Goal: Task Accomplishment & Management: Manage account settings

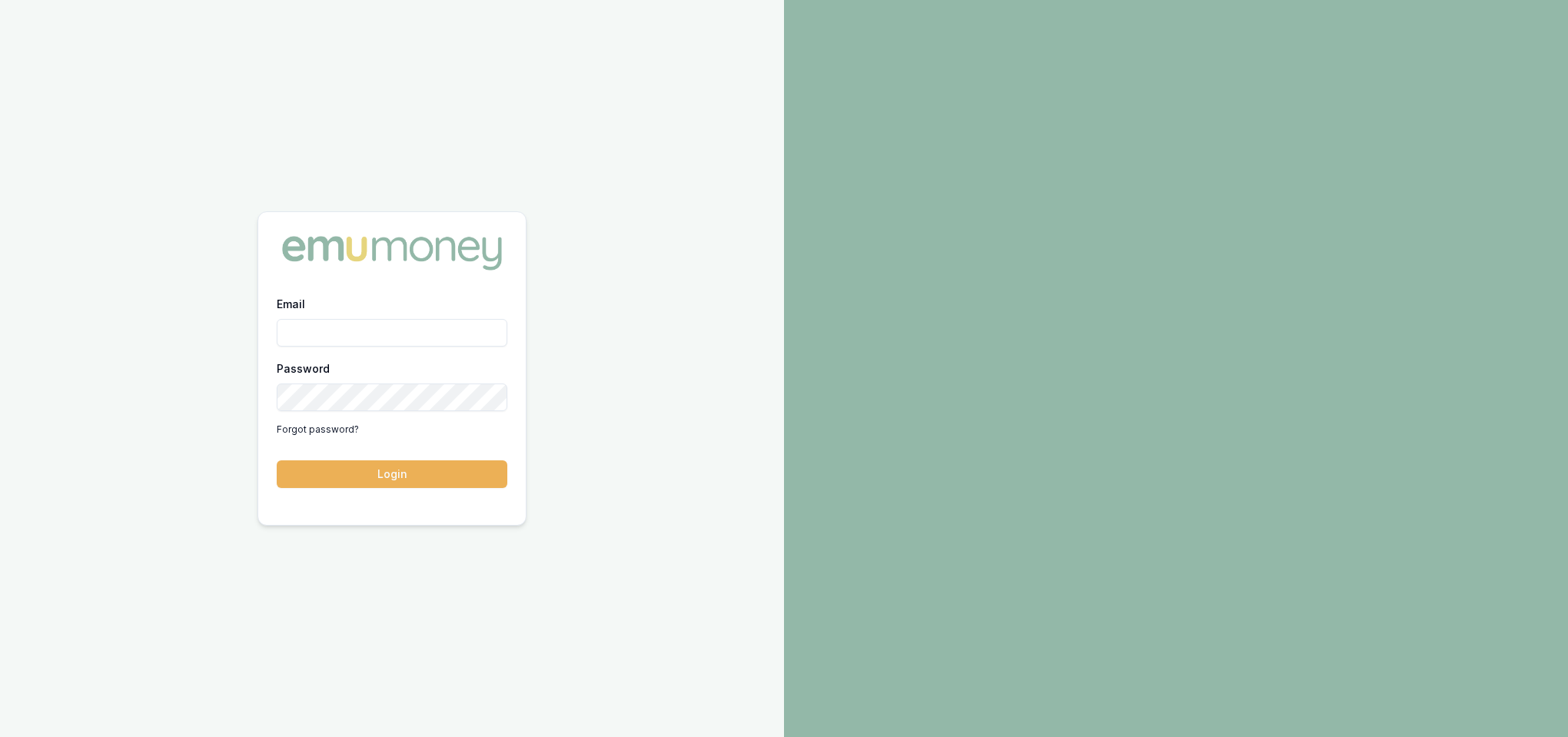
click at [379, 331] on input "Email" at bounding box center [392, 332] width 230 height 28
type input "[PERSON_NAME][EMAIL_ADDRESS][PERSON_NAME][DOMAIN_NAME]"
click at [432, 435] on button "Login" at bounding box center [392, 474] width 230 height 28
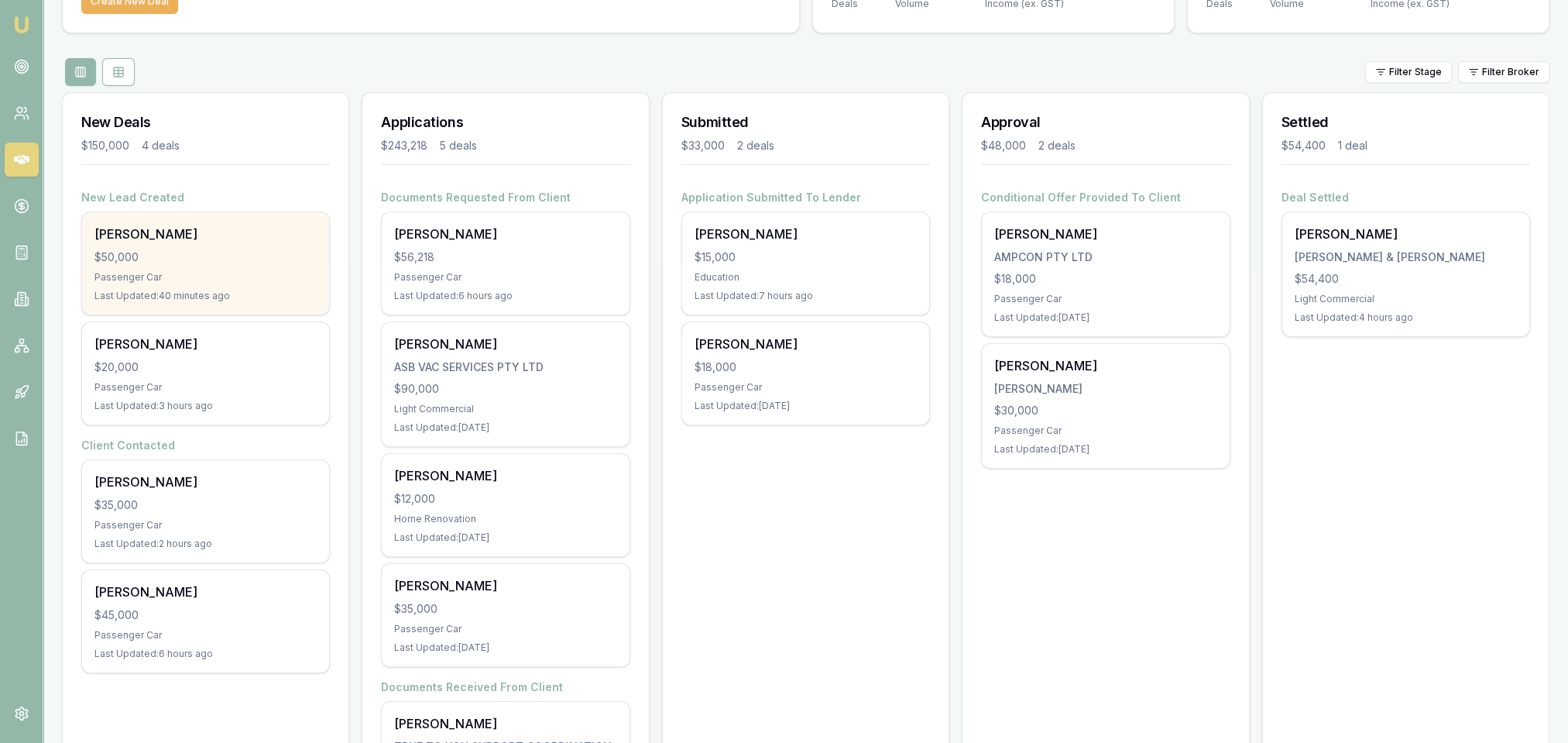
scroll to position [155, 0]
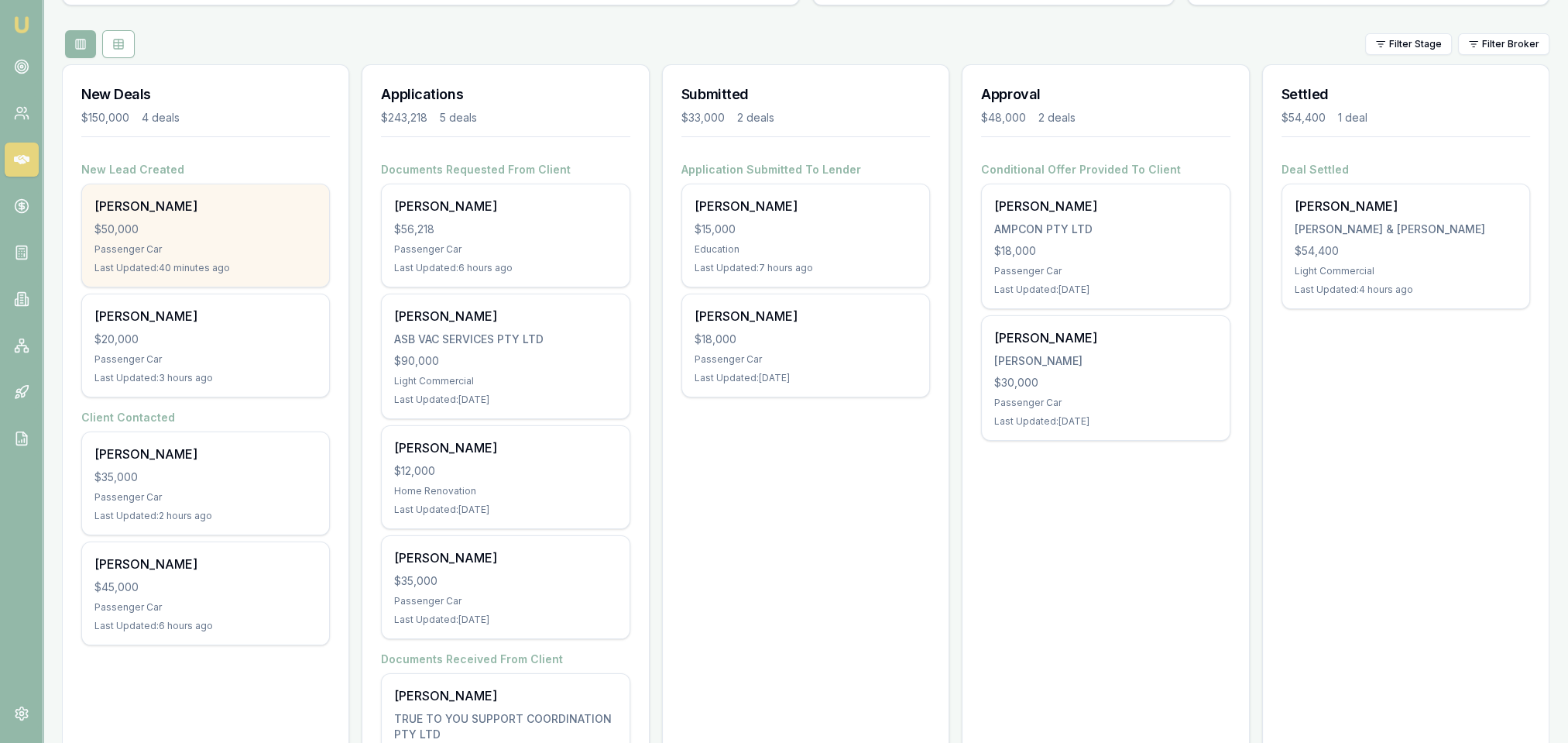
click at [188, 227] on div "$50,000" at bounding box center [205, 229] width 222 height 16
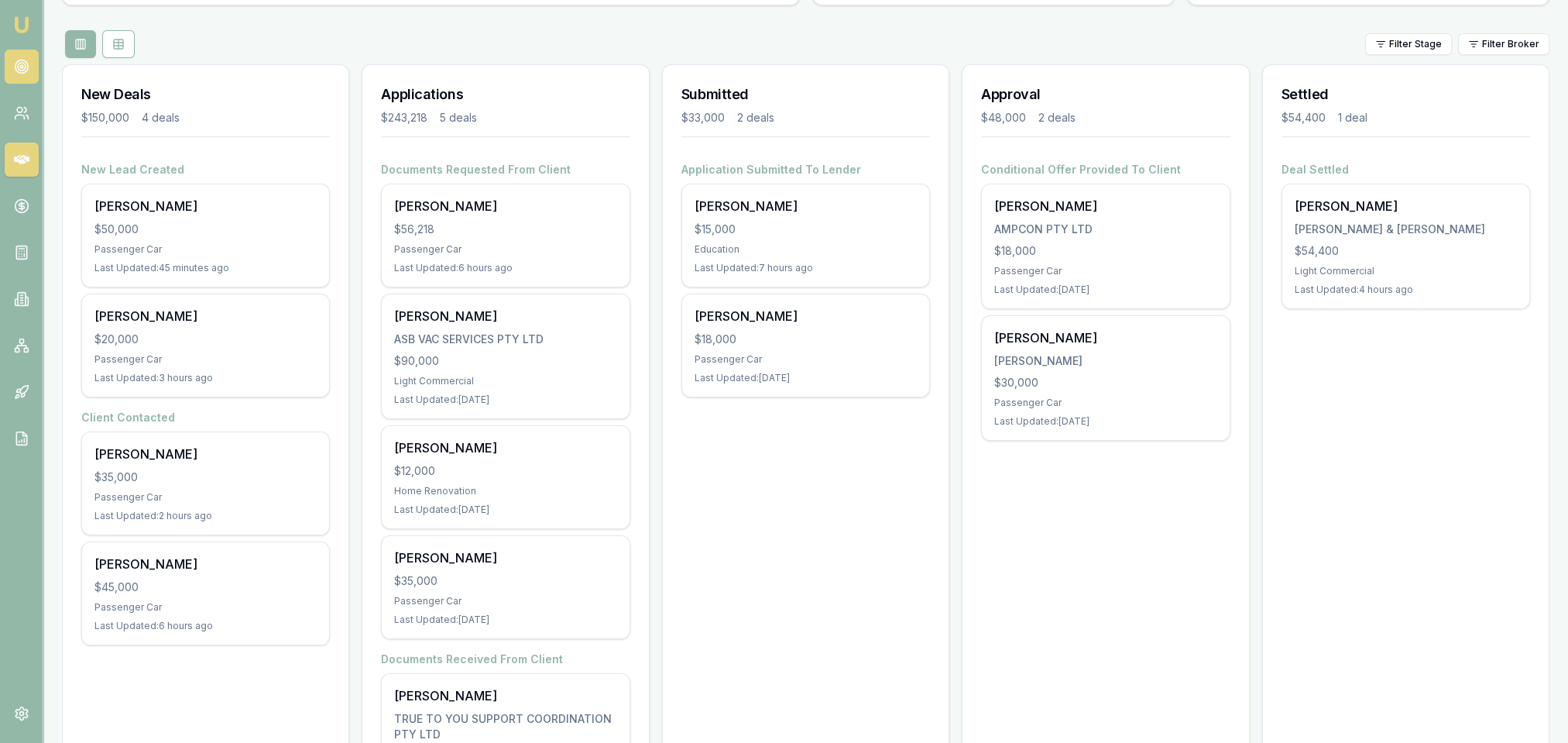
click at [16, 70] on circle at bounding box center [21, 66] width 13 height 13
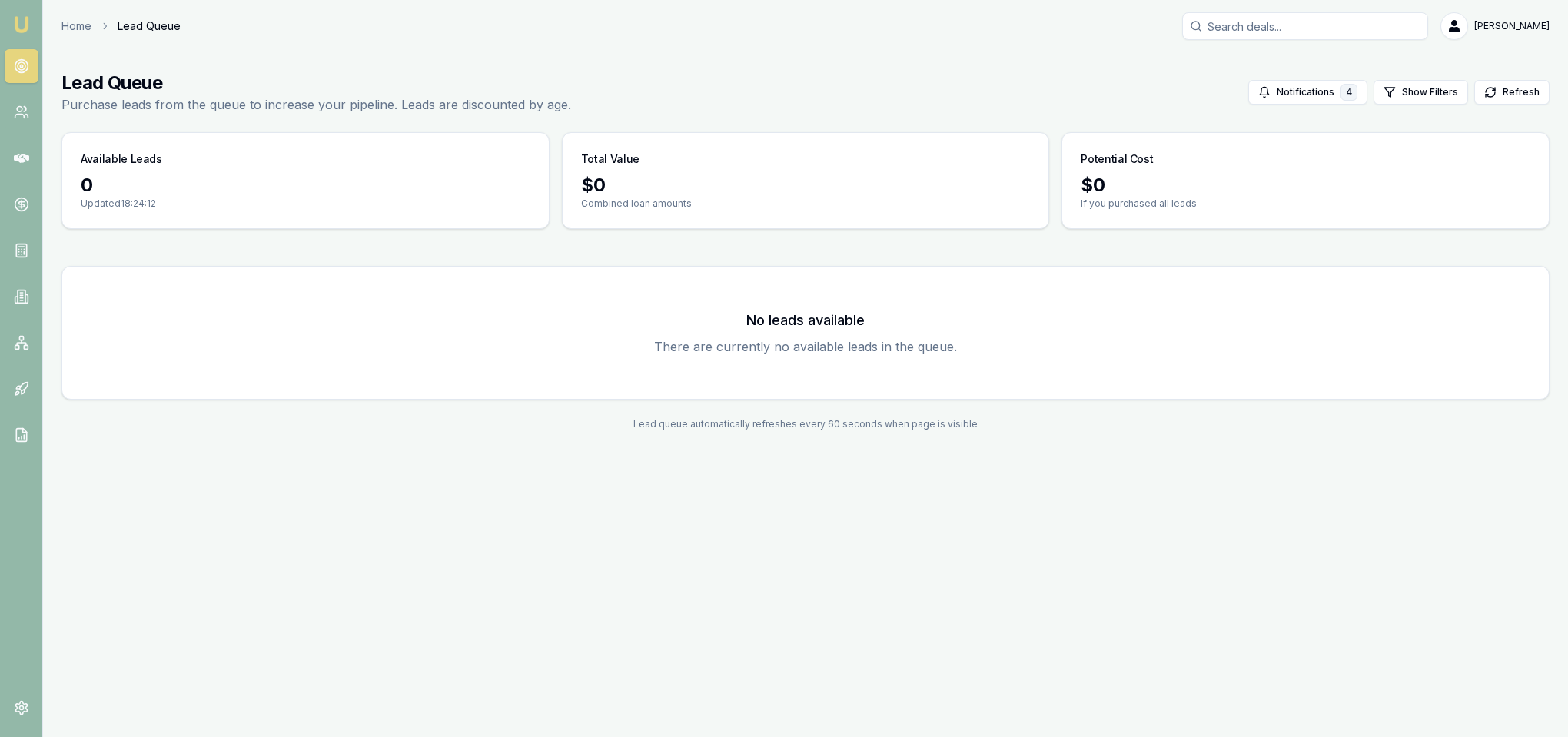
click at [21, 19] on img at bounding box center [22, 25] width 19 height 19
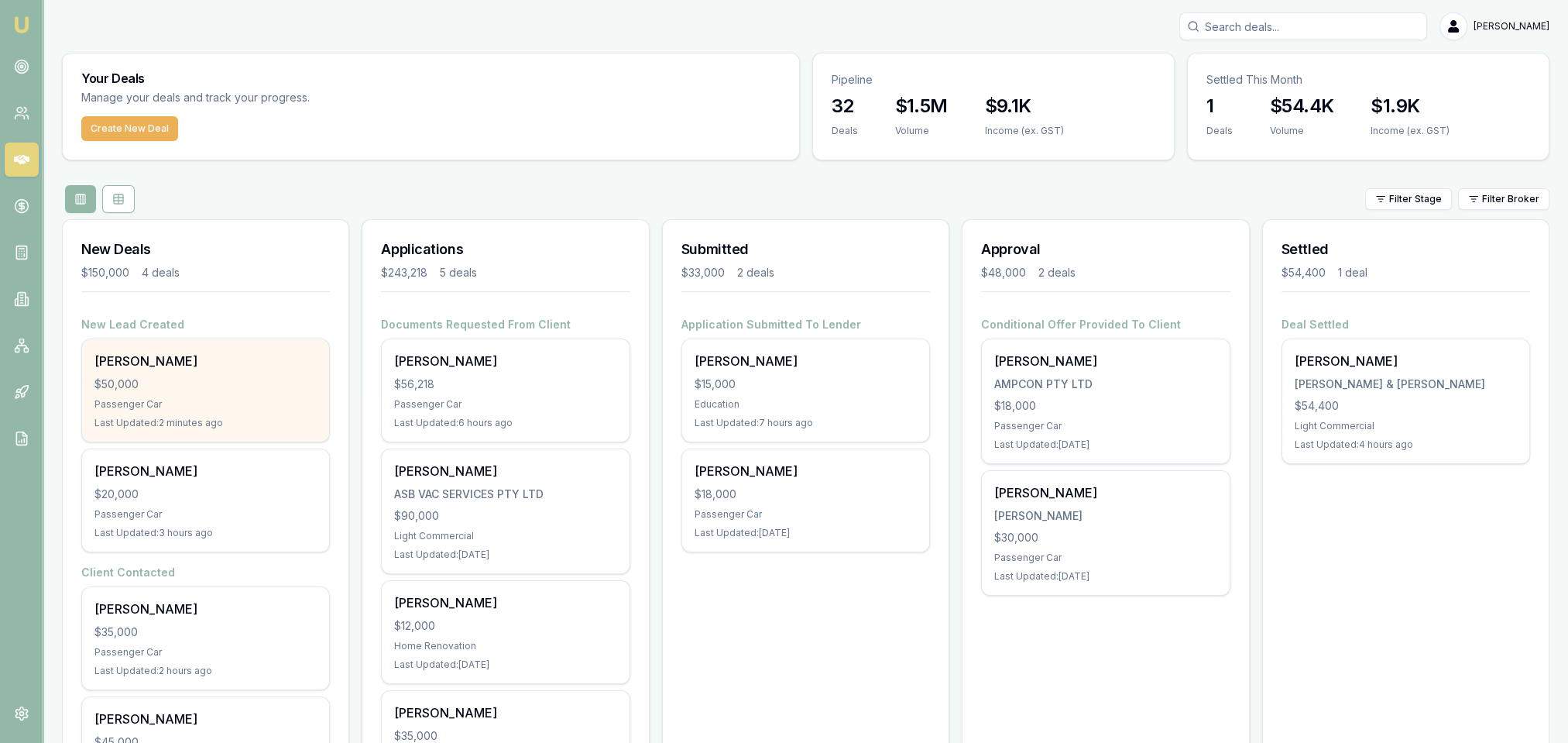
click at [235, 373] on div "Ben Harris $50,000 Passenger Car Last Updated: 2 minutes ago" at bounding box center [205, 390] width 247 height 102
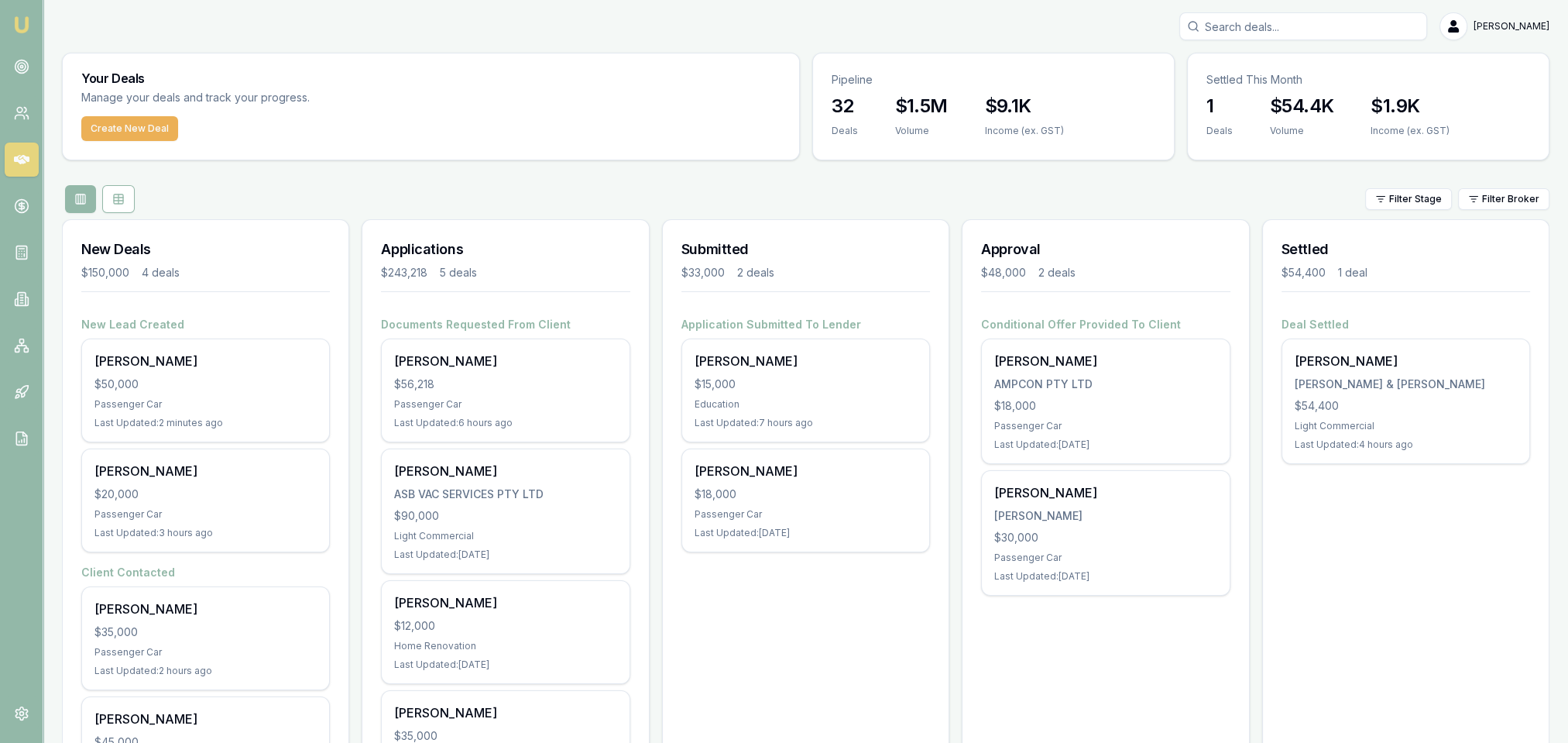
click at [23, 19] on img at bounding box center [22, 25] width 19 height 19
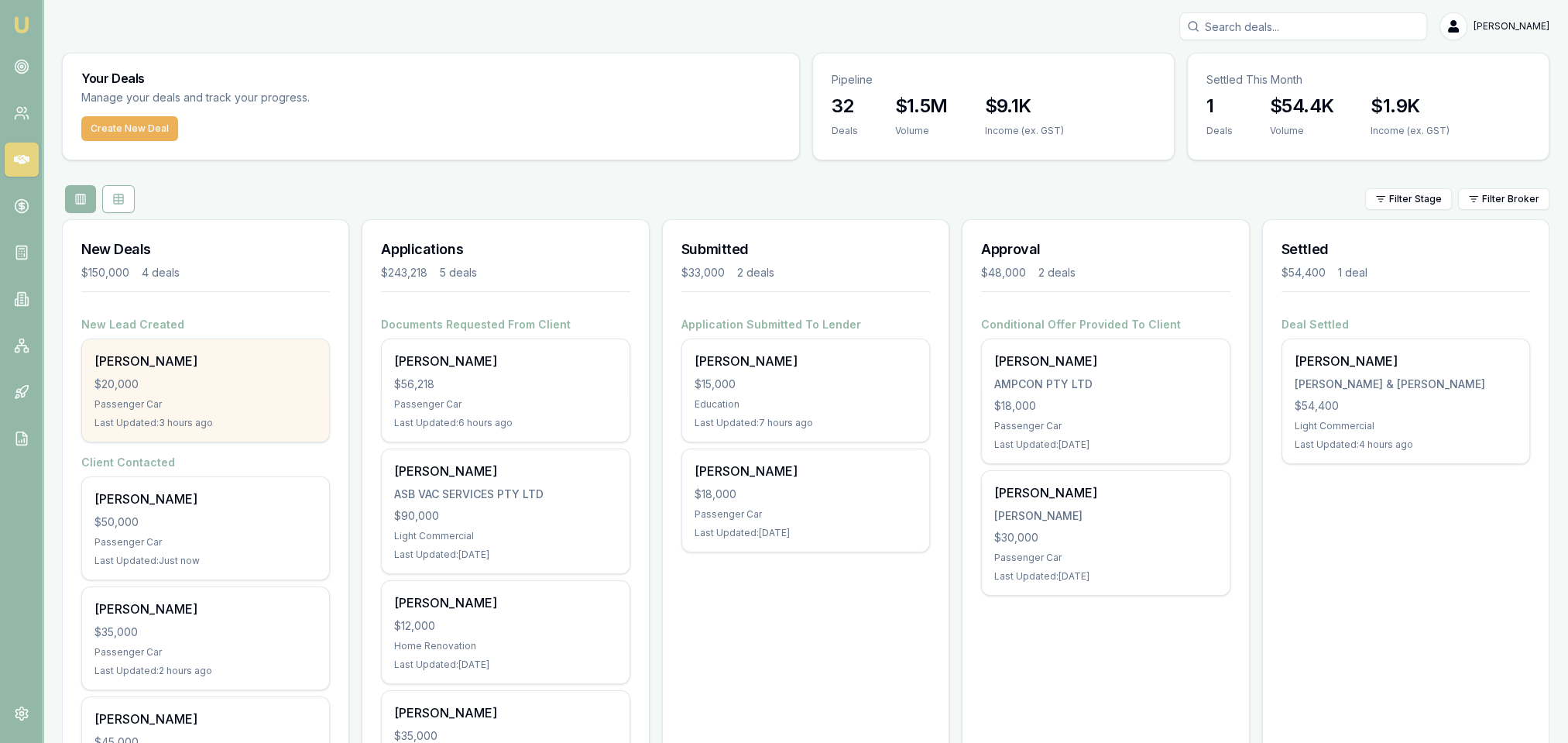
click at [202, 394] on div "Shubham Patel $20,000 Passenger Car Last Updated: 3 hours ago" at bounding box center [205, 390] width 247 height 102
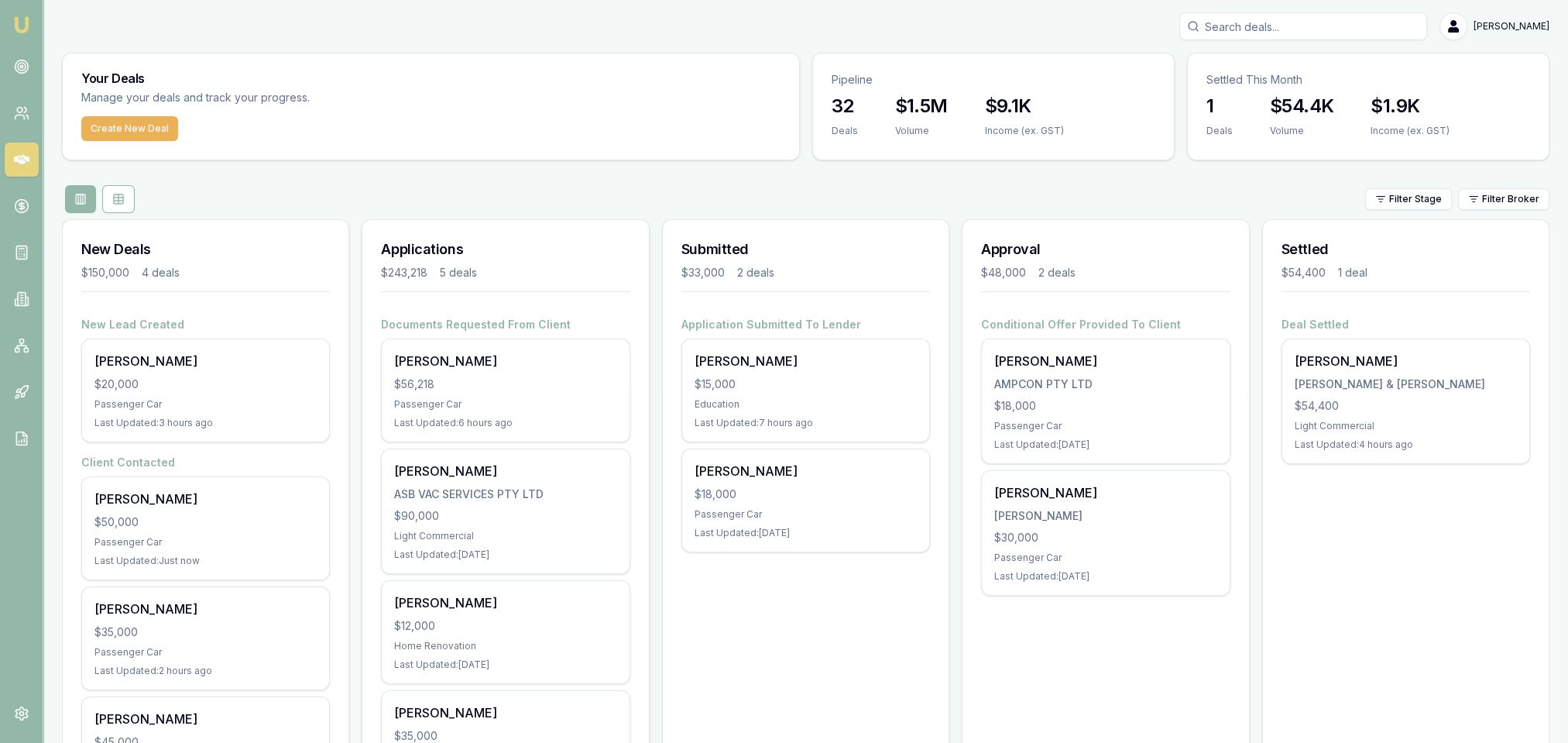
click at [23, 21] on img at bounding box center [22, 25] width 19 height 19
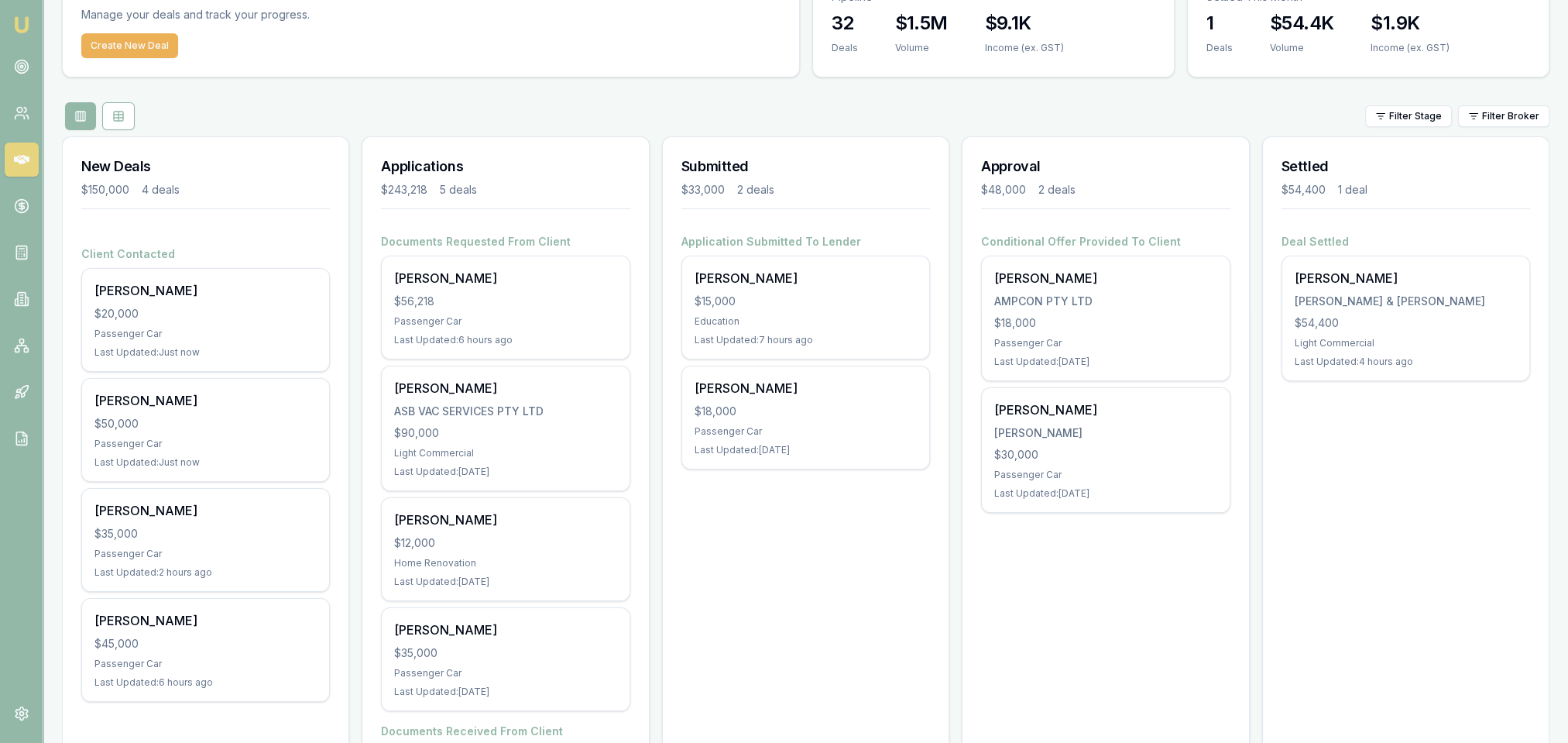
scroll to position [155, 0]
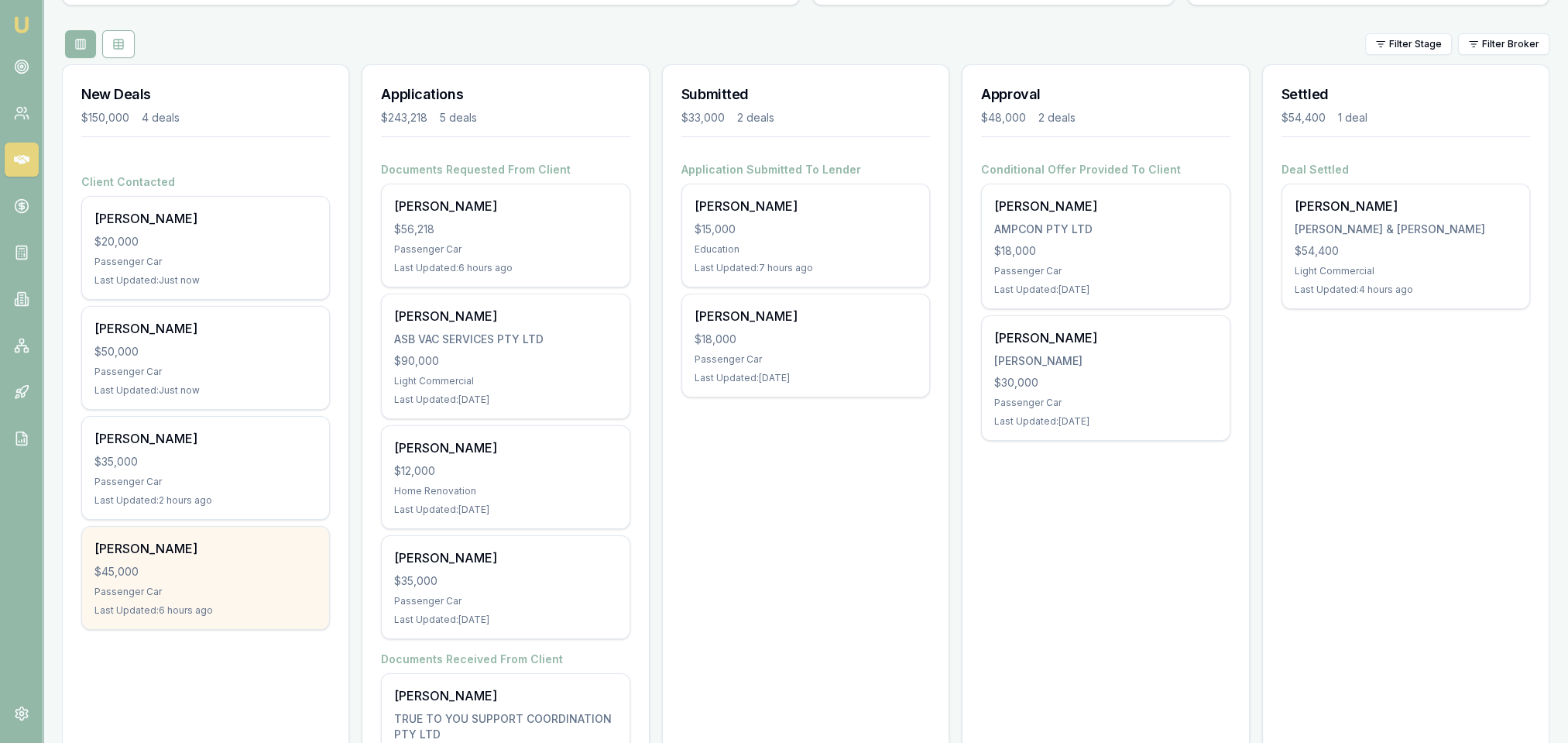
click at [258, 594] on div "Passenger Car" at bounding box center [205, 591] width 222 height 13
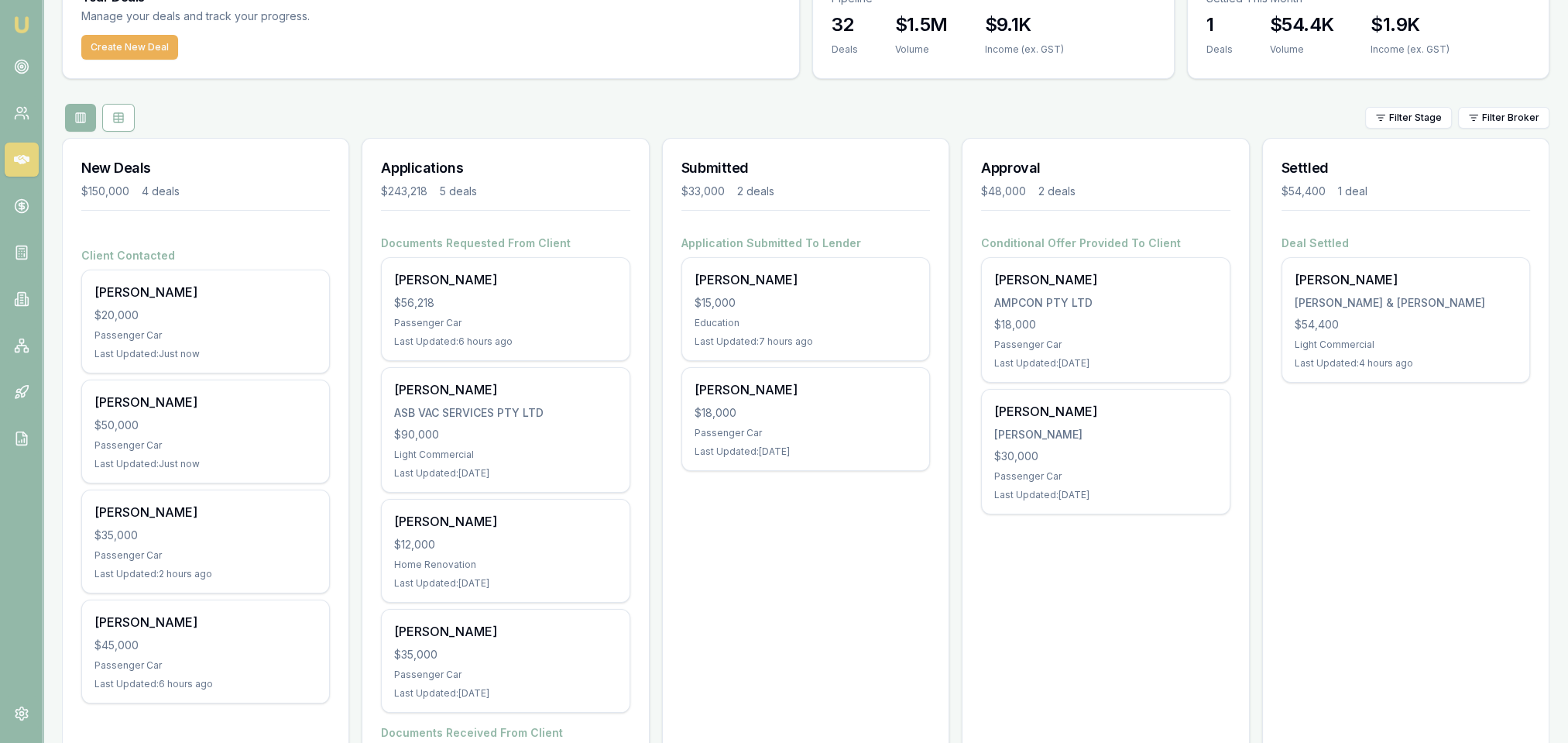
scroll to position [35, 0]
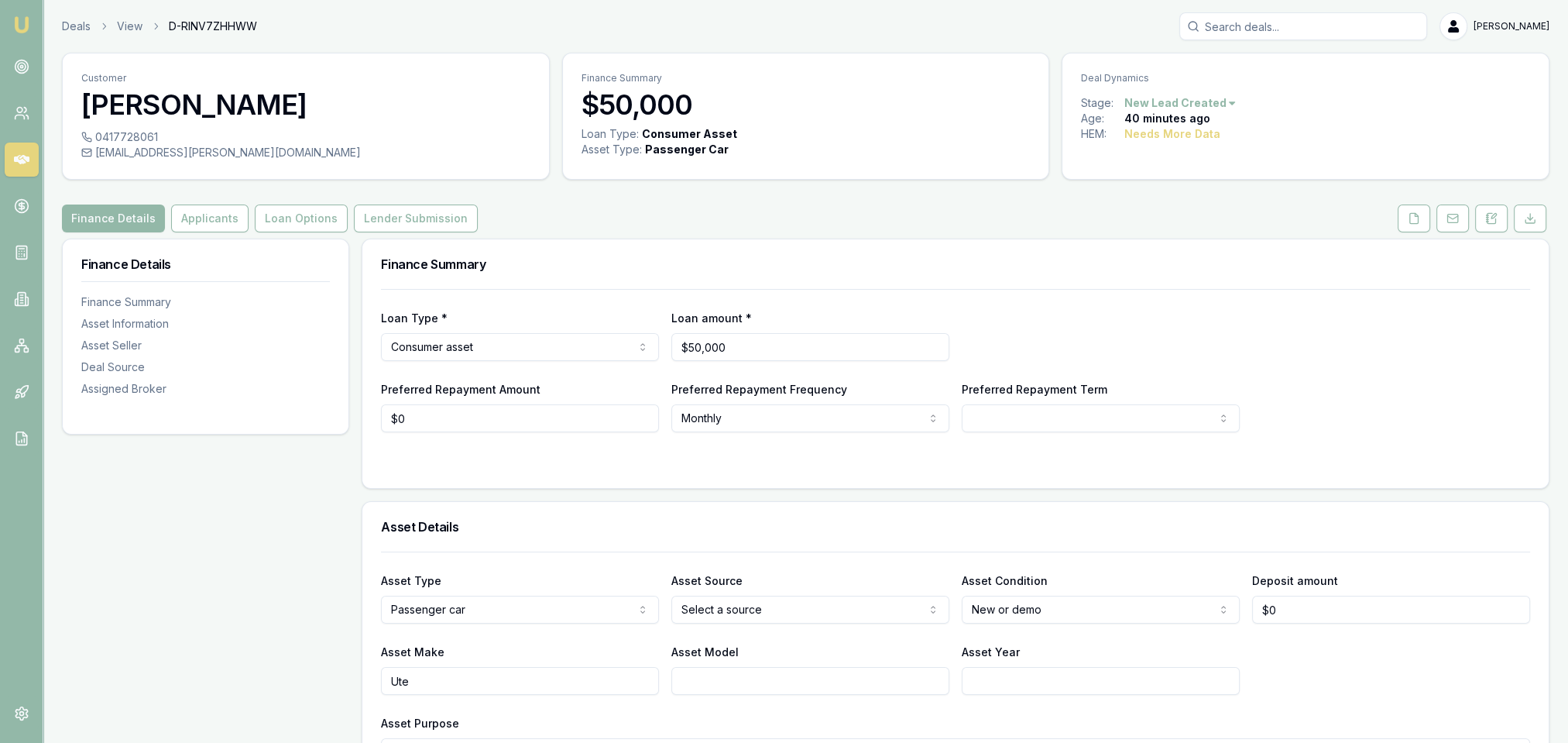
drag, startPoint x: 183, startPoint y: 220, endPoint x: 171, endPoint y: 247, distance: 29.5
click at [183, 220] on button "Applicants" at bounding box center [209, 219] width 77 height 28
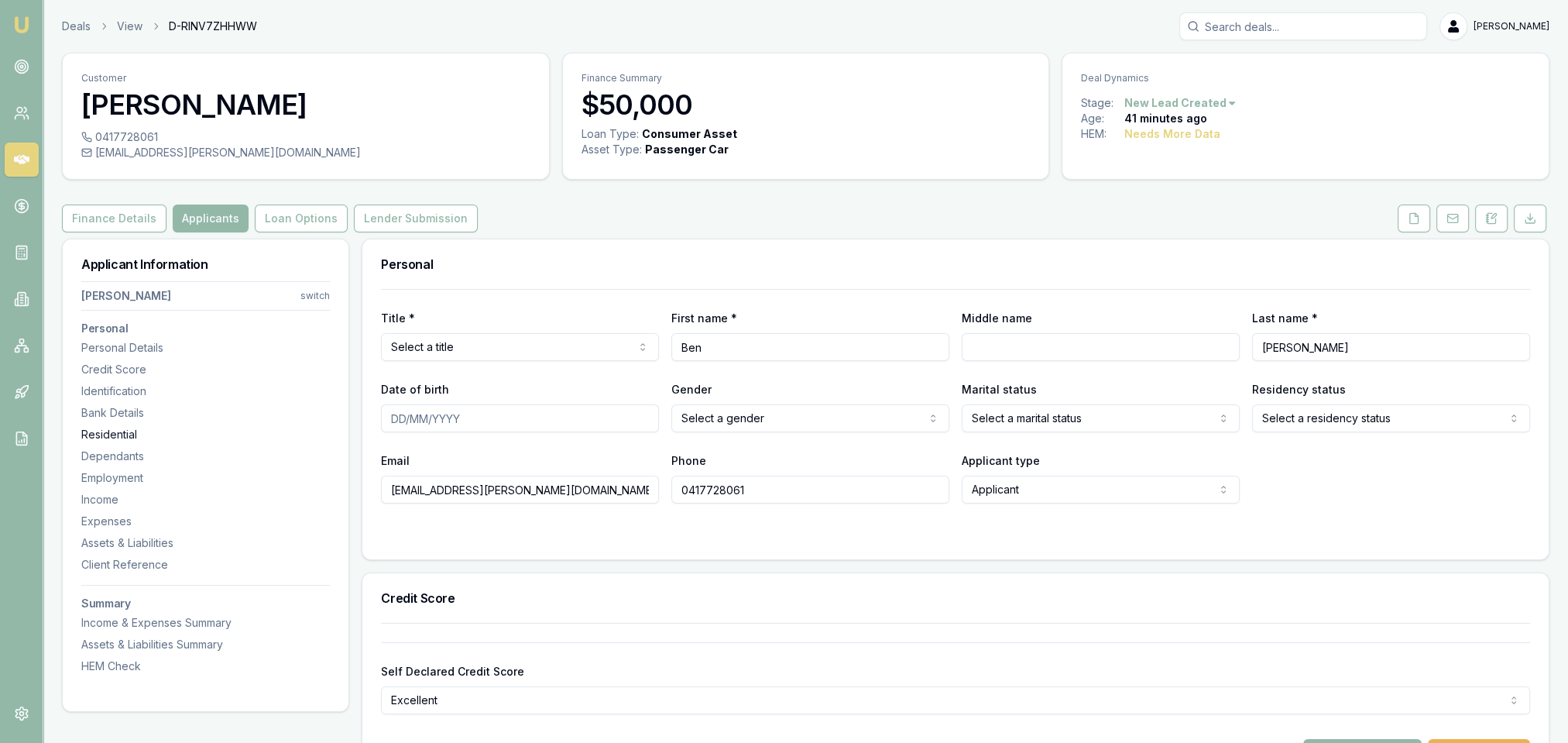
click at [114, 427] on div "Residential" at bounding box center [205, 434] width 248 height 16
click at [1489, 219] on icon at bounding box center [1491, 219] width 13 height 13
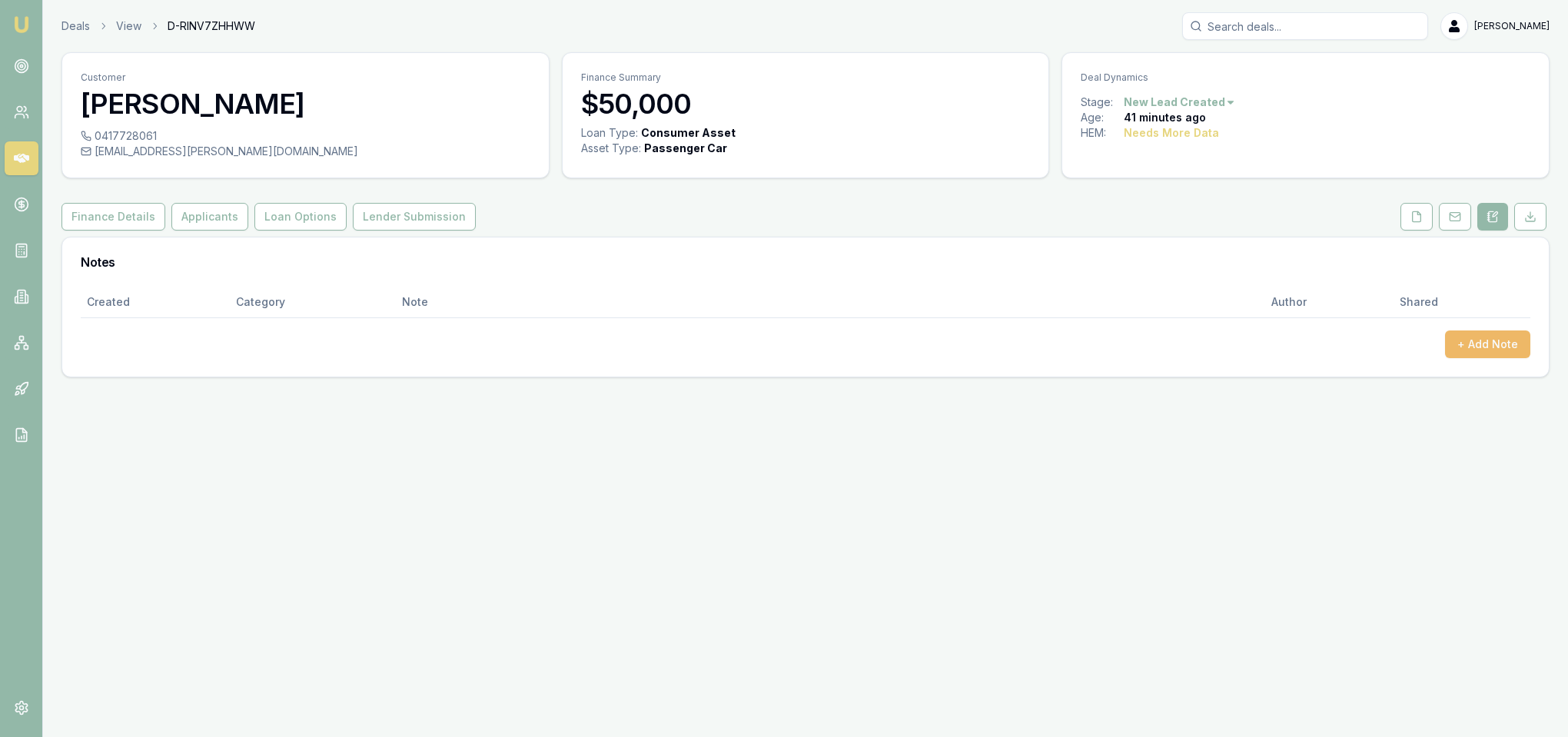
click at [1478, 340] on button "+ Add Note" at bounding box center [1487, 344] width 85 height 28
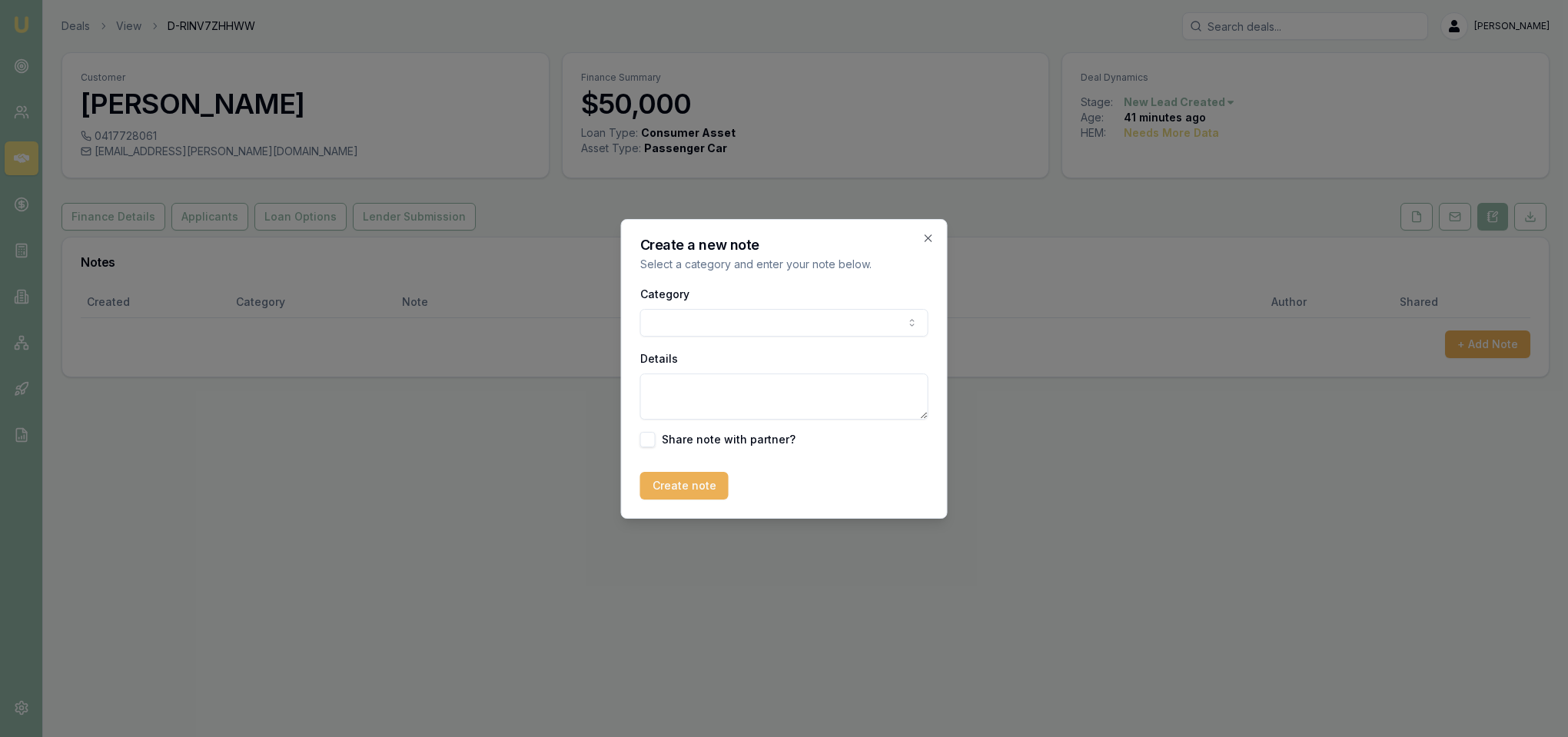
click at [794, 327] on body "Emu Broker Deals View D-RINV7ZHHWW Robyn Adams Toggle Menu Customer Ben Harris …" at bounding box center [784, 368] width 1568 height 737
click at [710, 389] on textarea "Details" at bounding box center [785, 396] width 288 height 46
type textarea "AUTOBUDDY - Tas - new ute"
click at [655, 487] on button "Create note" at bounding box center [685, 486] width 88 height 28
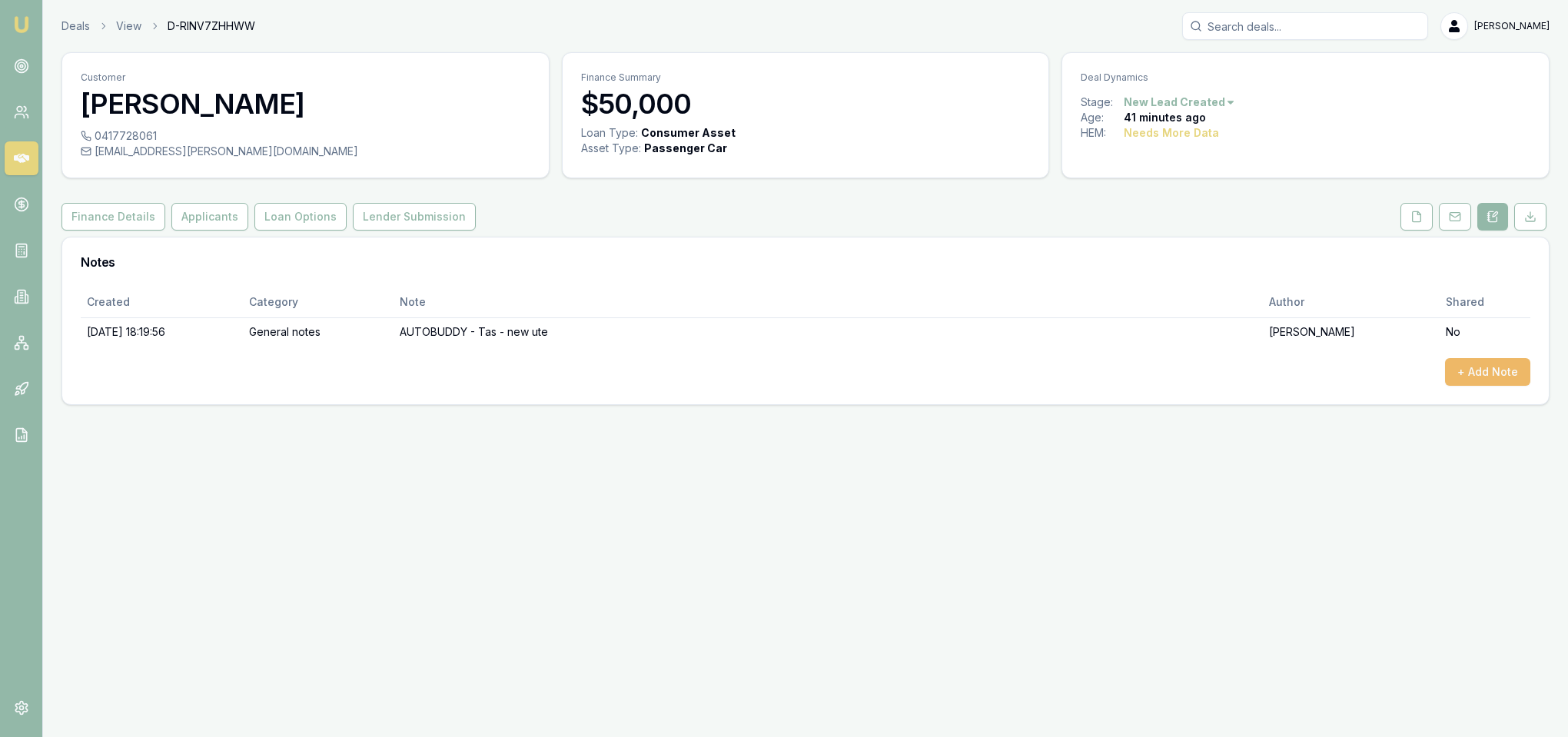
click at [1499, 374] on button "+ Add Note" at bounding box center [1487, 372] width 85 height 28
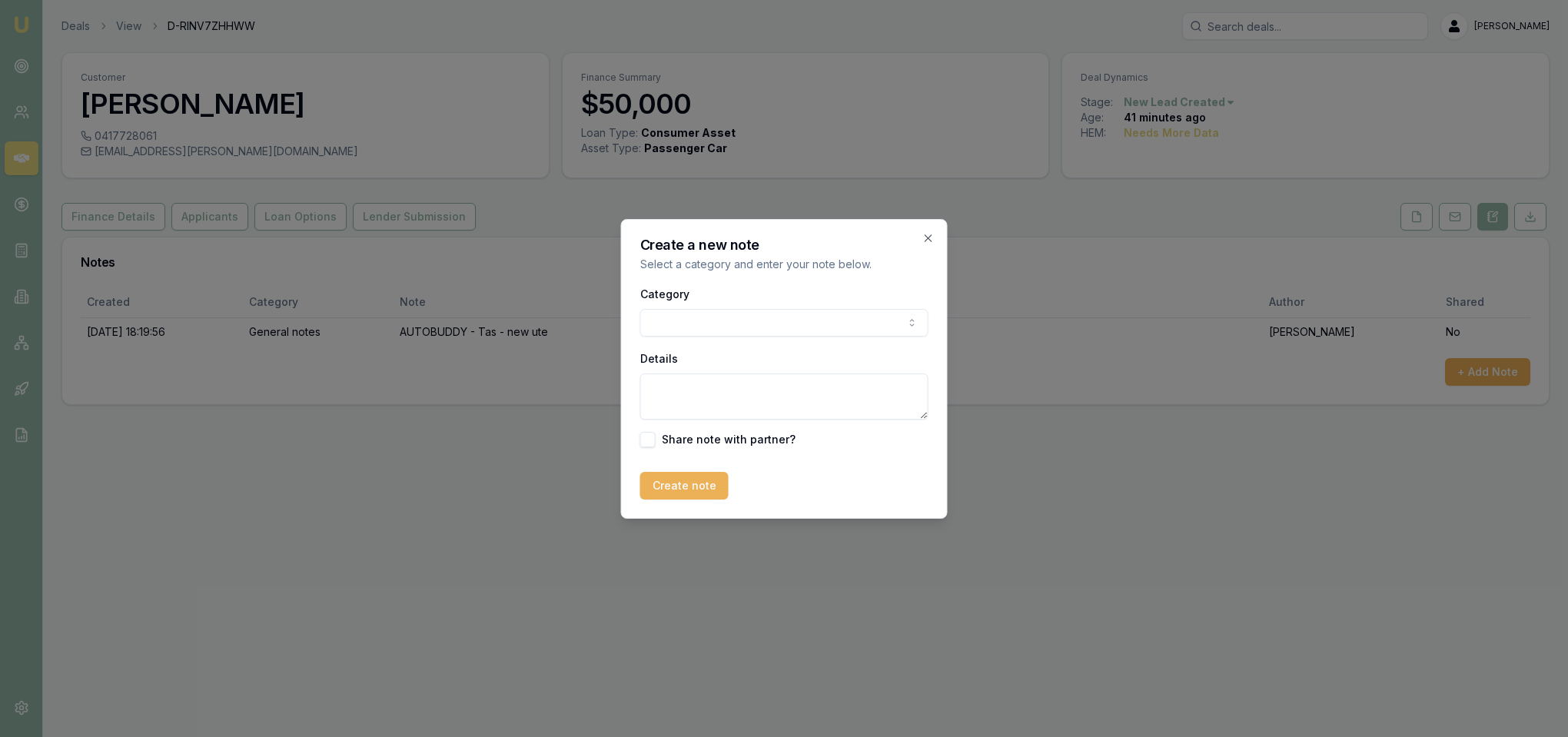
click at [843, 328] on body "Emu Broker Deals View D-RINV7ZHHWW Robyn Adams Toggle Menu Customer Ben Harris …" at bounding box center [784, 368] width 1568 height 737
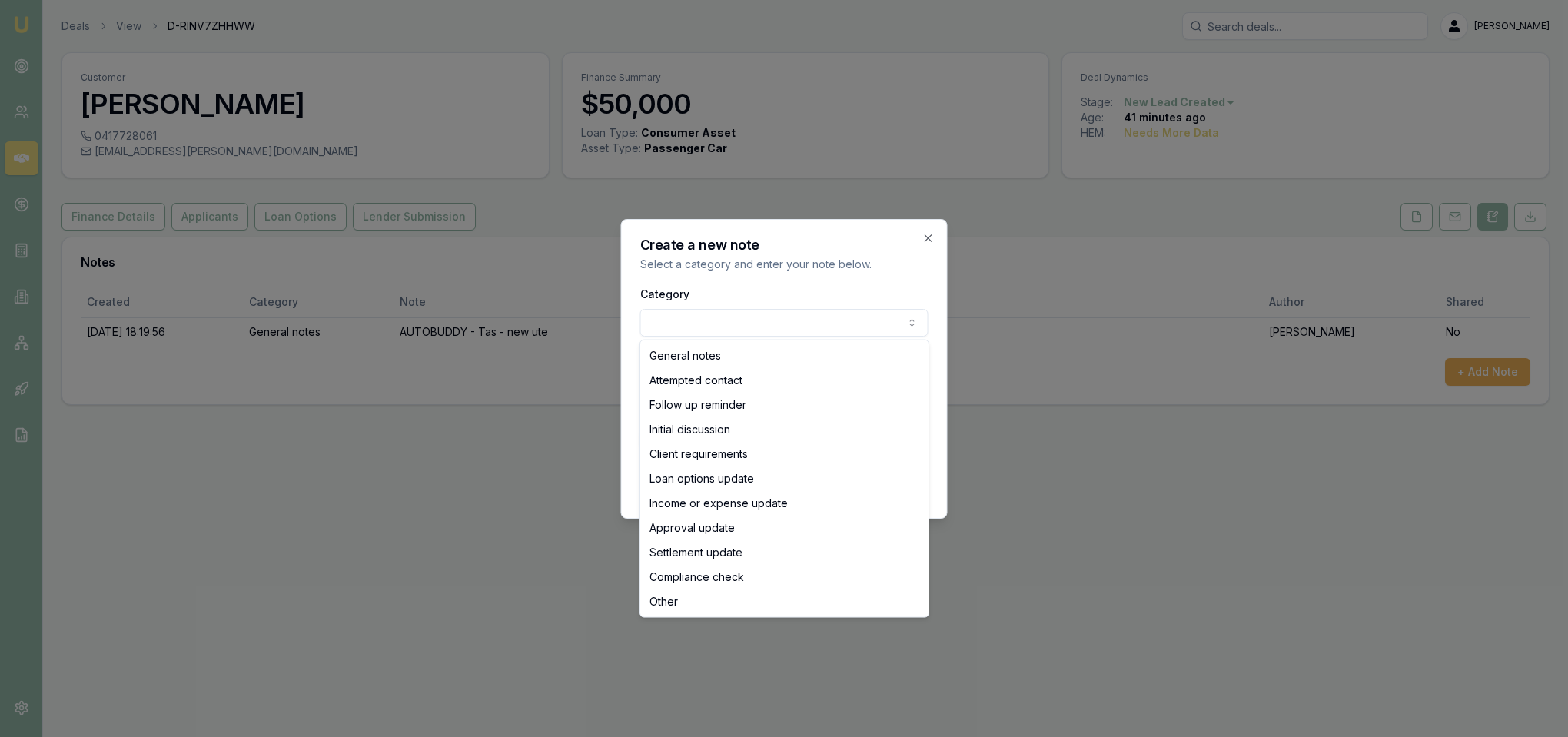
select select "ATTEMPTED_CONTACT"
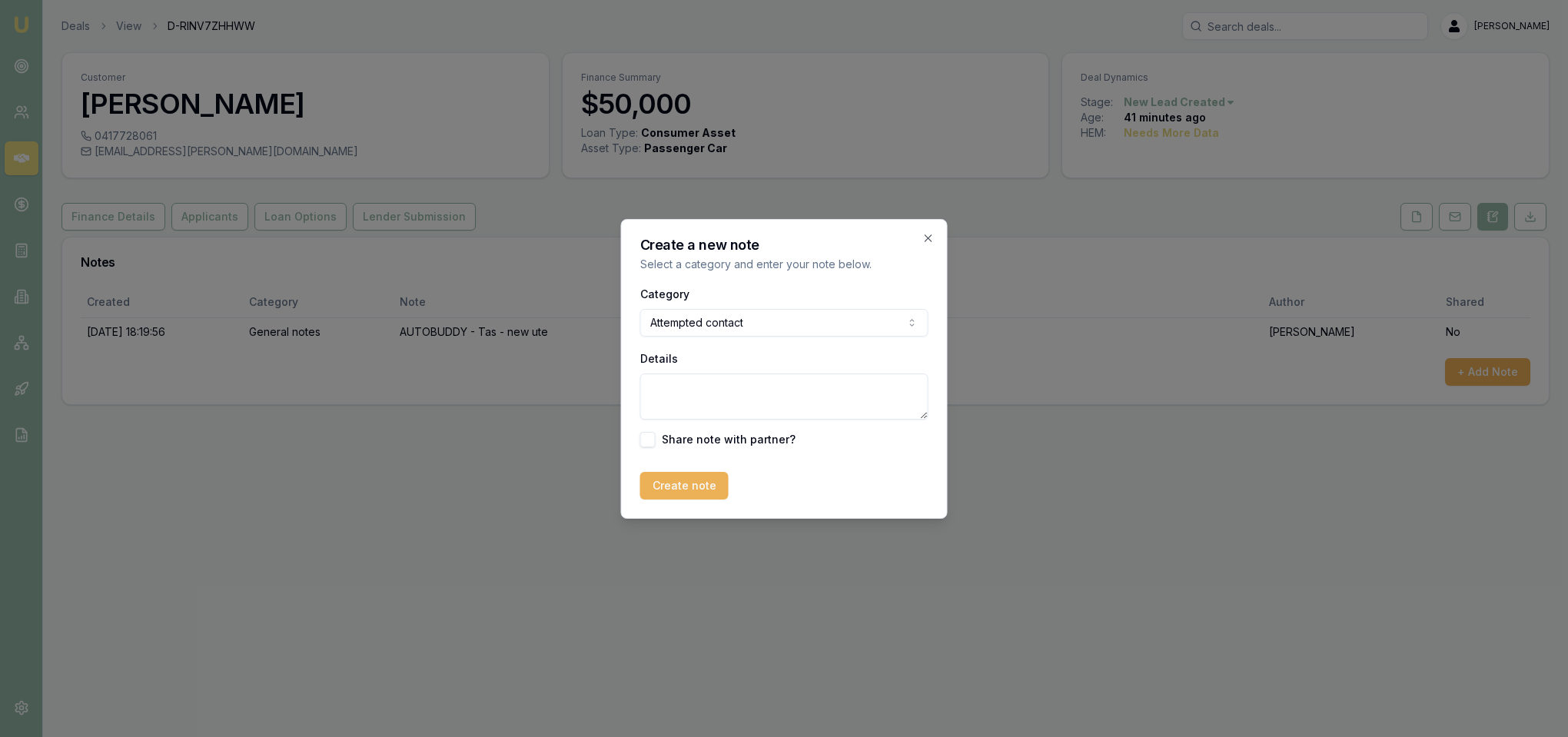
click at [756, 376] on textarea "Details" at bounding box center [785, 396] width 288 height 46
type textarea "D1C1 - LM - sent text and emailed."
click at [693, 479] on button "Create note" at bounding box center [685, 486] width 88 height 28
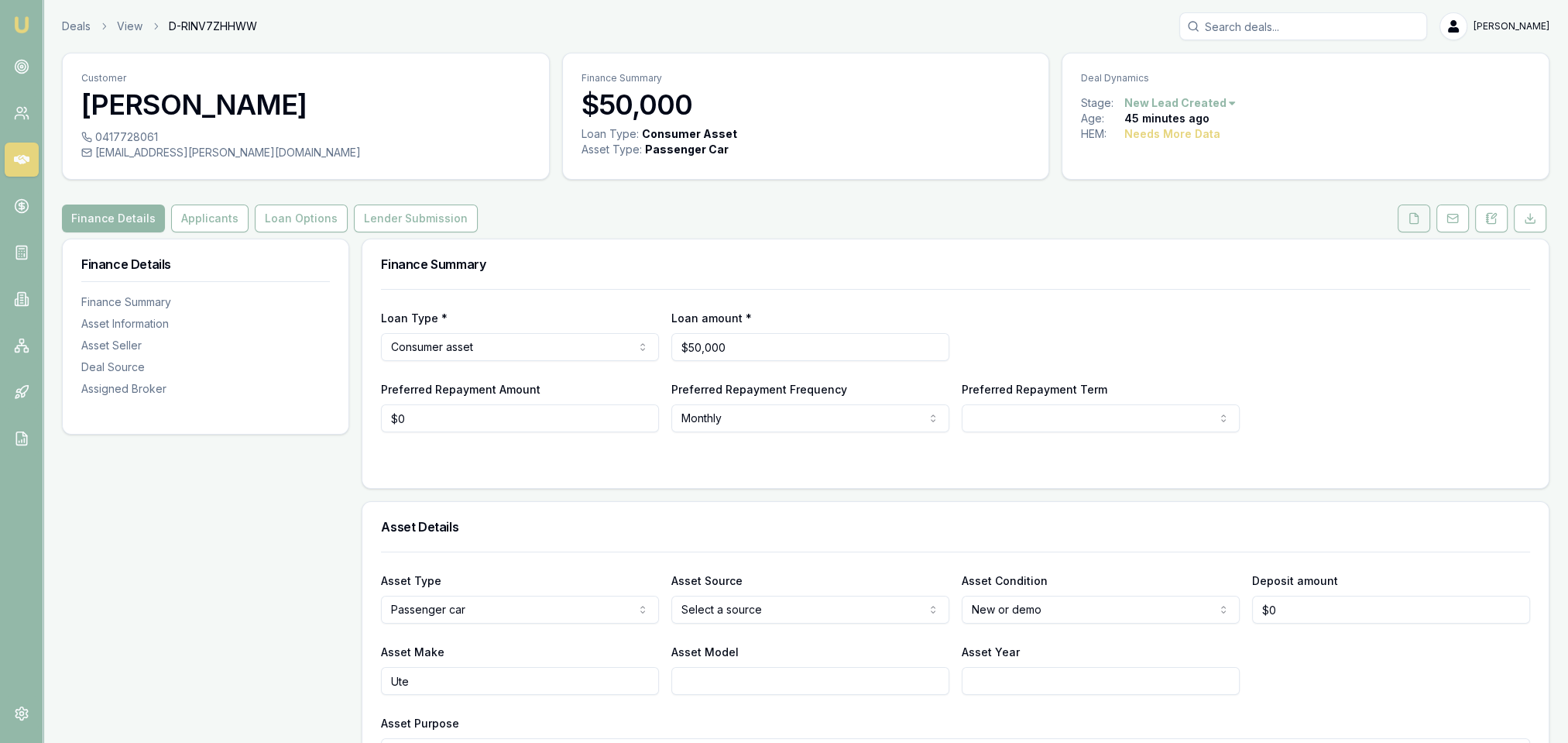
click at [1413, 220] on icon at bounding box center [1414, 219] width 13 height 13
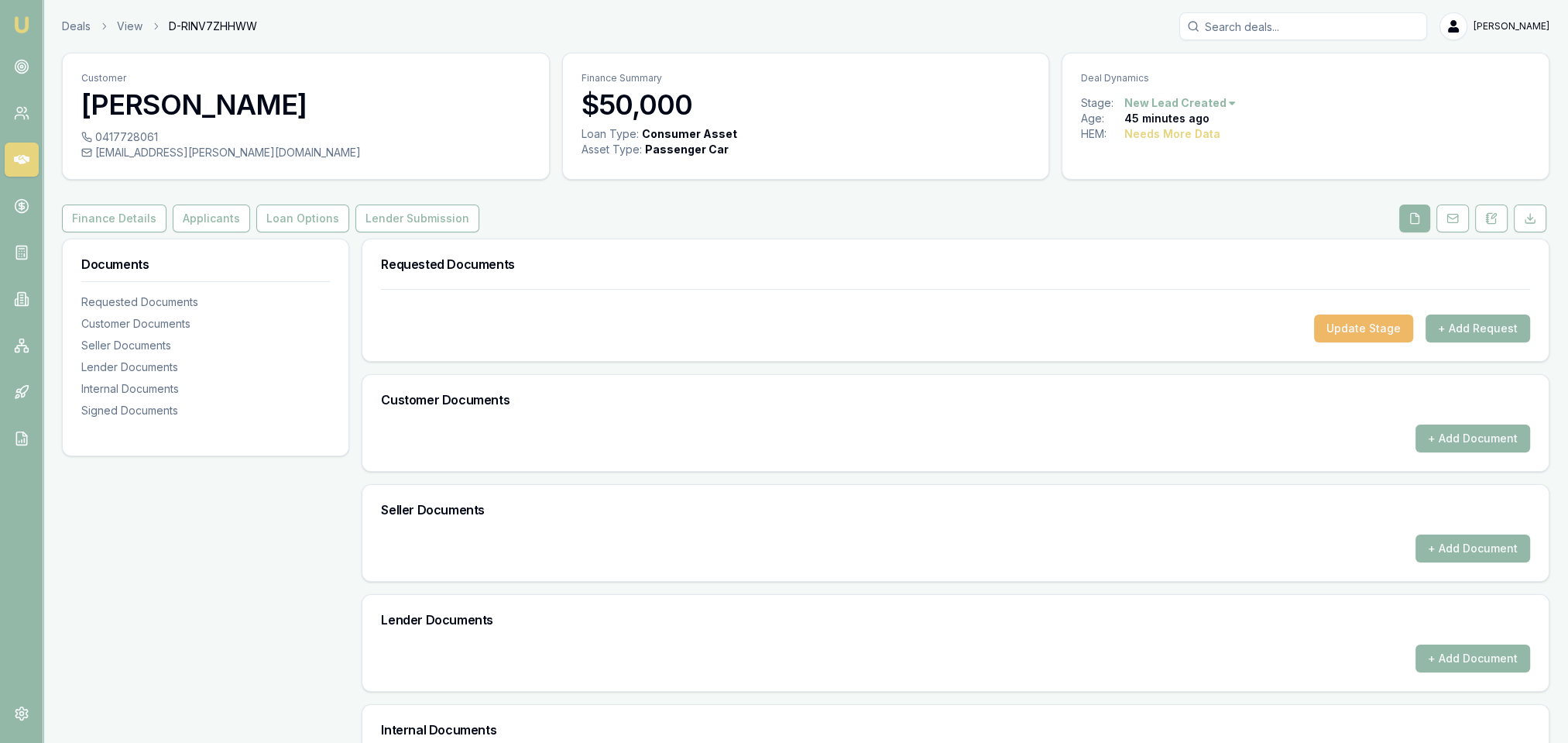
click at [1394, 337] on button "Update Stage" at bounding box center [1363, 328] width 99 height 28
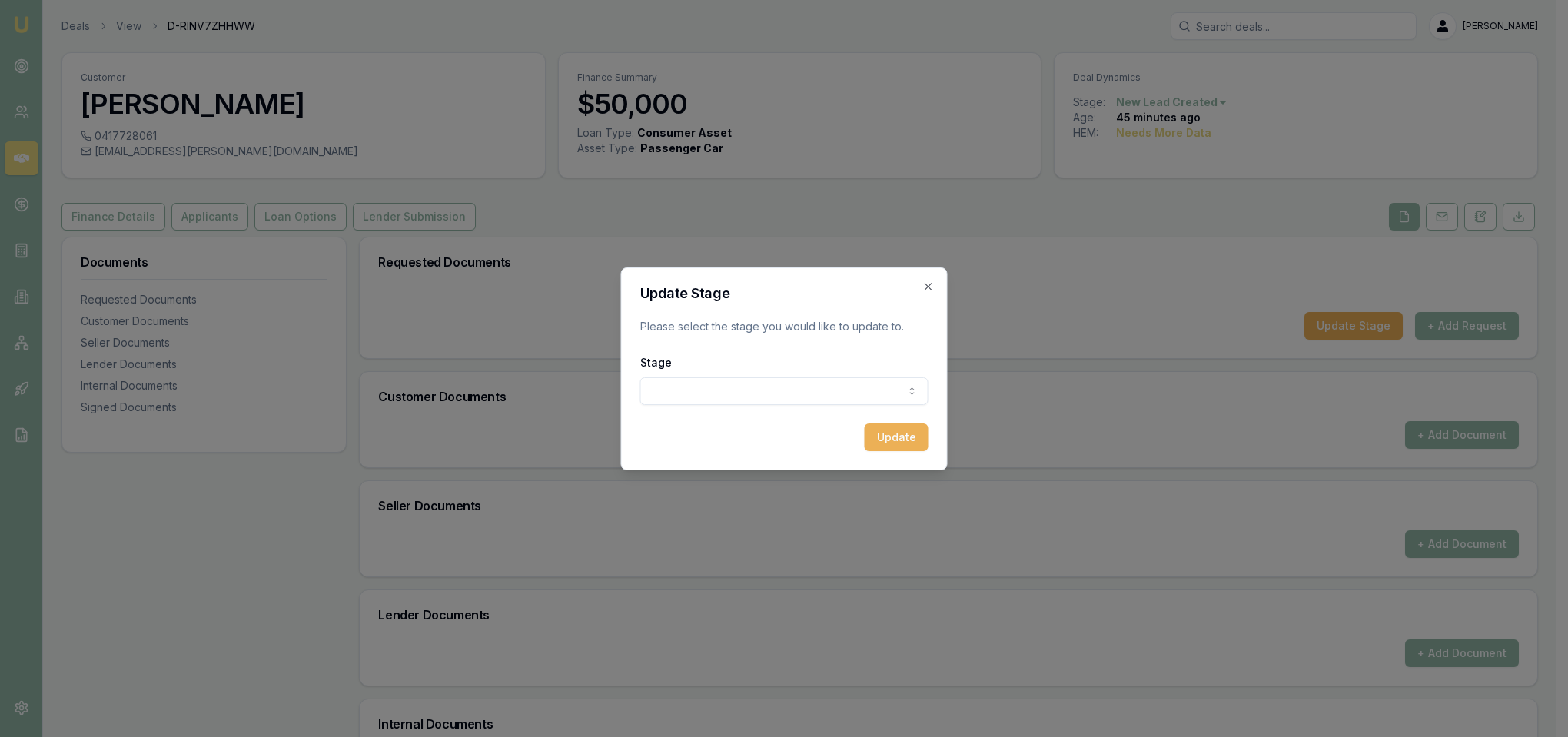
click at [819, 397] on body "Emu Broker Deals View D-RINV7ZHHWW Robyn Adams Toggle Menu Customer Ben Harris …" at bounding box center [778, 368] width 1556 height 737
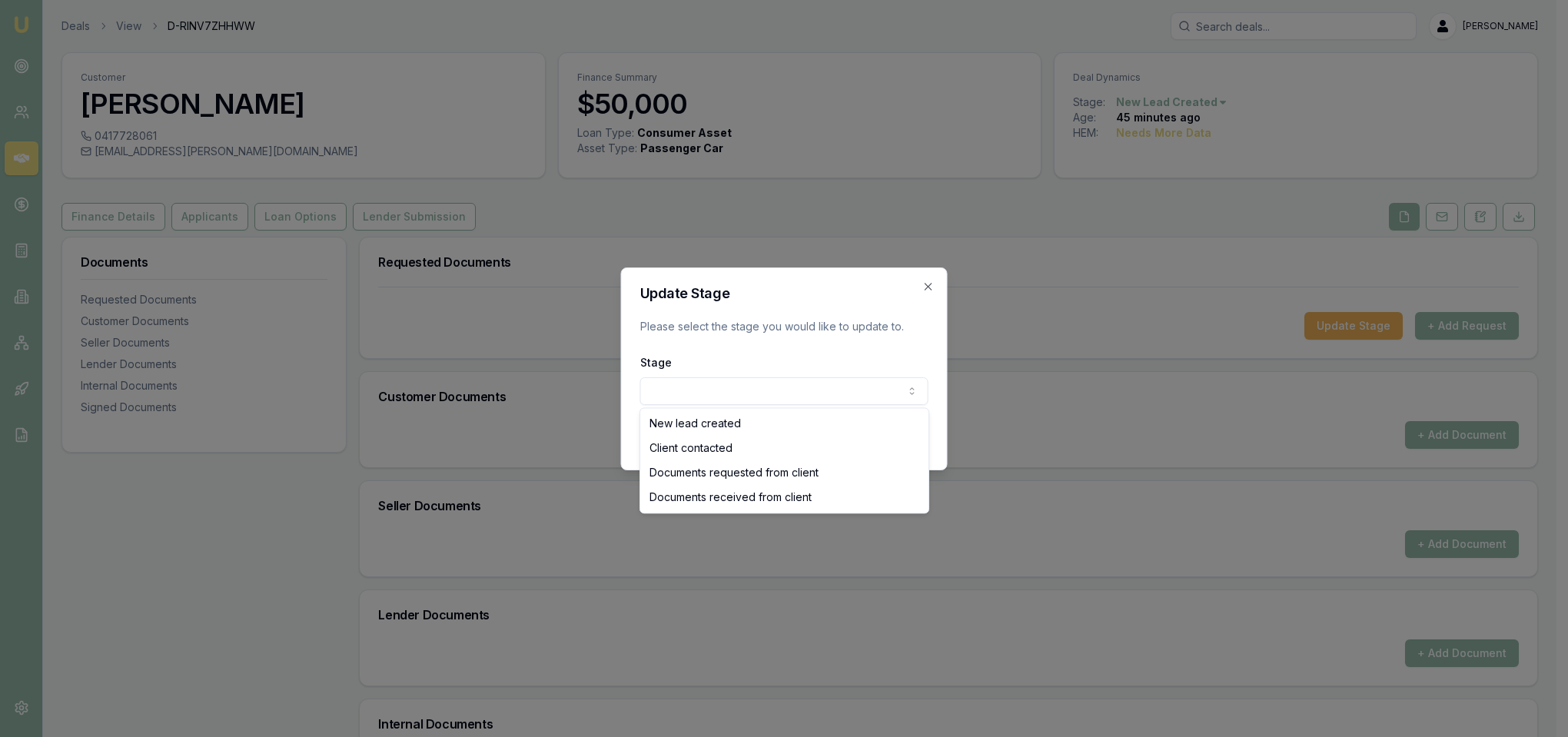
select select "CLIENT_CONTACTED"
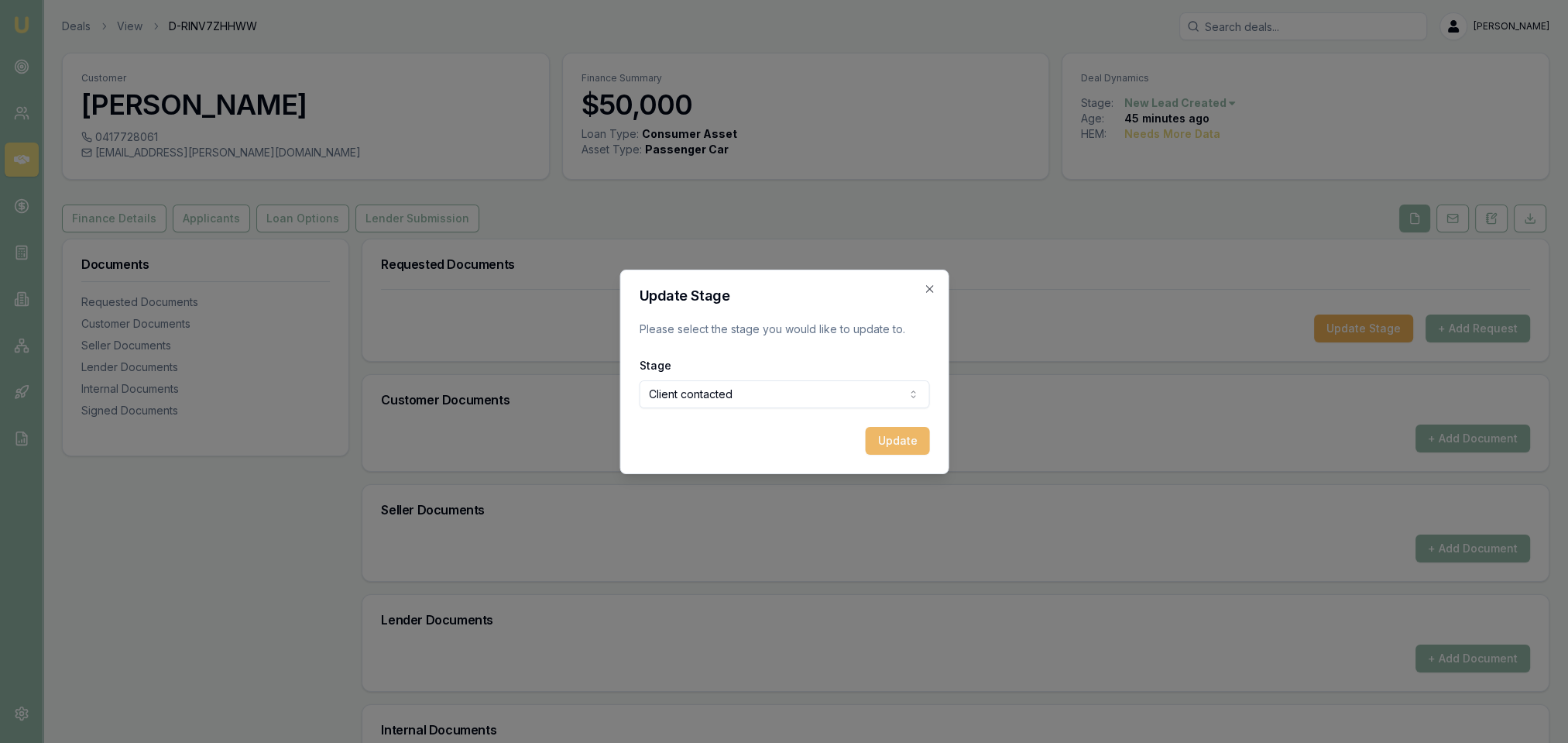
click at [902, 436] on button "Update" at bounding box center [897, 441] width 64 height 28
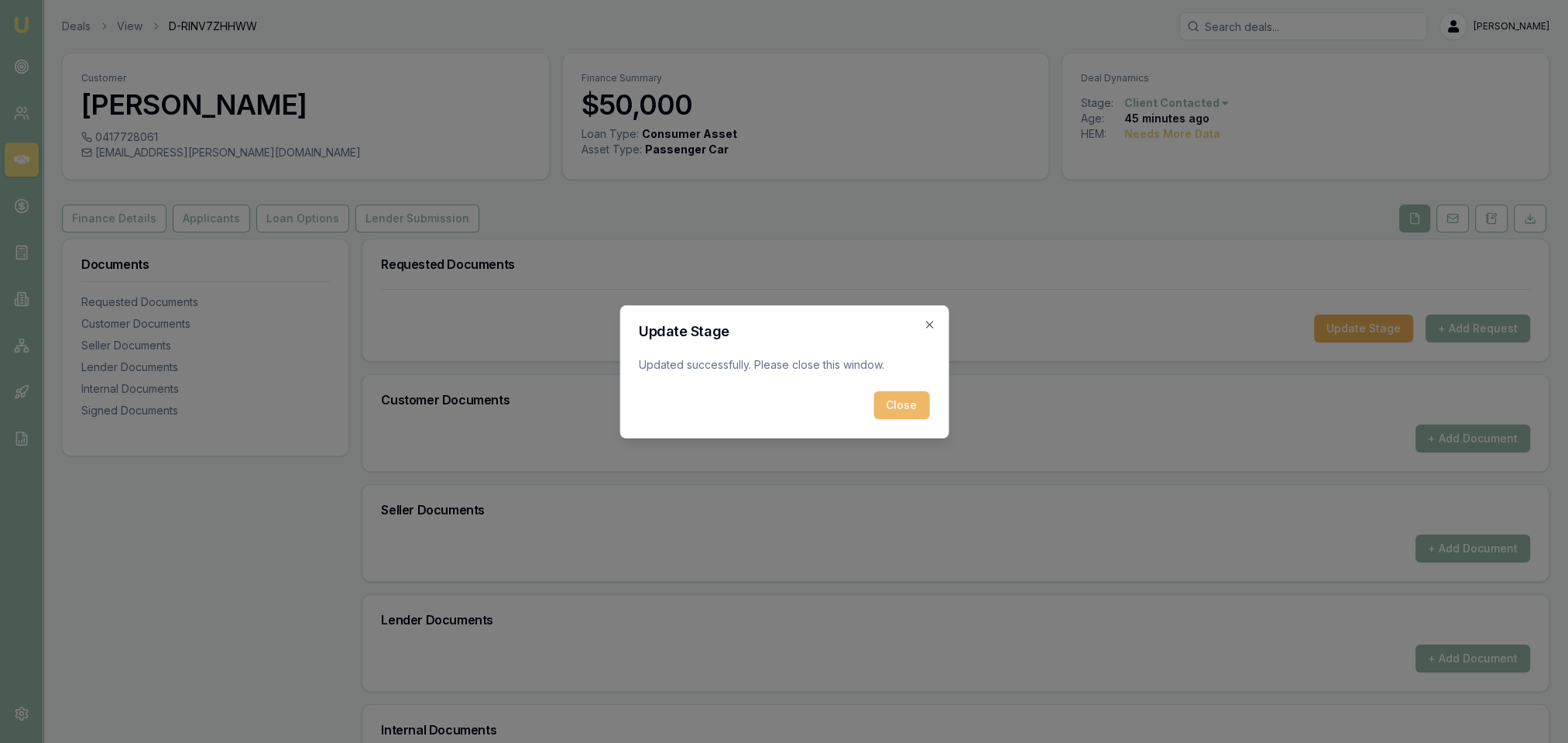
click at [920, 405] on button "Close" at bounding box center [901, 405] width 55 height 28
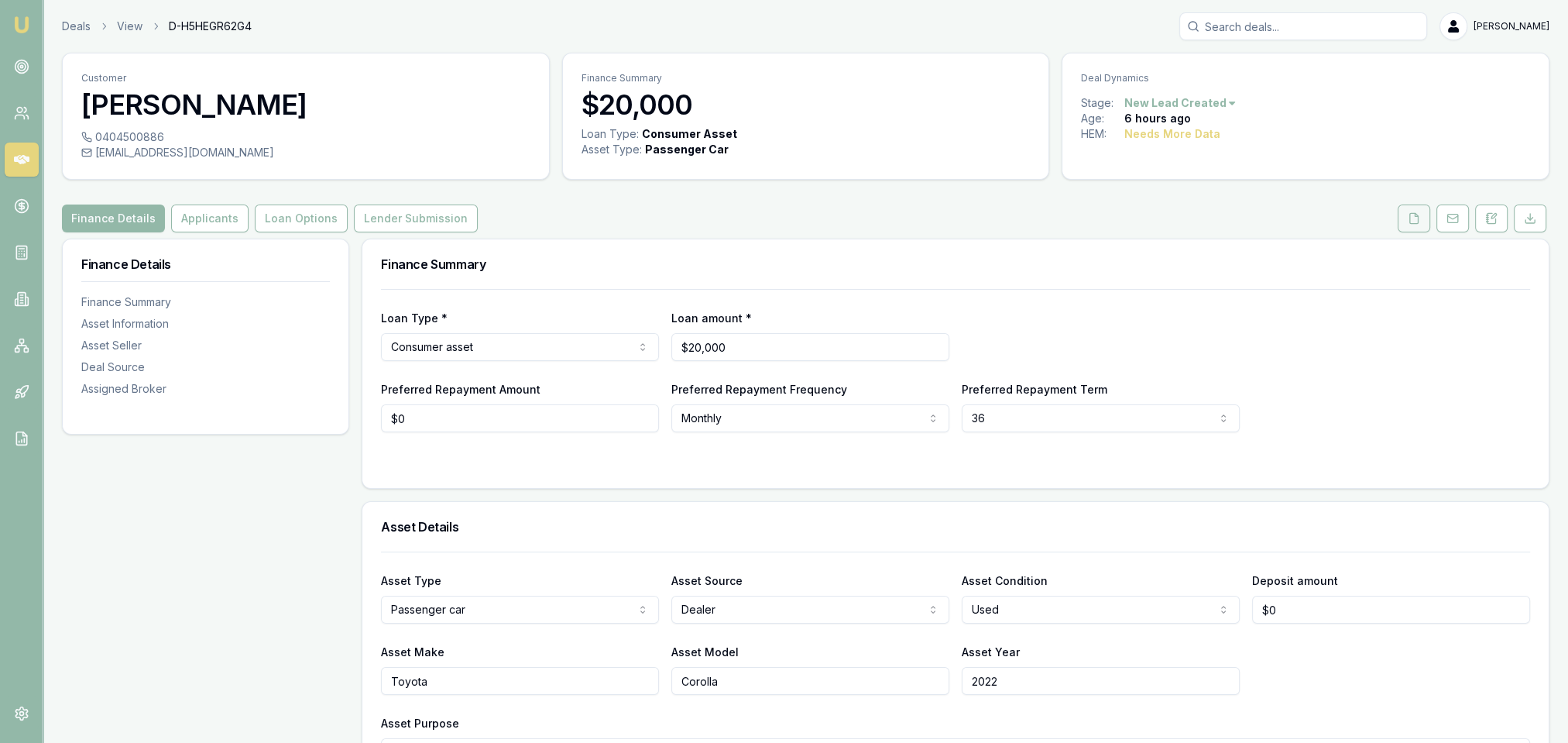
click at [1418, 219] on icon at bounding box center [1414, 219] width 13 height 13
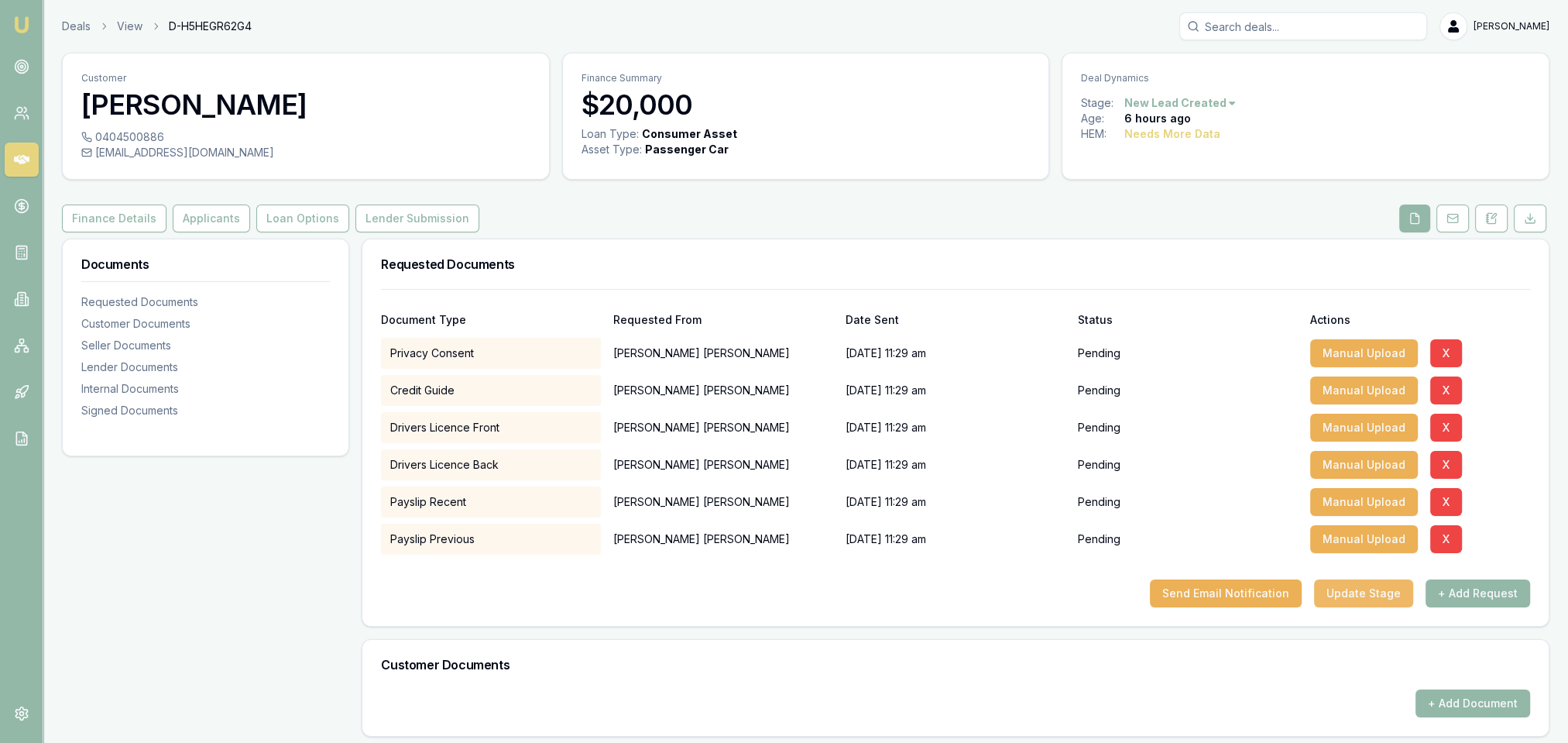
click at [1359, 597] on button "Update Stage" at bounding box center [1363, 593] width 99 height 28
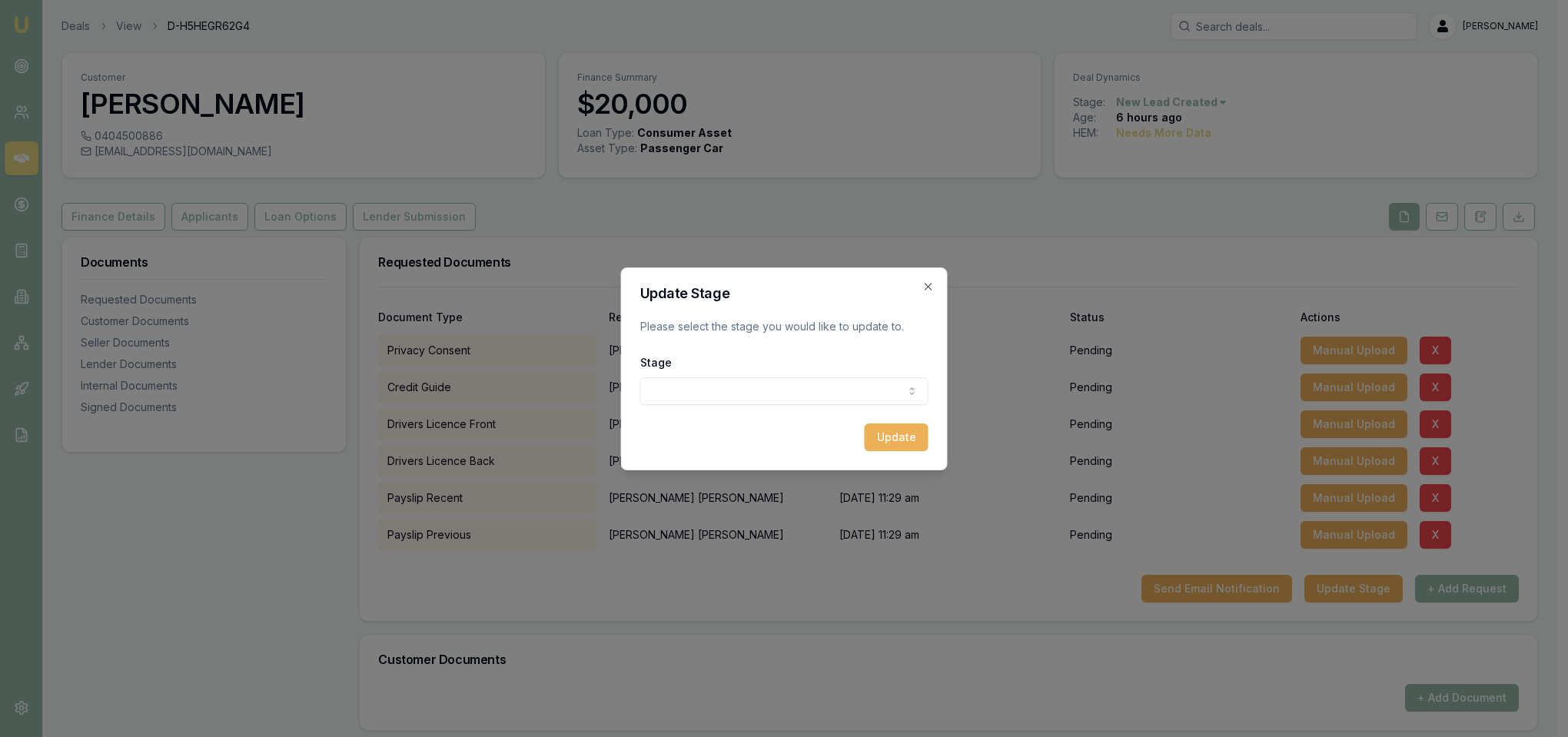
click at [793, 389] on body "Emu Broker Deals View D-H5HEGR62G4 [PERSON_NAME] Toggle Menu Customer [PERSON_N…" at bounding box center [778, 368] width 1556 height 737
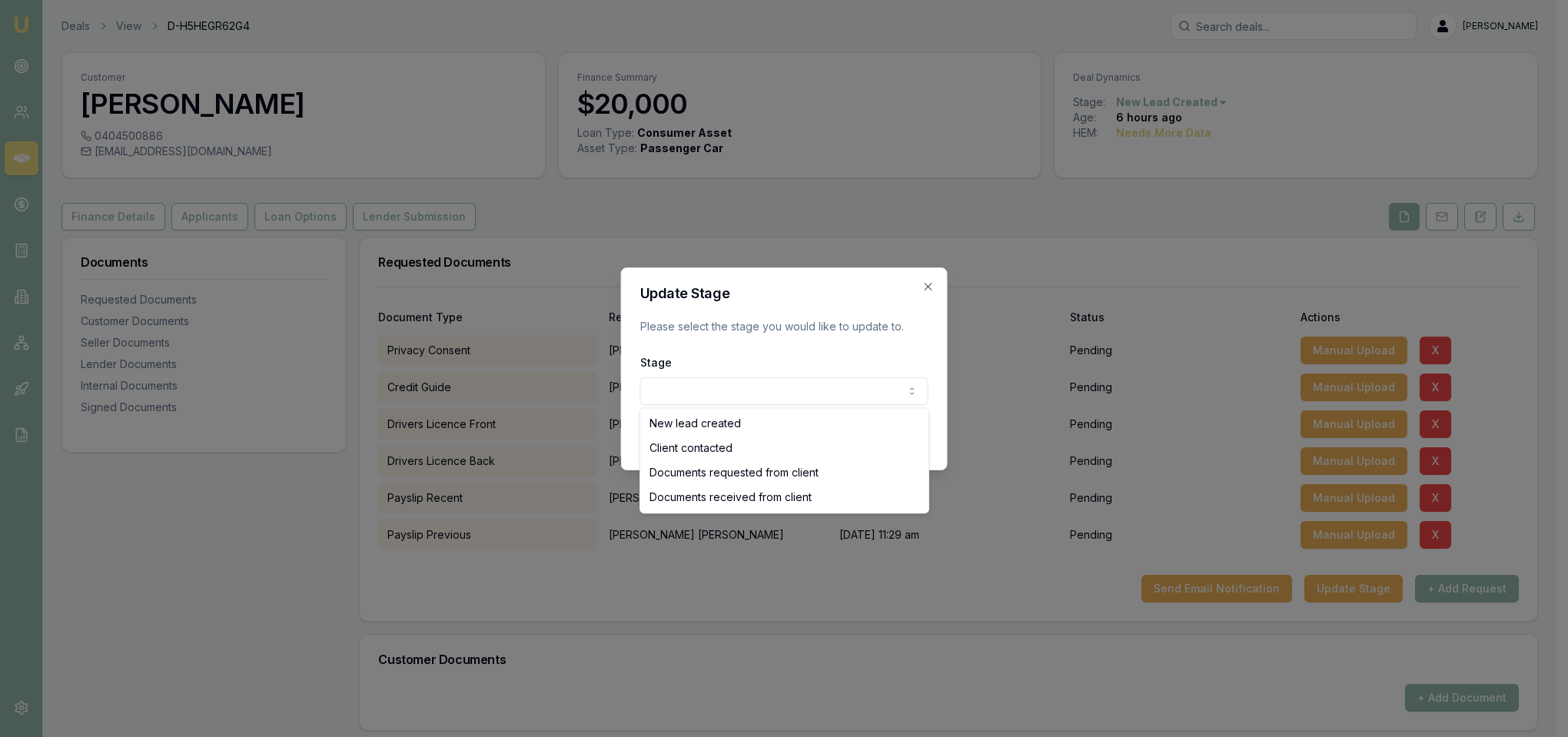
select select "CLIENT_CONTACTED"
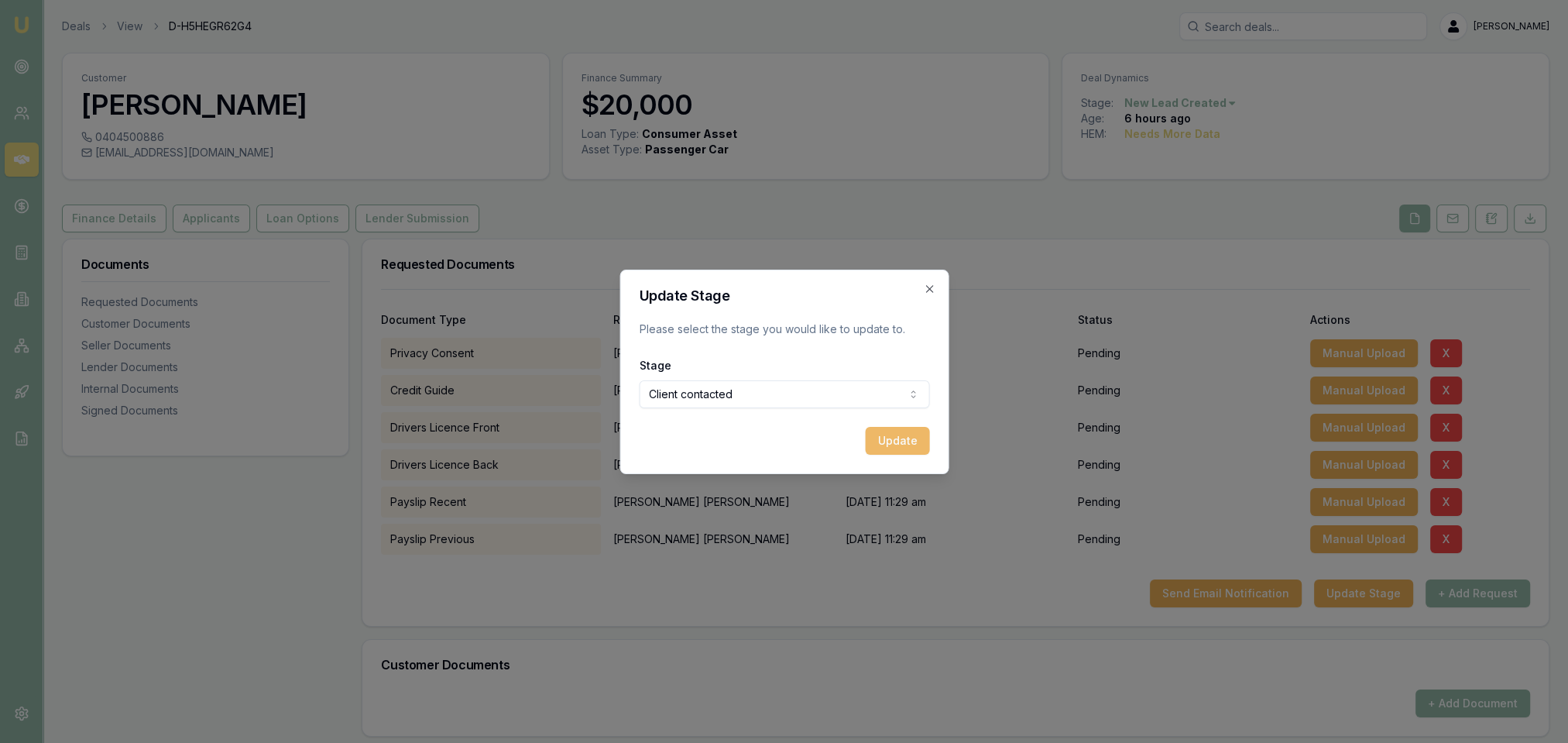
click at [895, 438] on button "Update" at bounding box center [897, 441] width 64 height 28
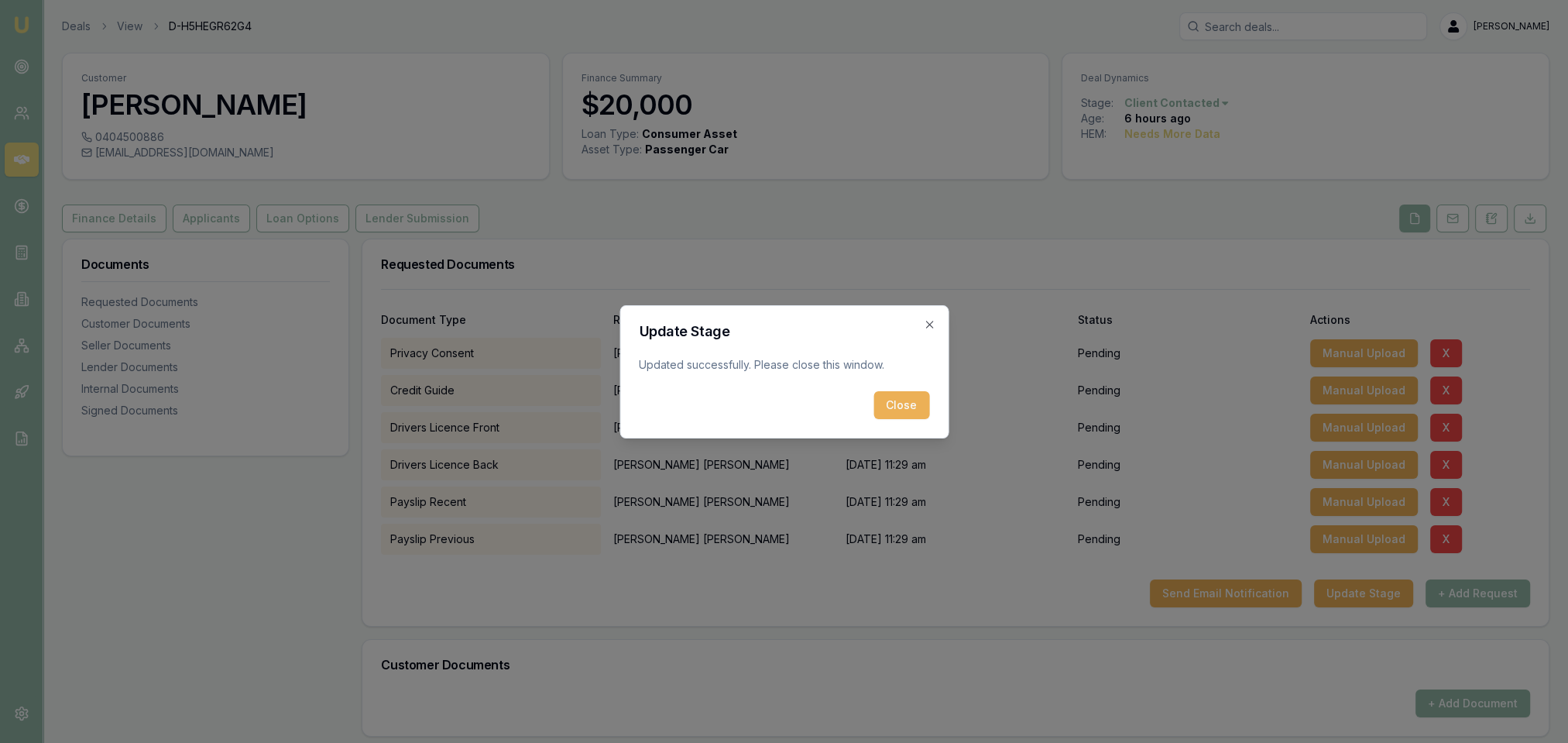
drag, startPoint x: 895, startPoint y: 402, endPoint x: 869, endPoint y: 402, distance: 26.0
click at [897, 402] on button "Close" at bounding box center [901, 405] width 55 height 28
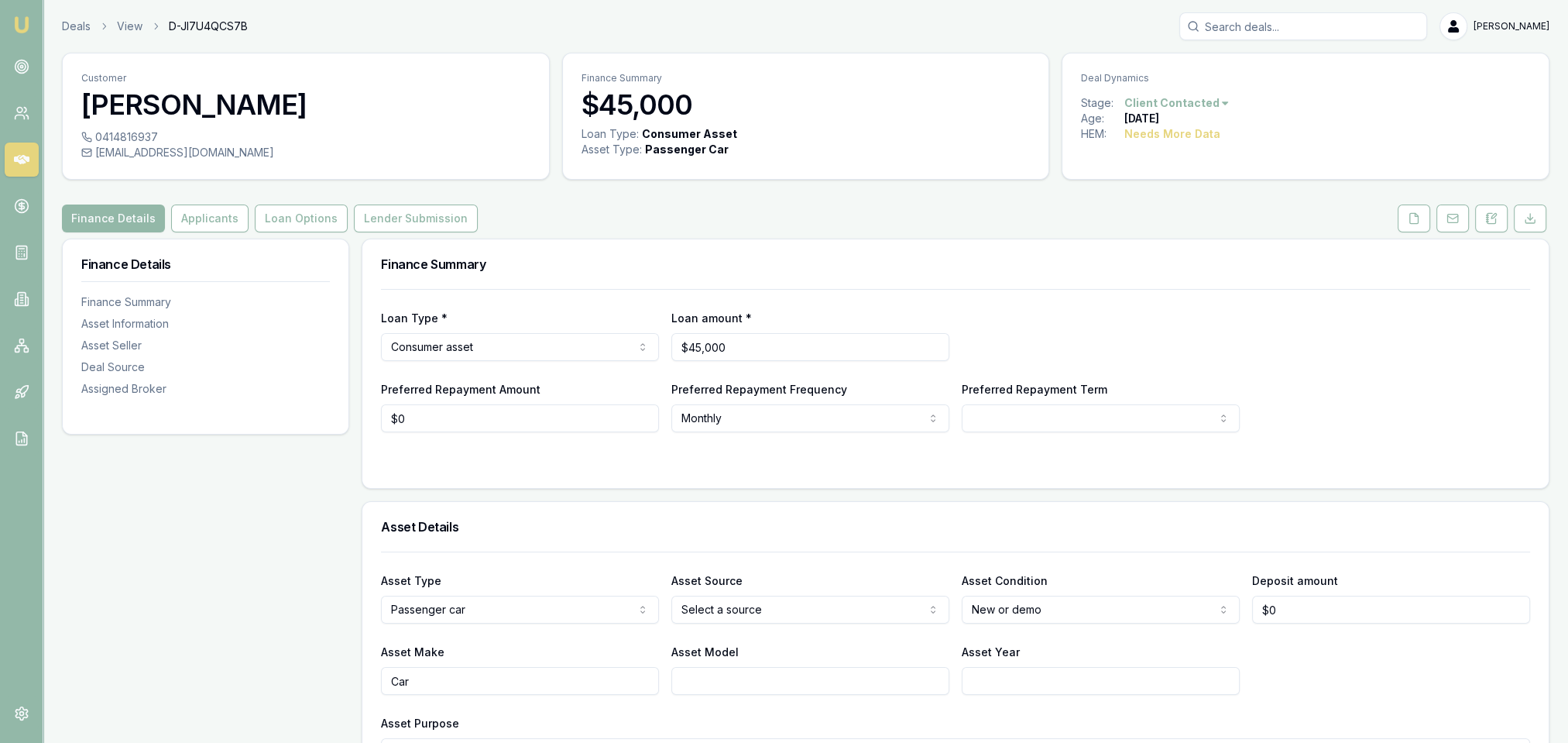
drag, startPoint x: 1489, startPoint y: 220, endPoint x: 1465, endPoint y: 244, distance: 33.9
click at [1489, 220] on icon at bounding box center [1491, 219] width 13 height 13
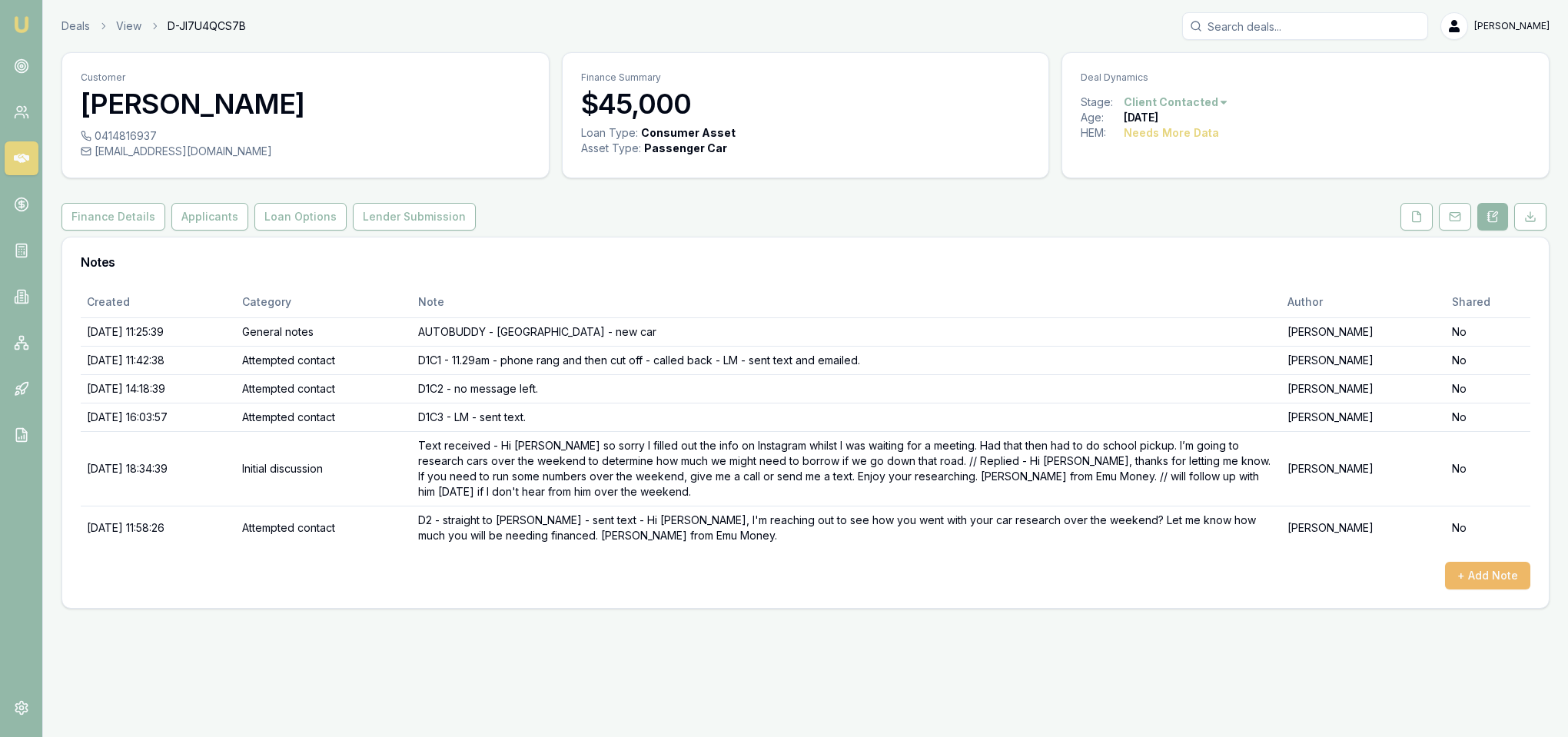
click at [1513, 568] on button "+ Add Note" at bounding box center [1487, 576] width 85 height 28
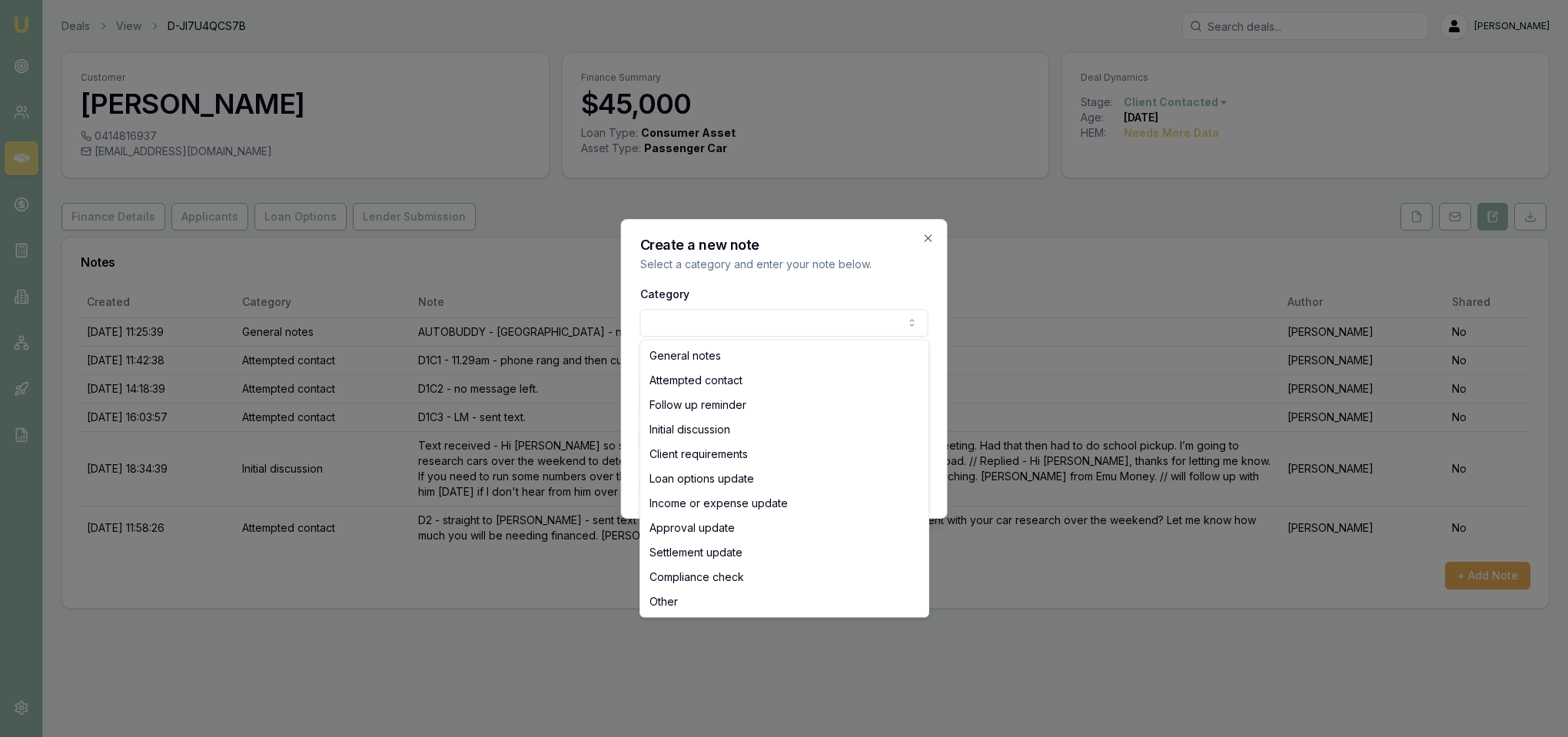
click at [783, 318] on body "Emu Broker Deals View D-JI7U4QCS7B Robyn Adams Toggle Menu Customer Andrew Foga…" at bounding box center [784, 368] width 1568 height 737
select select "ATTEMPTED_CONTACT"
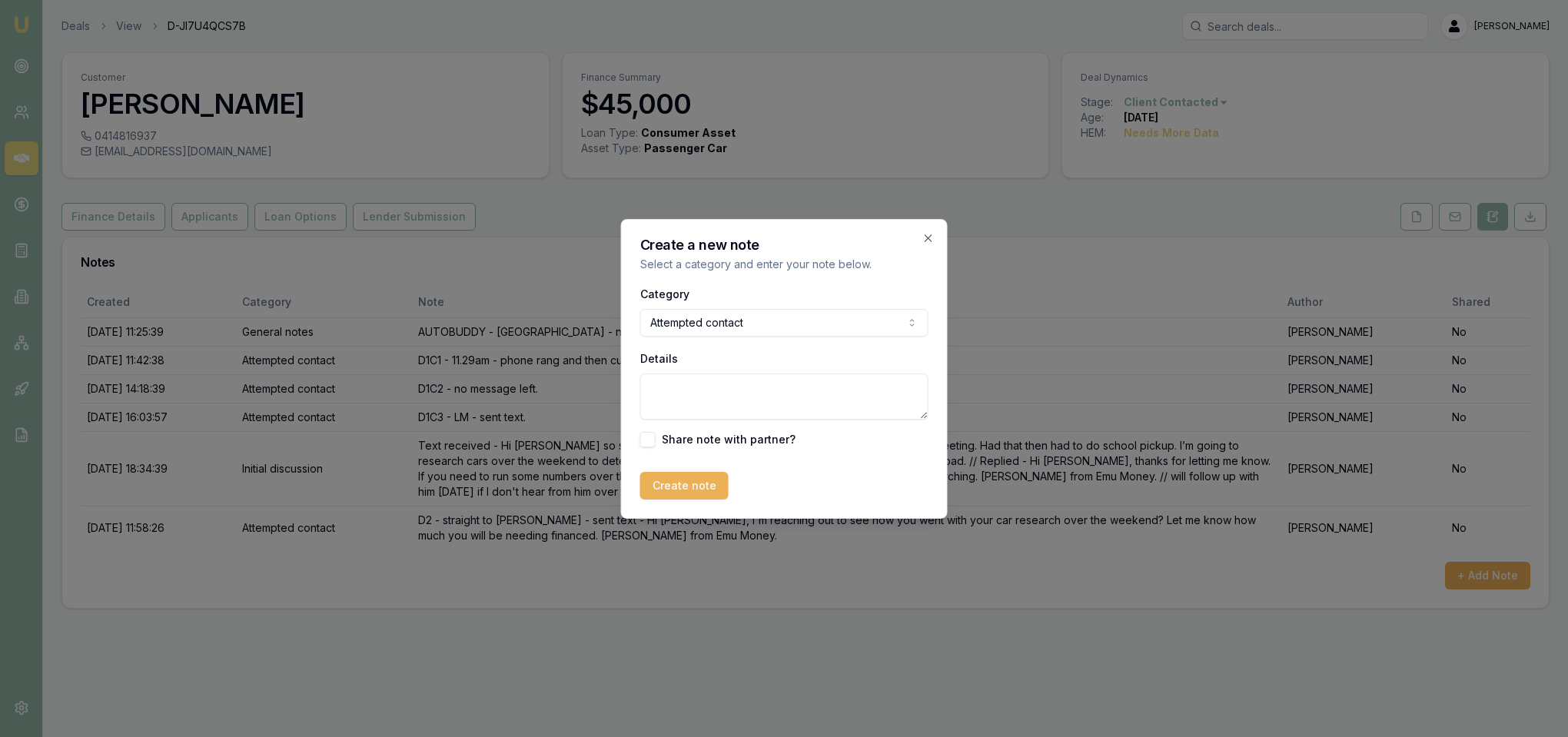
click at [730, 380] on textarea "Details" at bounding box center [785, 396] width 288 height 46
type textarea "V"
type textarea "L"
type textarea "Rang once and the to VM - LM."
click at [675, 485] on button "Create note" at bounding box center [685, 486] width 88 height 28
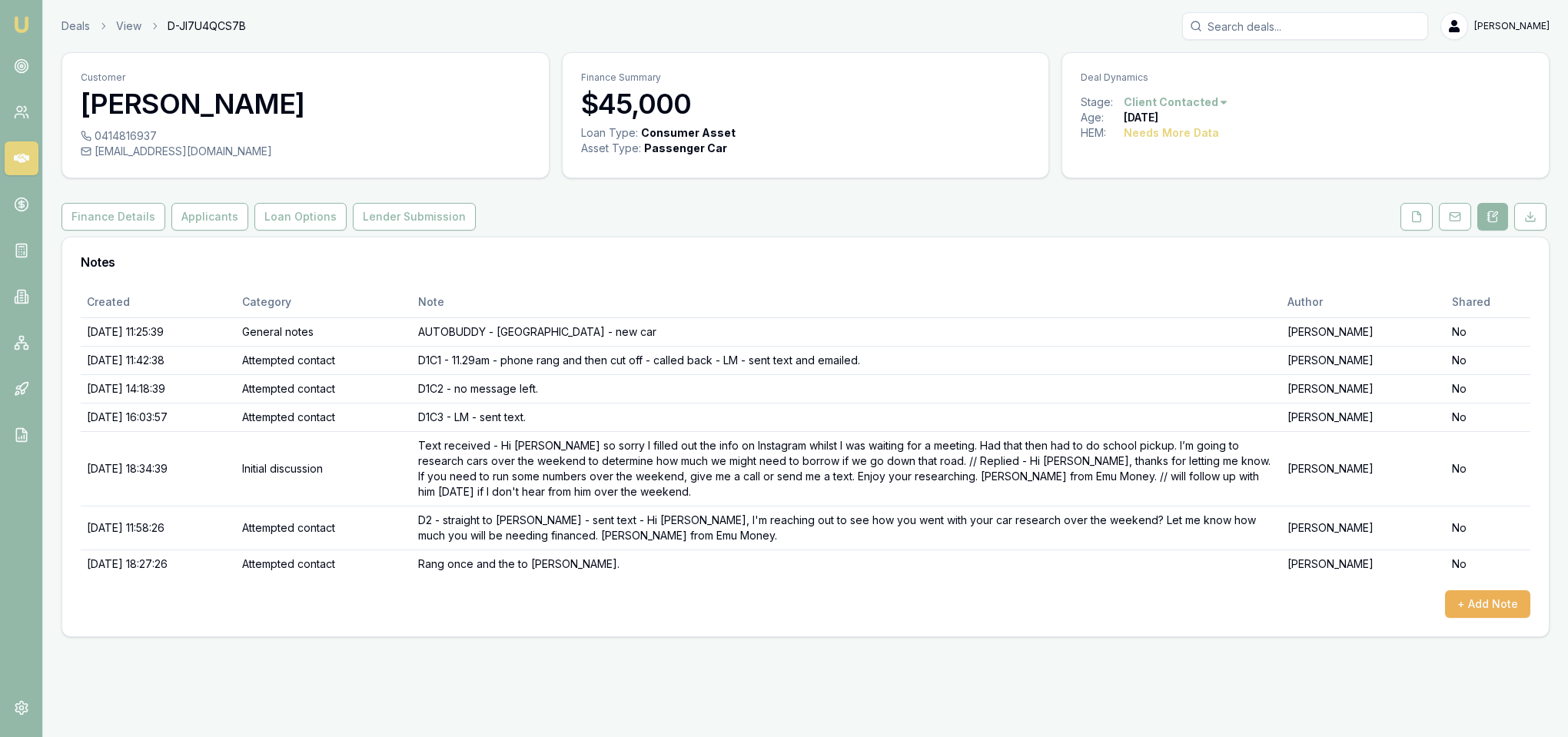
drag, startPoint x: 27, startPoint y: 22, endPoint x: 60, endPoint y: 1, distance: 39.1
click at [27, 22] on img at bounding box center [22, 25] width 19 height 19
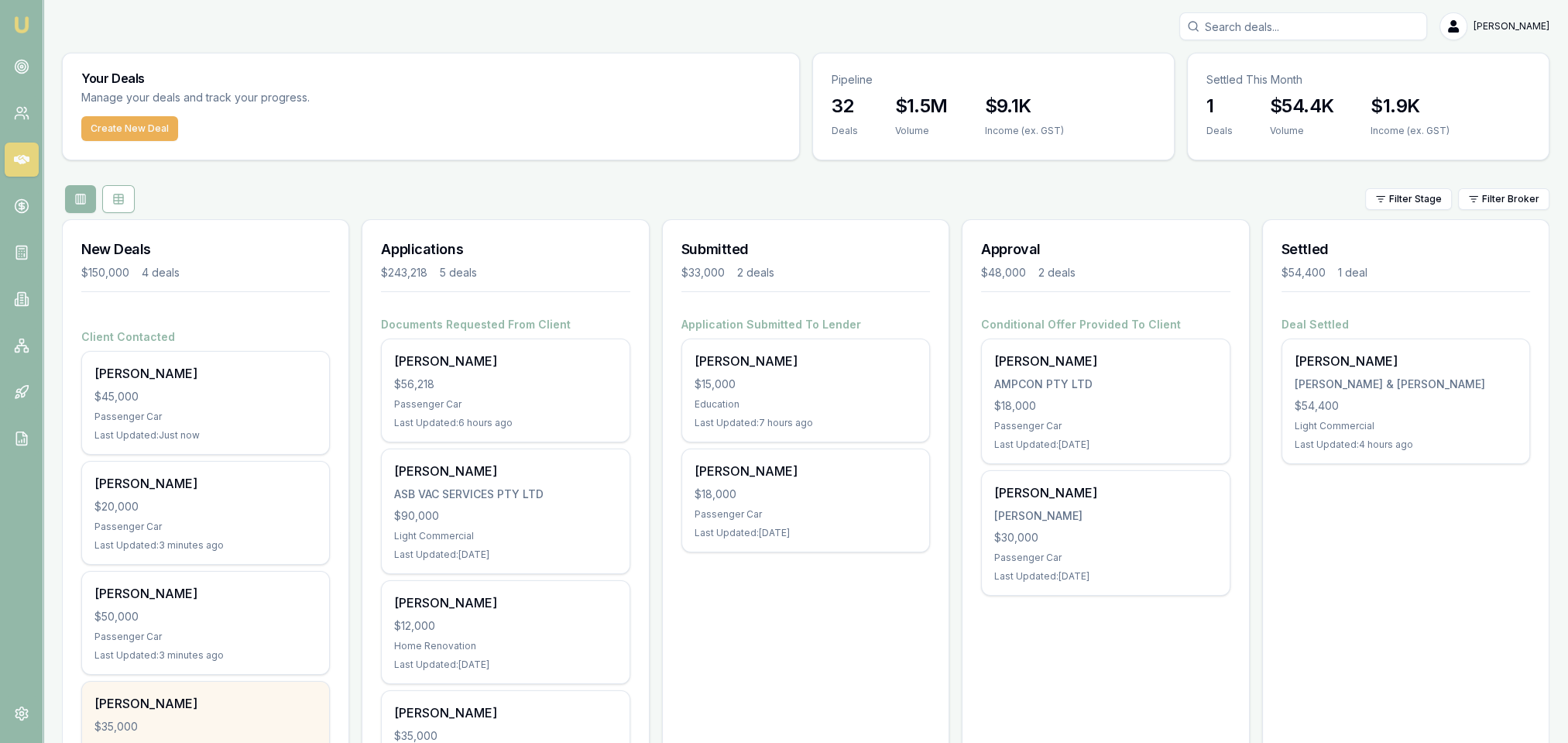
click at [180, 711] on div "Sam Johns $35,000 Passenger Car Last Updated: 2 hours ago" at bounding box center [205, 732] width 247 height 102
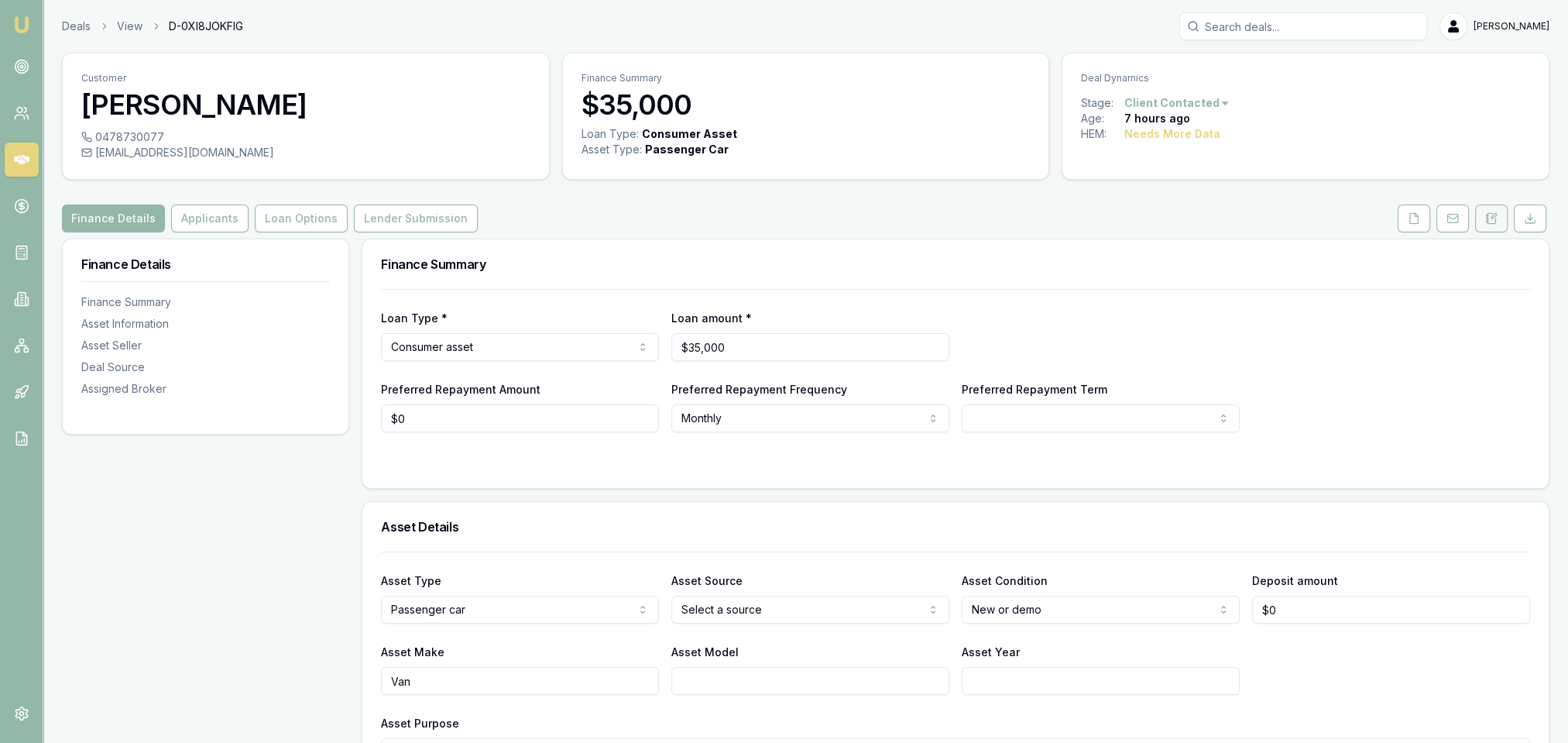
click at [1495, 220] on icon at bounding box center [1491, 219] width 13 height 13
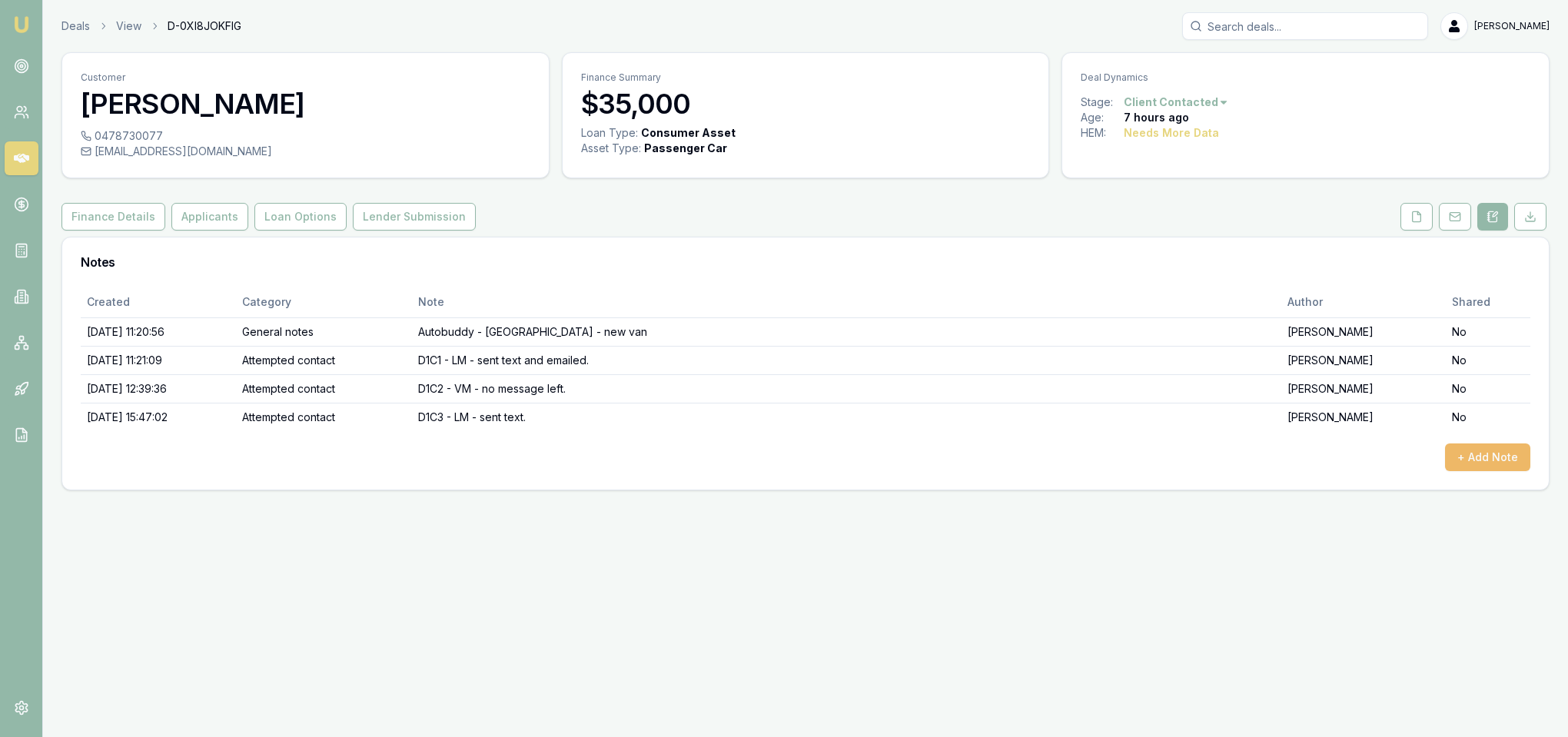
drag, startPoint x: 1468, startPoint y: 436, endPoint x: 1463, endPoint y: 446, distance: 11.2
click at [1466, 439] on div "Created Category Note Author Shared 08/09/2025, 11:20:56 General notes Autobudd…" at bounding box center [805, 379] width 1449 height 184
click at [1464, 457] on button "+ Add Note" at bounding box center [1487, 457] width 85 height 28
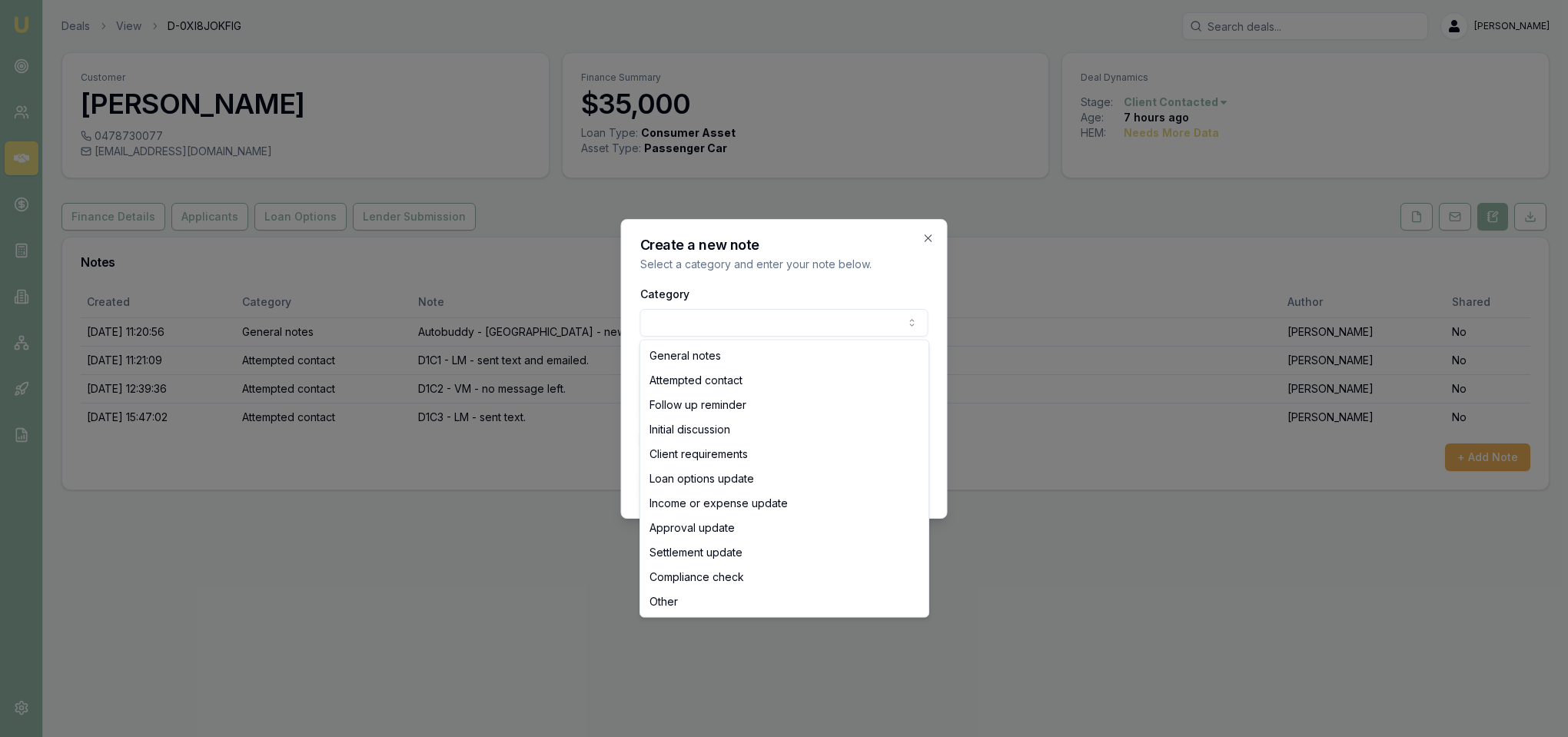
click at [820, 319] on body "Emu Broker Deals View D-0XI8JOKFIG Robyn Adams Toggle Menu Customer Sam Johns 0…" at bounding box center [784, 368] width 1568 height 737
select select "ATTEMPTED_CONTACT"
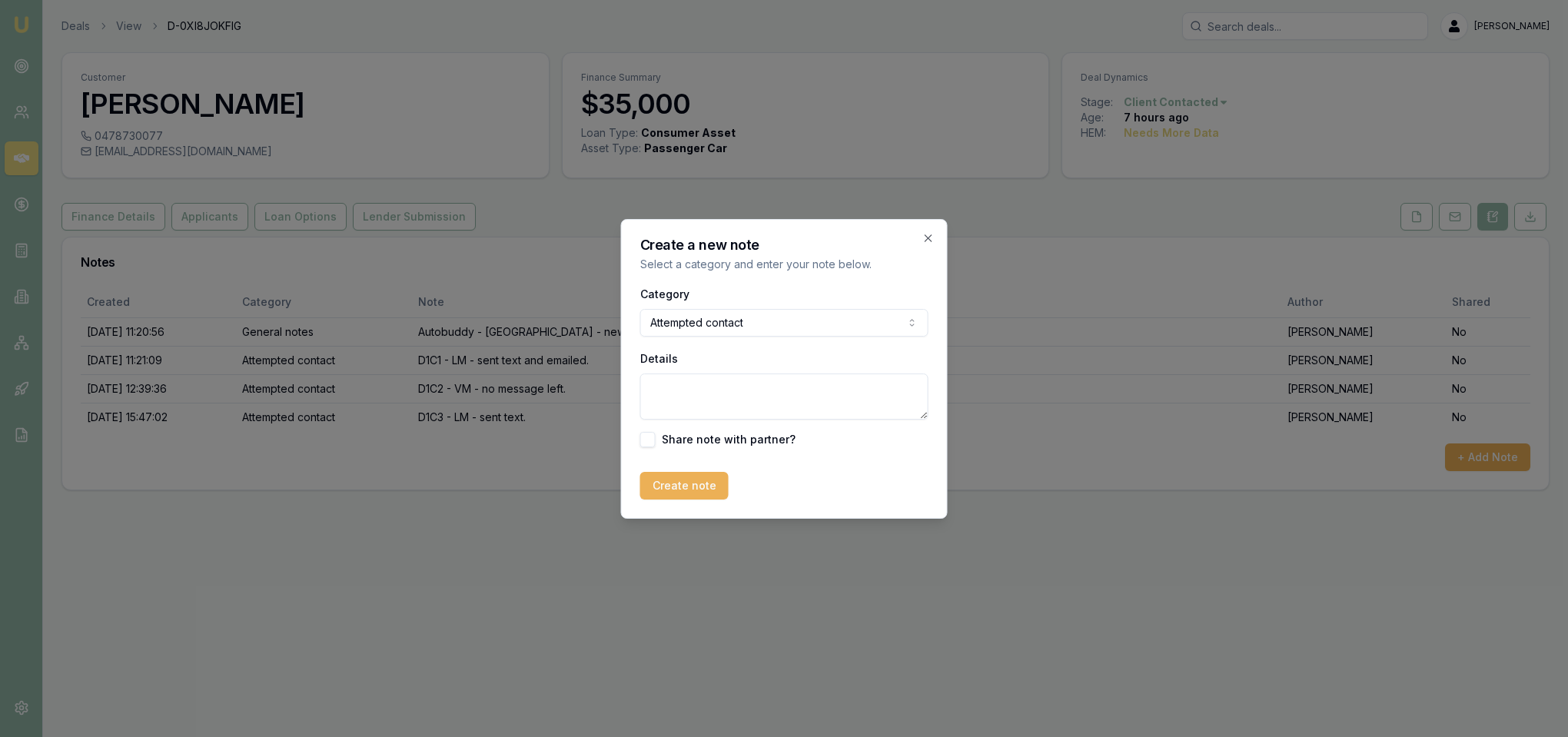
click at [688, 387] on textarea "Details" at bounding box center [785, 396] width 288 height 46
type textarea "d"
type textarea "D1C4 - LM - sent text."
click at [692, 488] on button "Create note" at bounding box center [685, 486] width 88 height 28
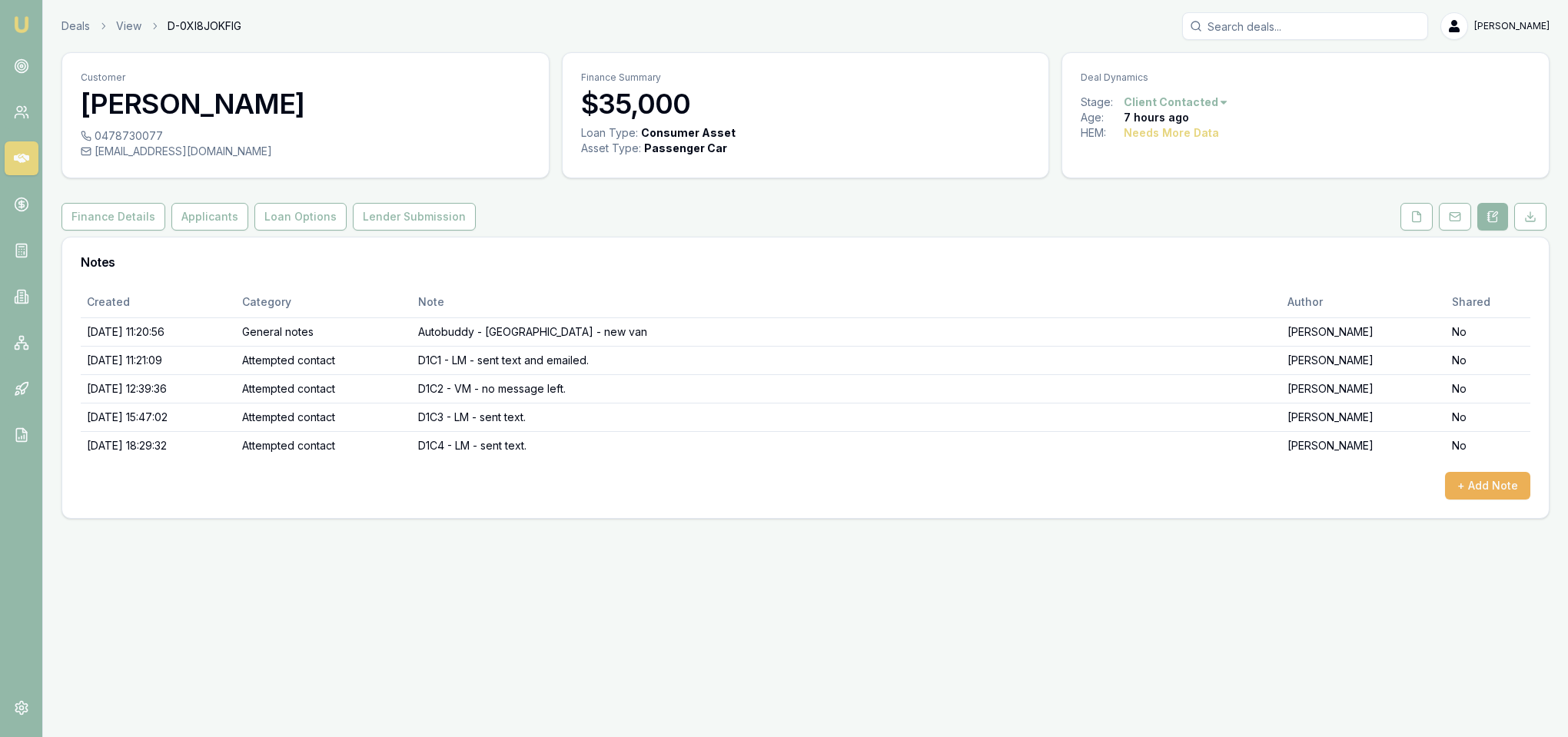
drag, startPoint x: 22, startPoint y: 21, endPoint x: 45, endPoint y: 1, distance: 30.5
click at [22, 19] on img at bounding box center [22, 25] width 19 height 19
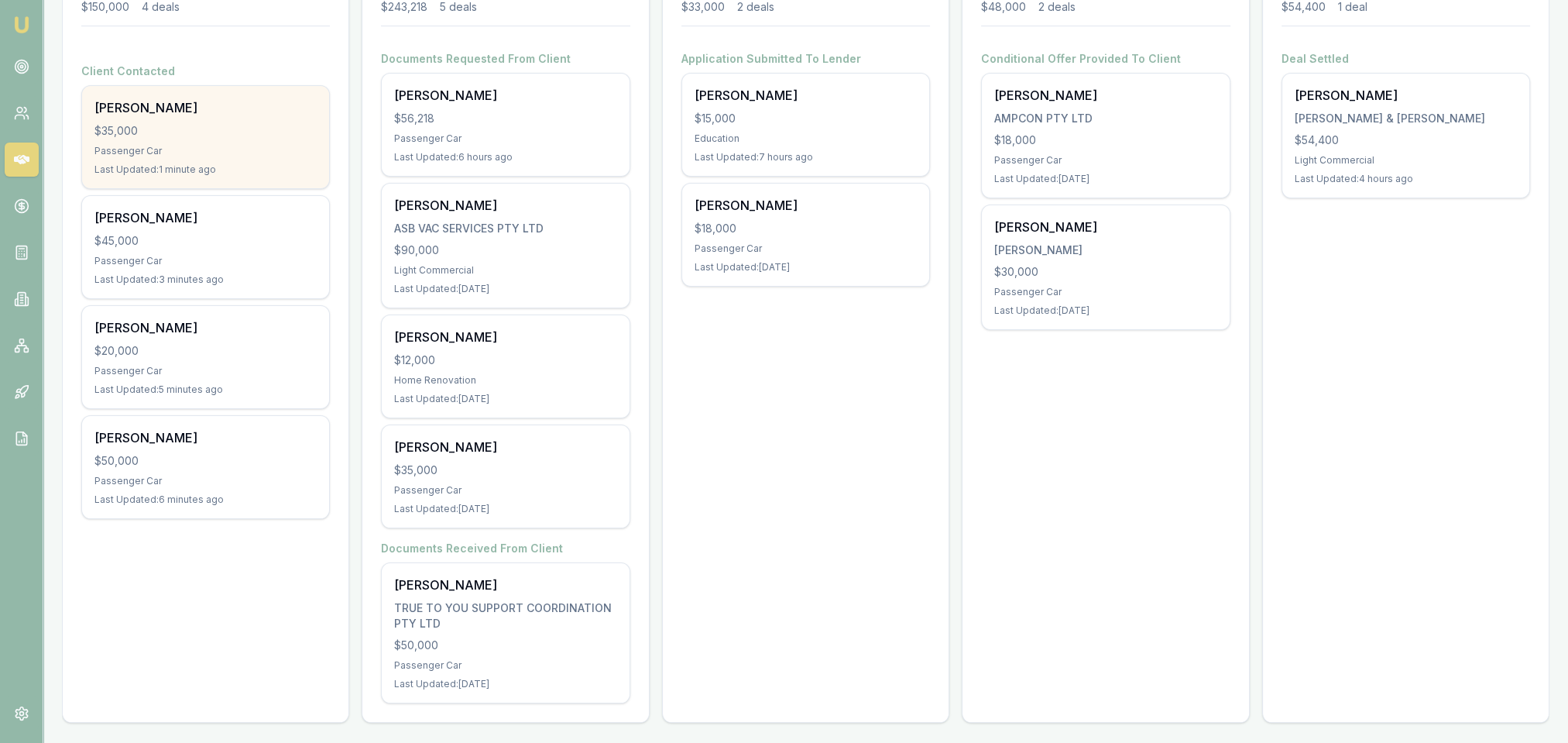
scroll to position [267, 0]
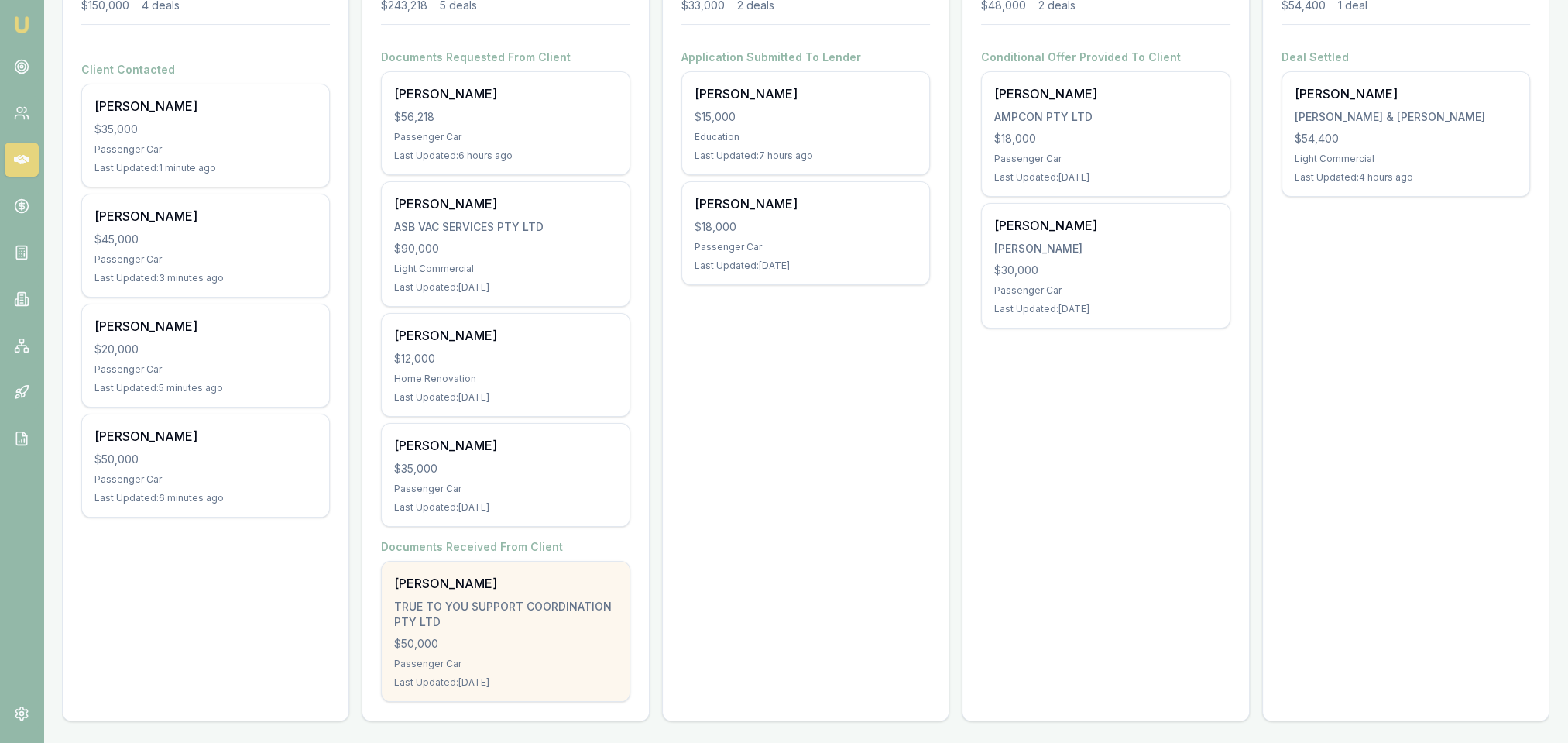
click at [442, 584] on div "[PERSON_NAME]" at bounding box center [505, 583] width 222 height 19
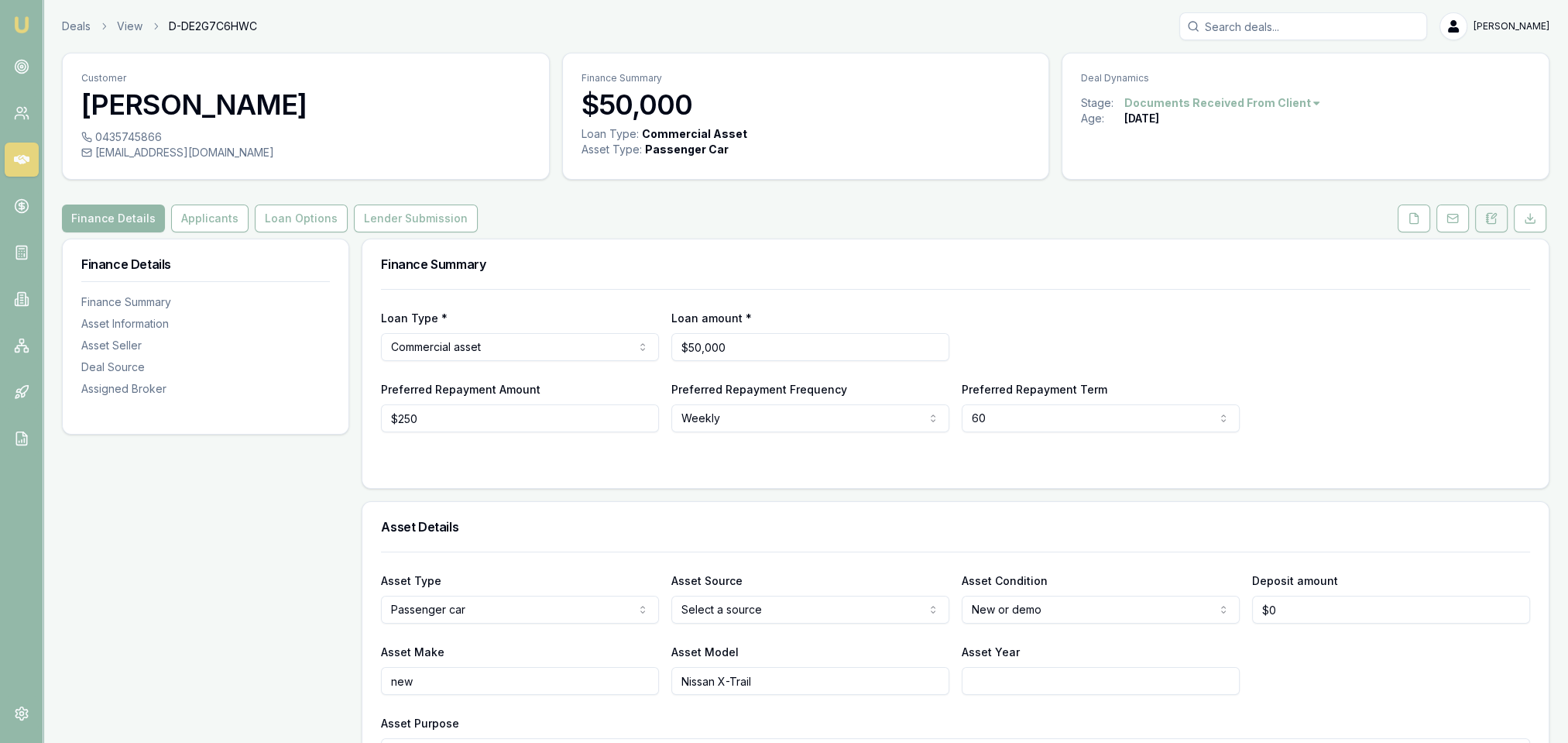
click at [1497, 214] on icon at bounding box center [1491, 219] width 13 height 13
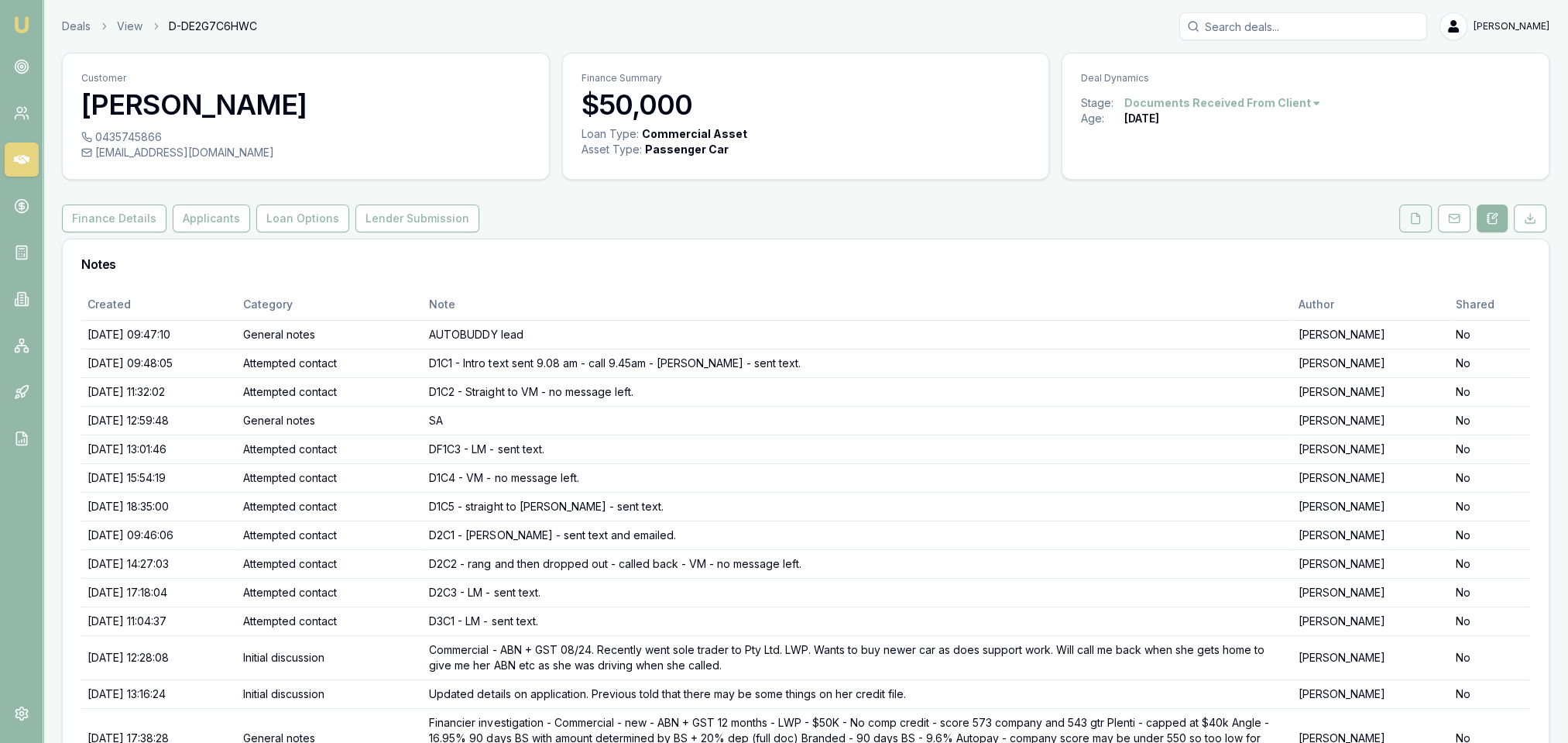
click at [1419, 214] on icon at bounding box center [1416, 218] width 9 height 10
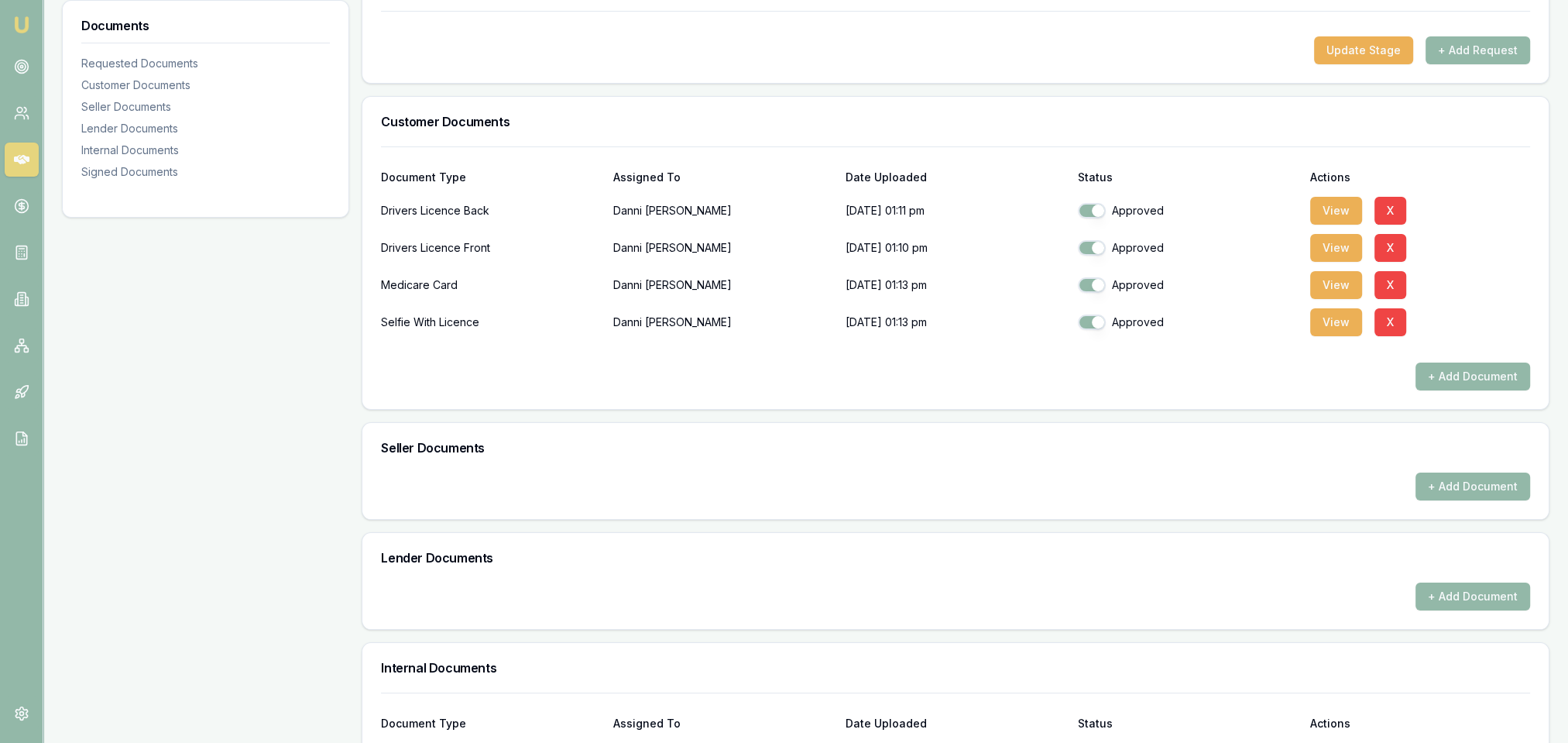
scroll to position [604, 0]
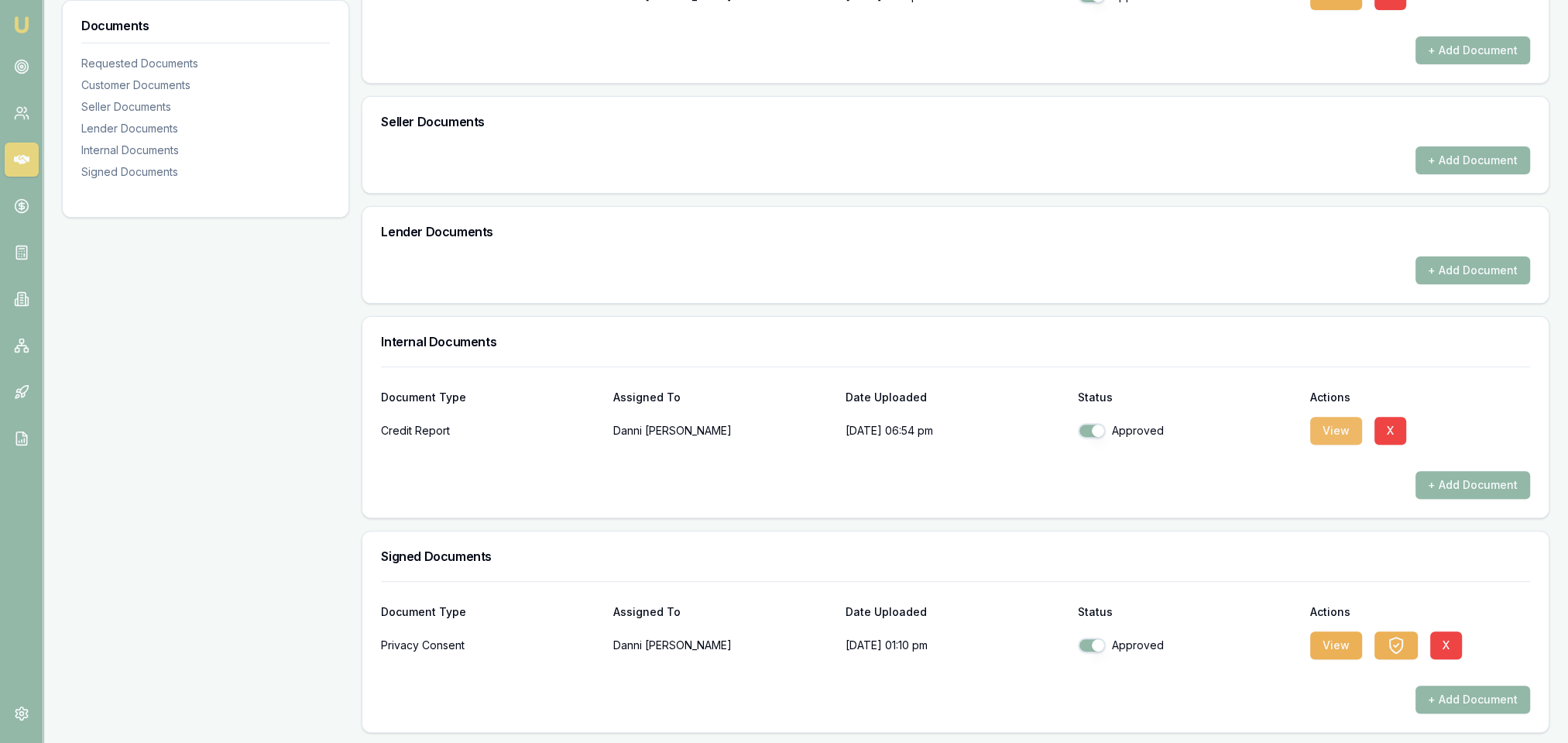
click at [1329, 430] on button "View" at bounding box center [1336, 430] width 52 height 28
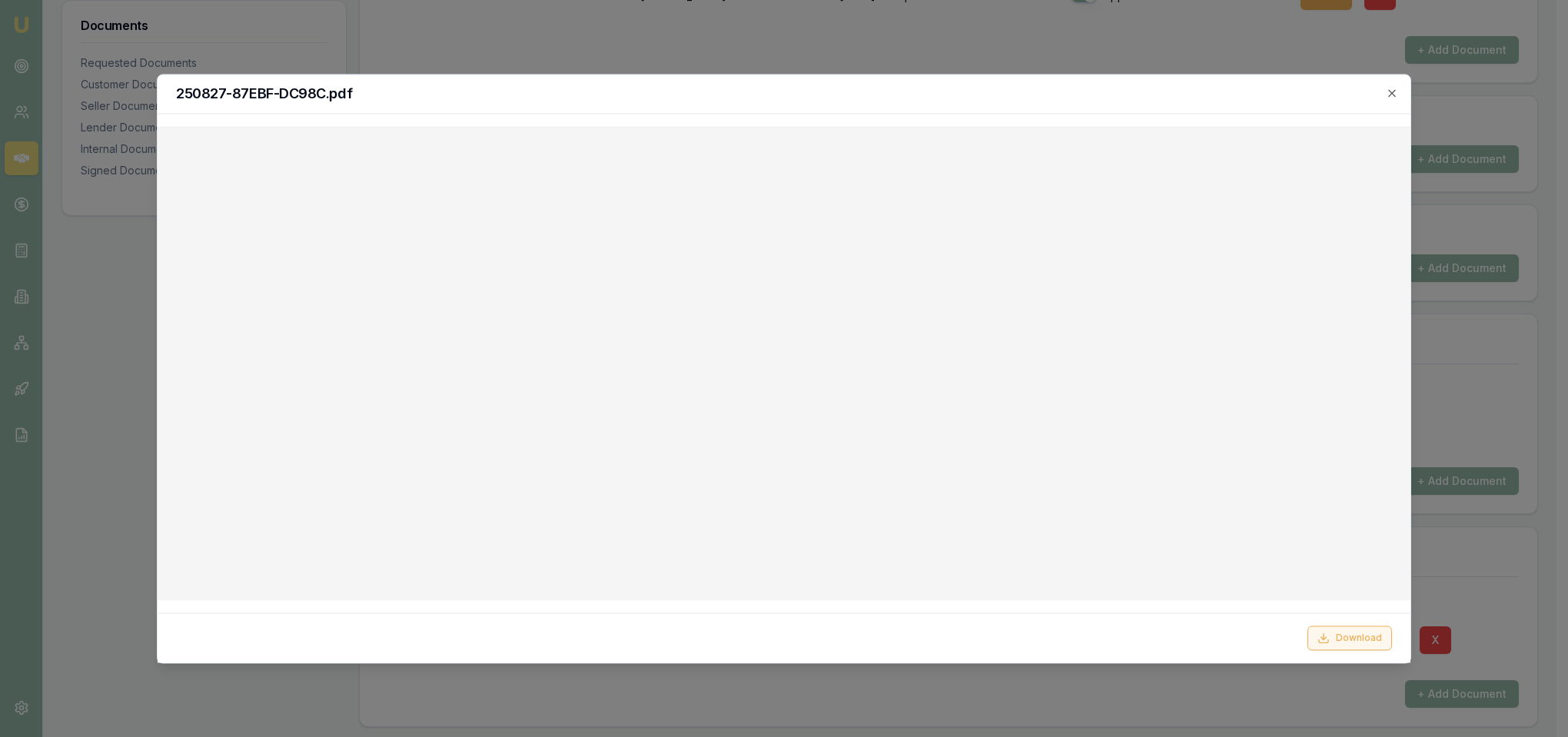
click at [1341, 635] on button "Download" at bounding box center [1349, 638] width 85 height 25
drag, startPoint x: 1394, startPoint y: 86, endPoint x: 1377, endPoint y: 90, distance: 17.5
click at [1394, 87] on icon "button" at bounding box center [1392, 93] width 12 height 12
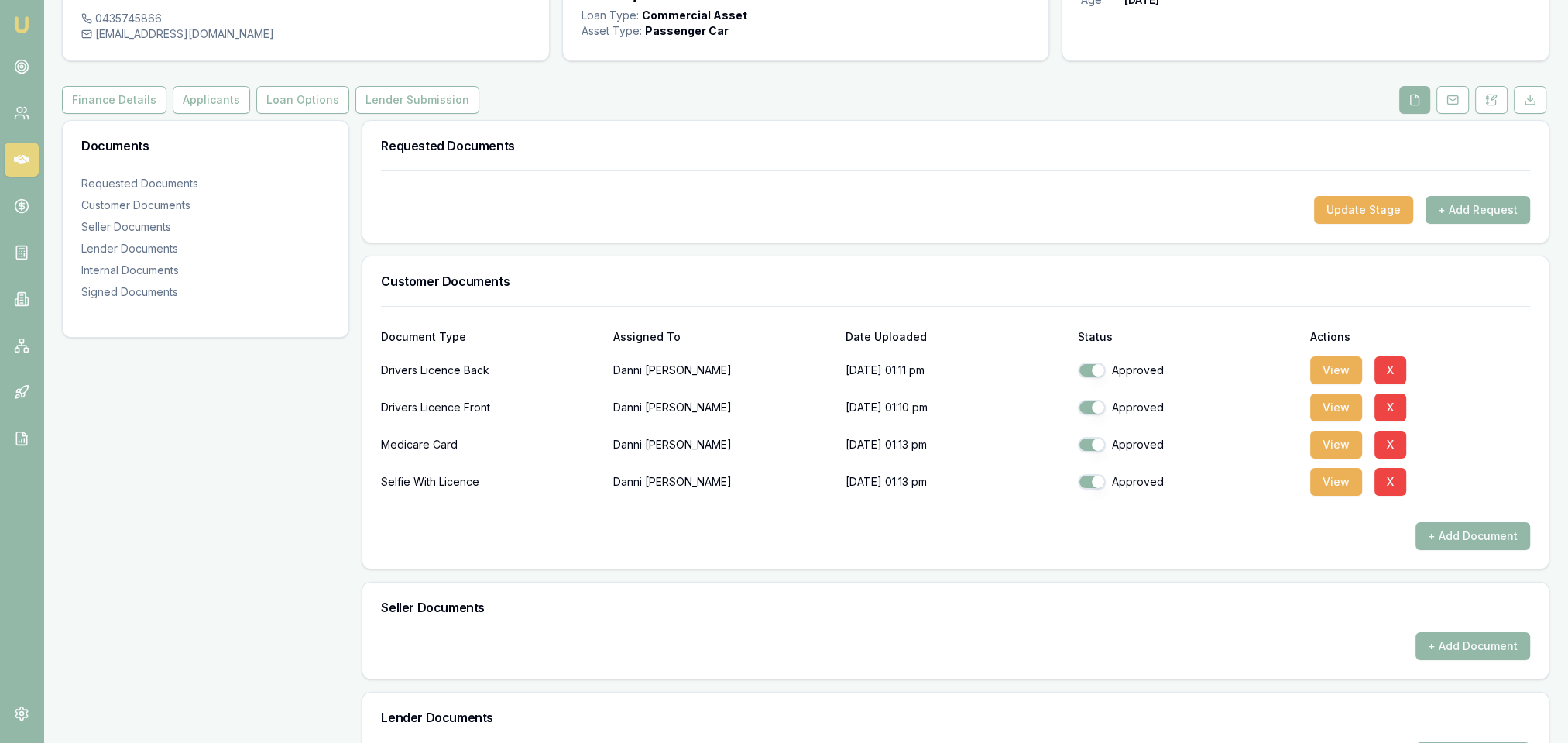
scroll to position [0, 0]
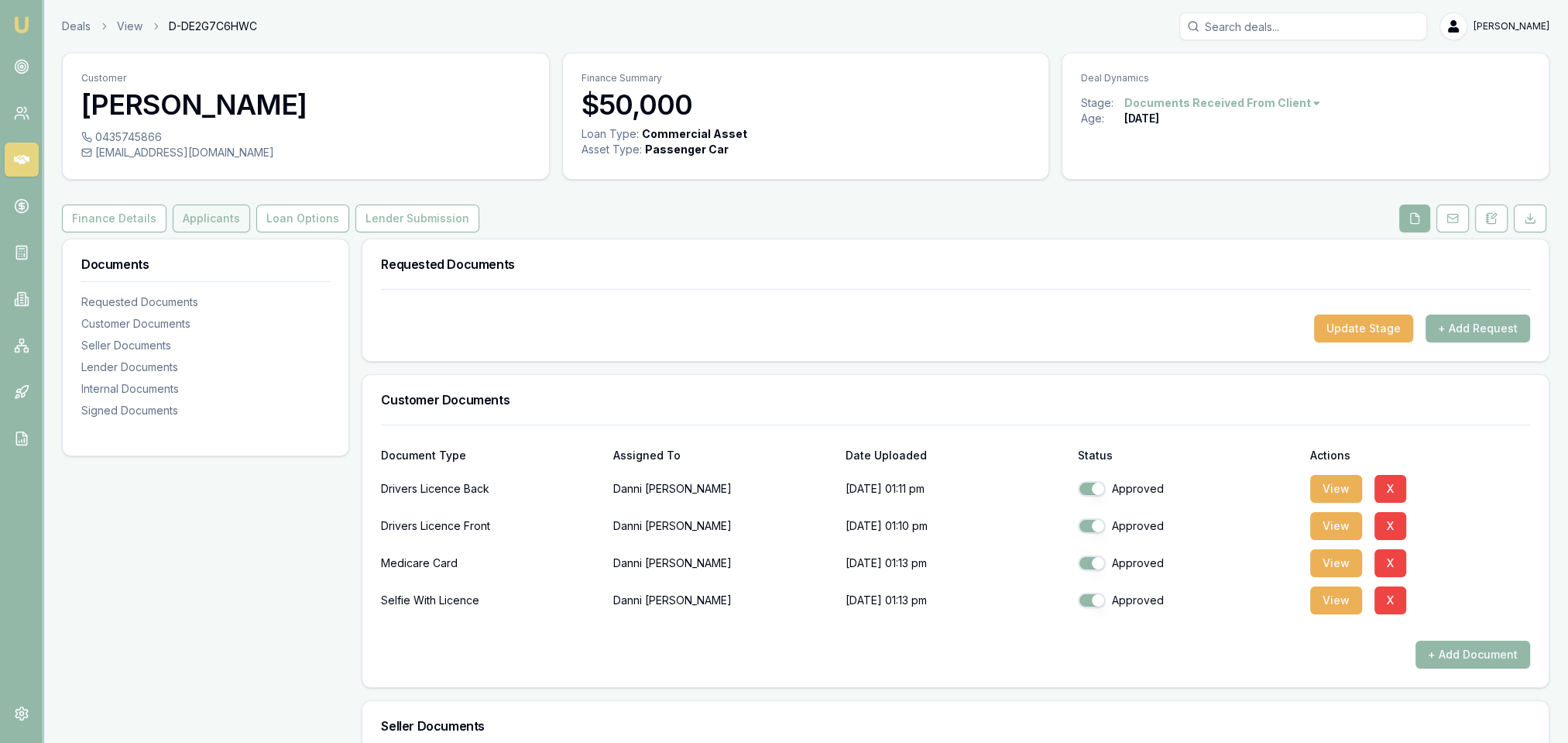
click at [205, 222] on button "Applicants" at bounding box center [211, 219] width 77 height 28
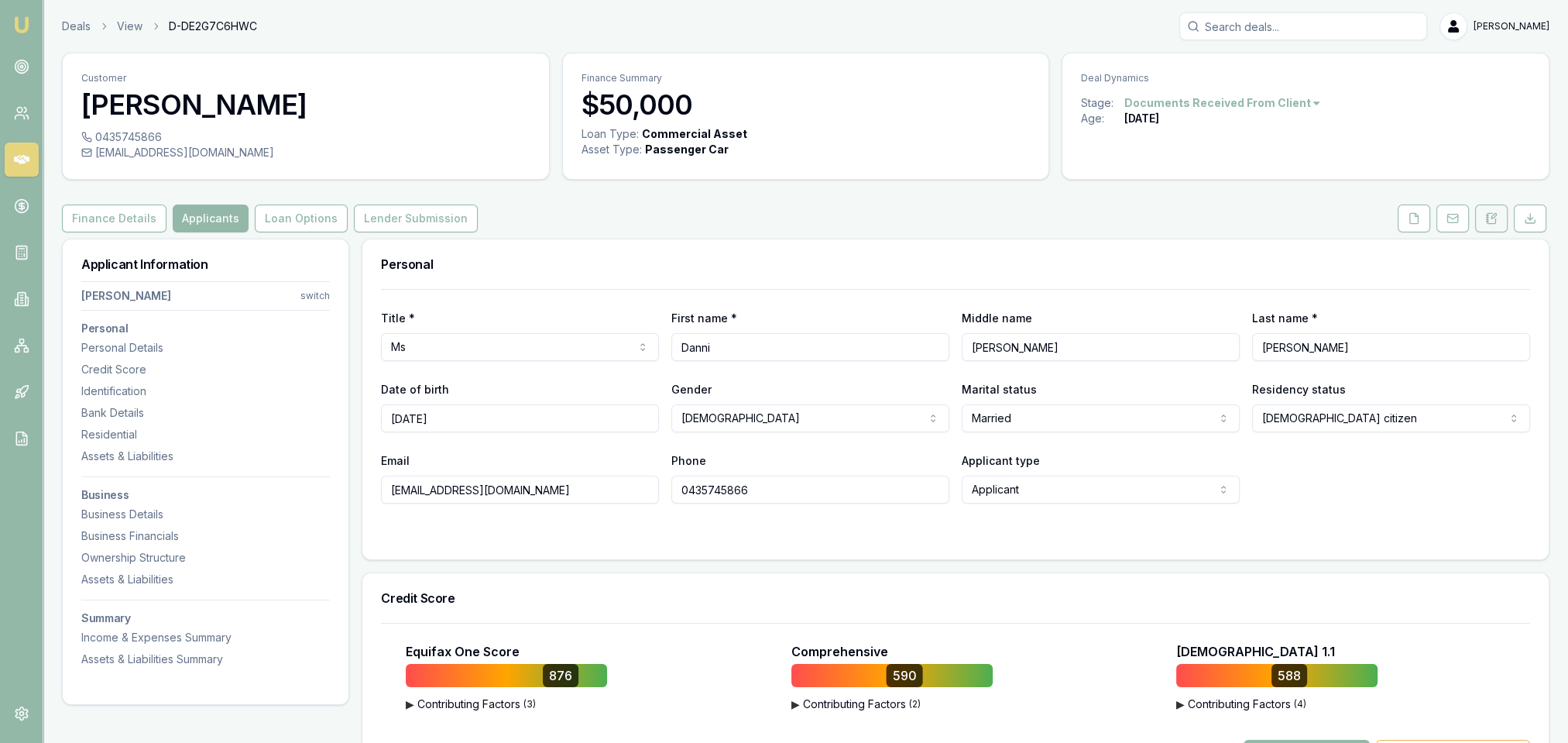
click at [1495, 219] on icon at bounding box center [1491, 218] width 9 height 10
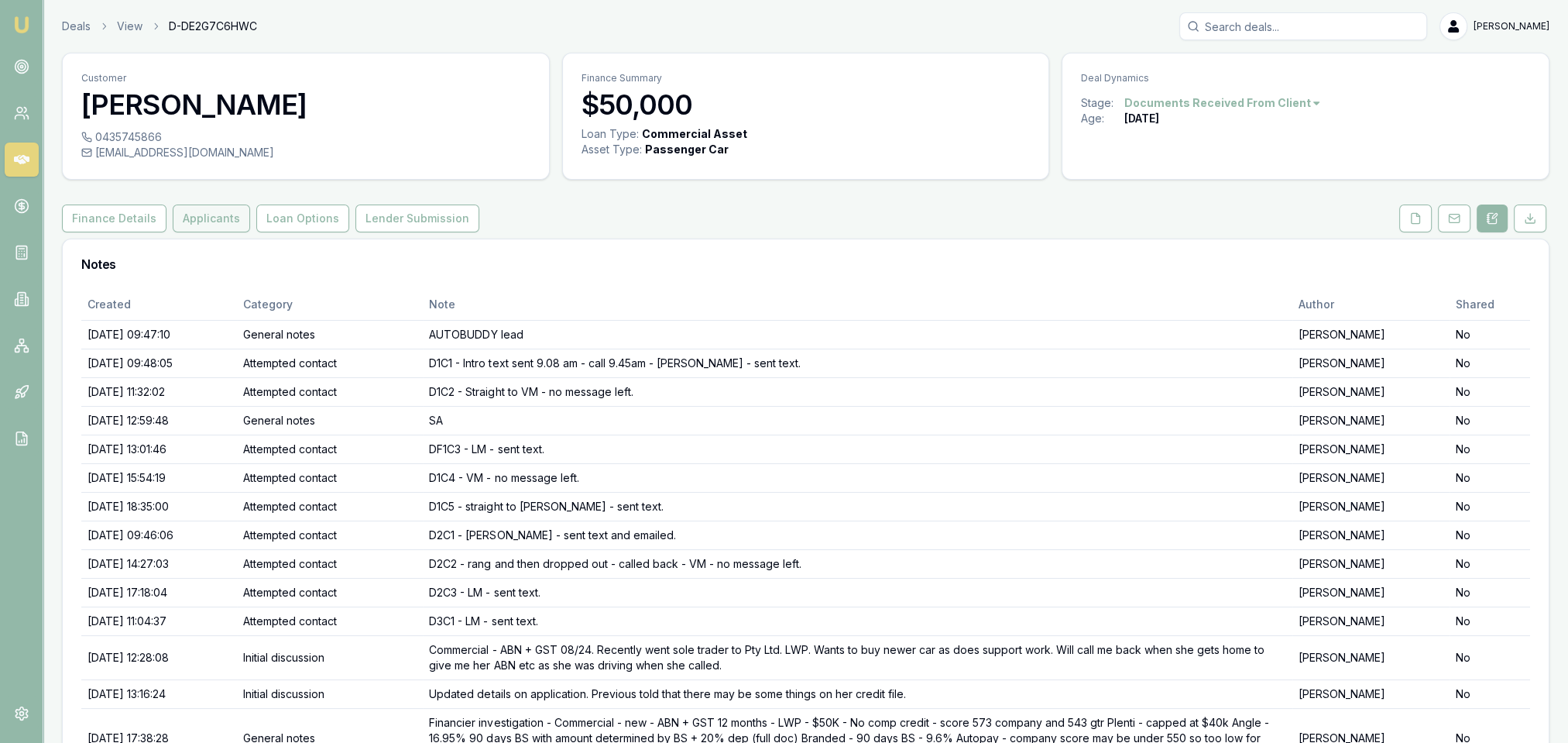
click at [219, 217] on button "Applicants" at bounding box center [211, 219] width 77 height 28
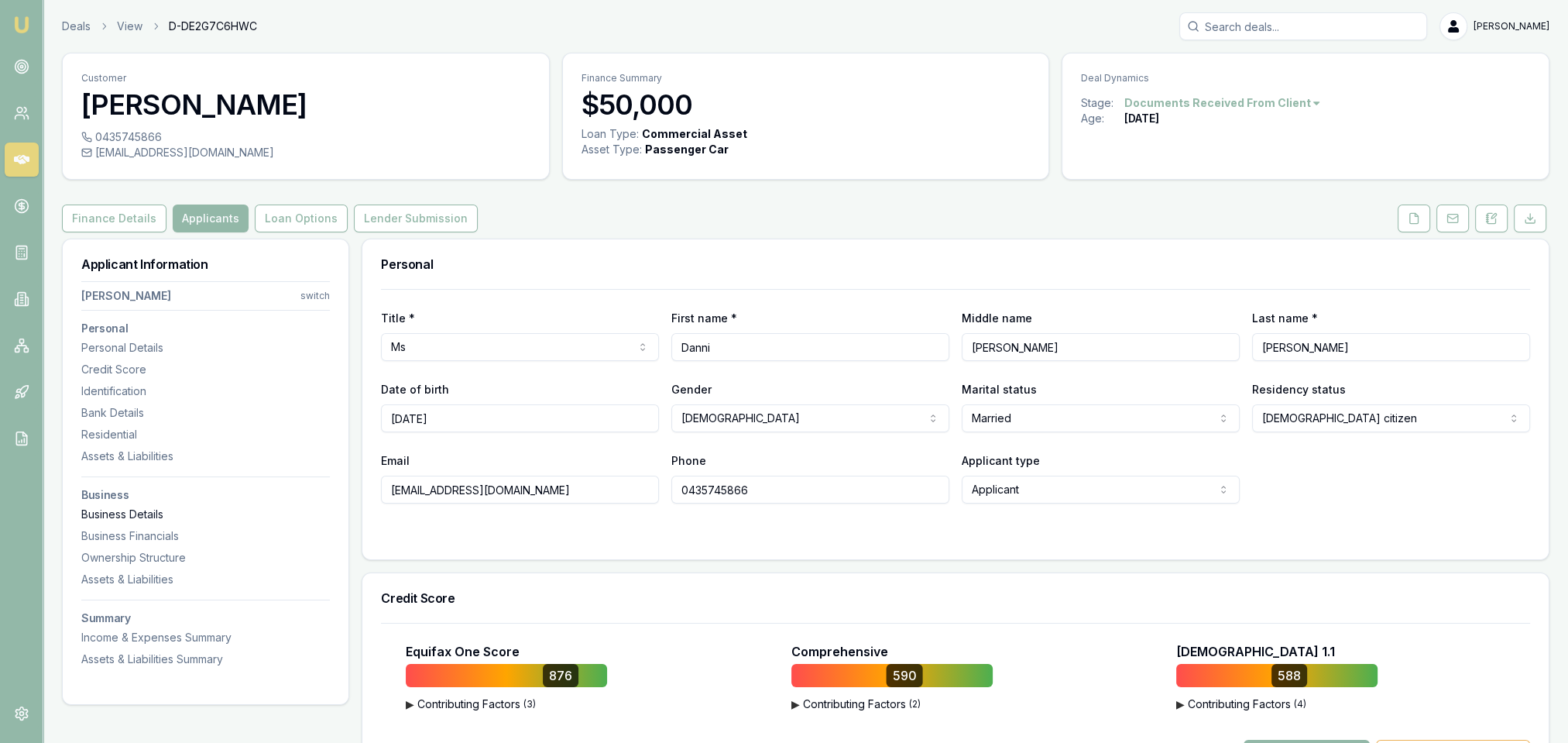
click at [154, 507] on div "Business Details" at bounding box center [205, 514] width 248 height 16
click at [1495, 225] on button at bounding box center [1491, 219] width 33 height 28
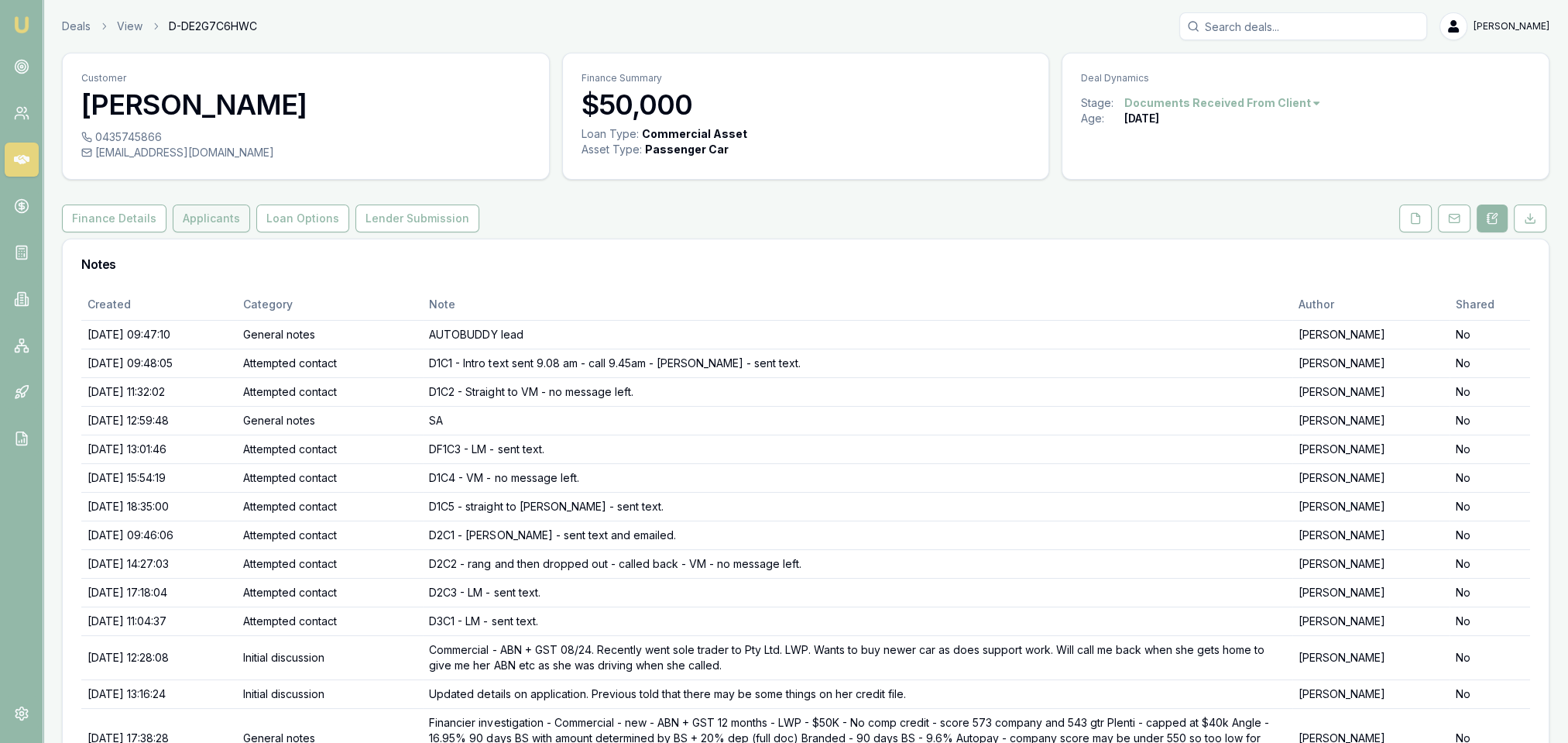
click at [221, 216] on button "Applicants" at bounding box center [211, 219] width 77 height 28
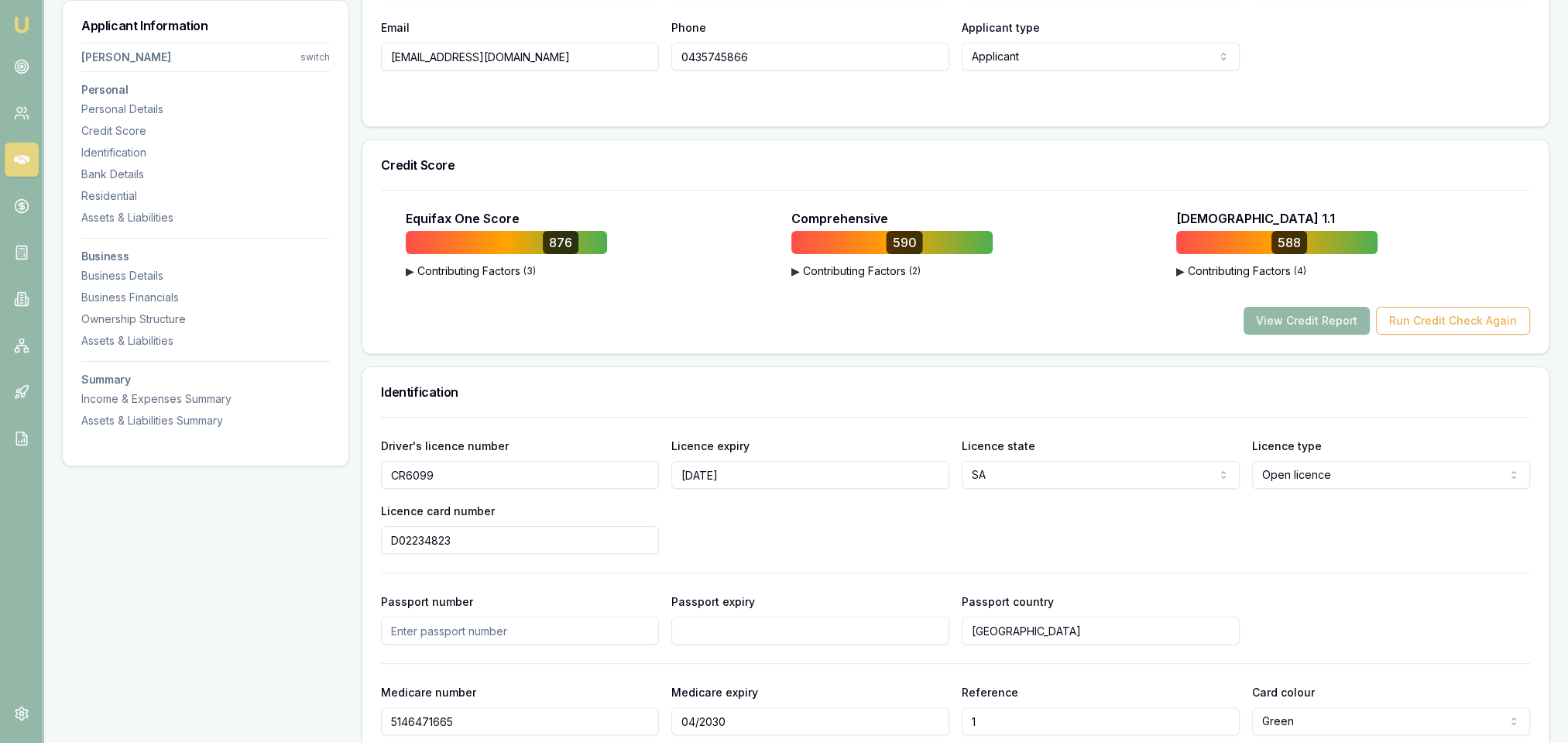
scroll to position [465, 0]
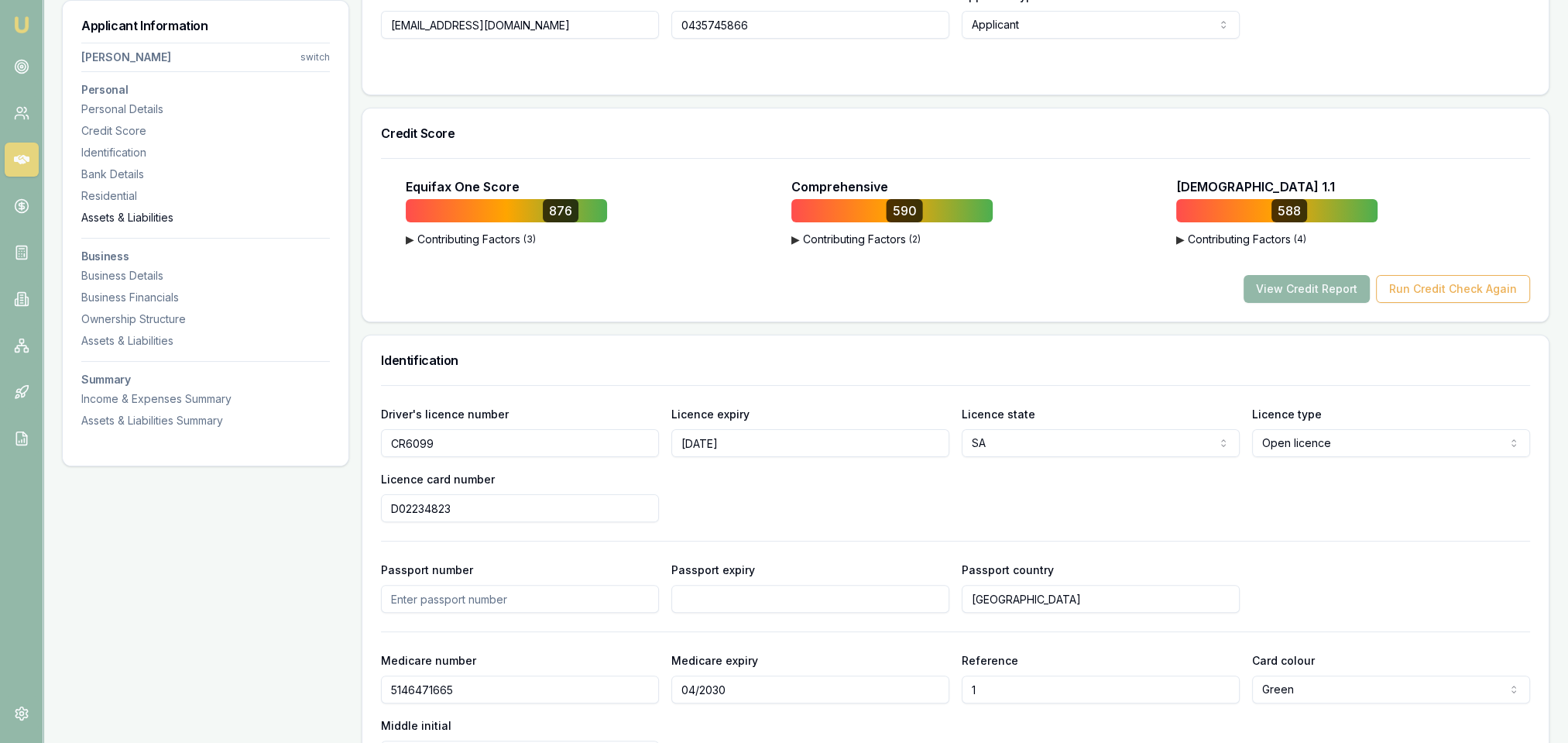
click at [124, 213] on div "Assets & Liabilities" at bounding box center [205, 218] width 248 height 16
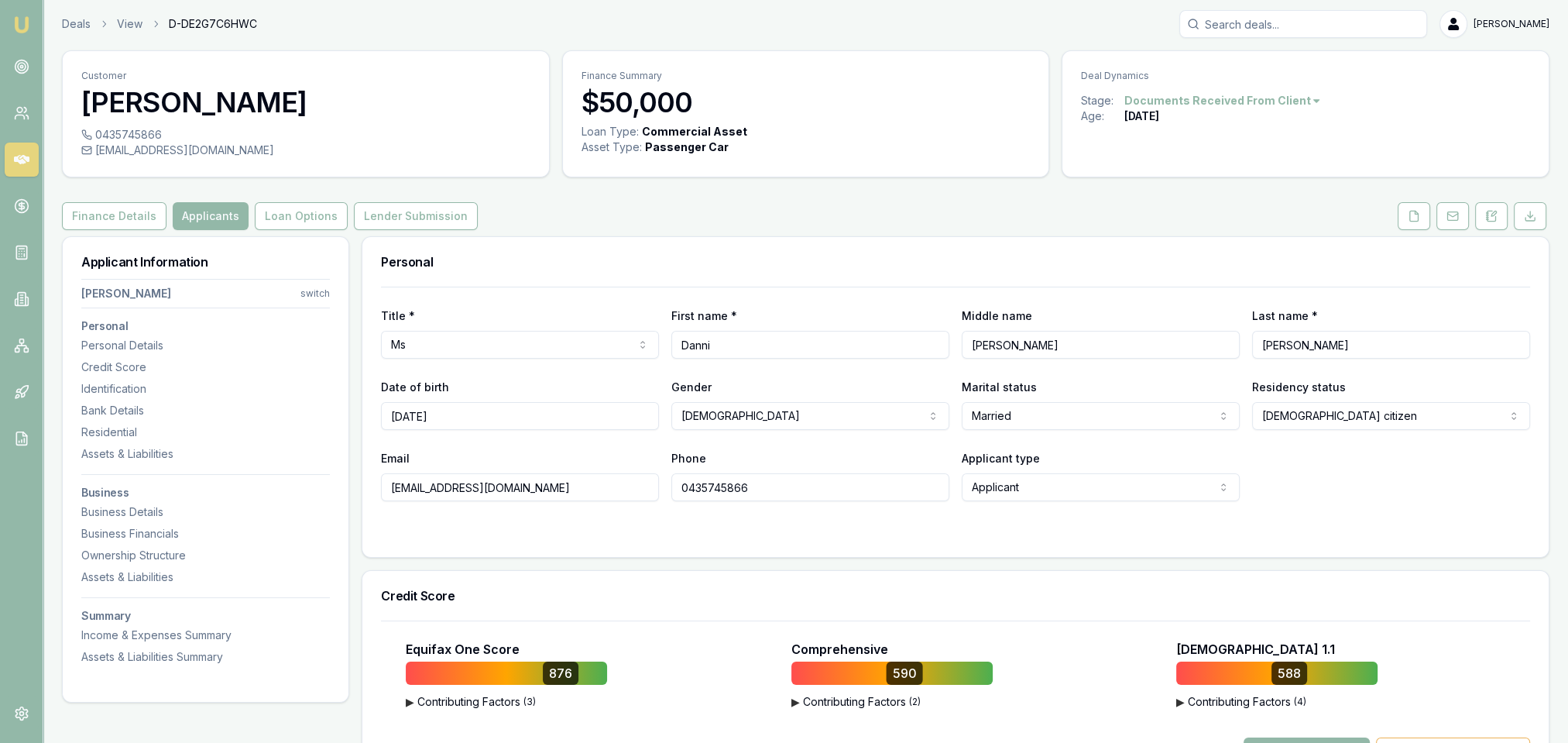
scroll to position [0, 0]
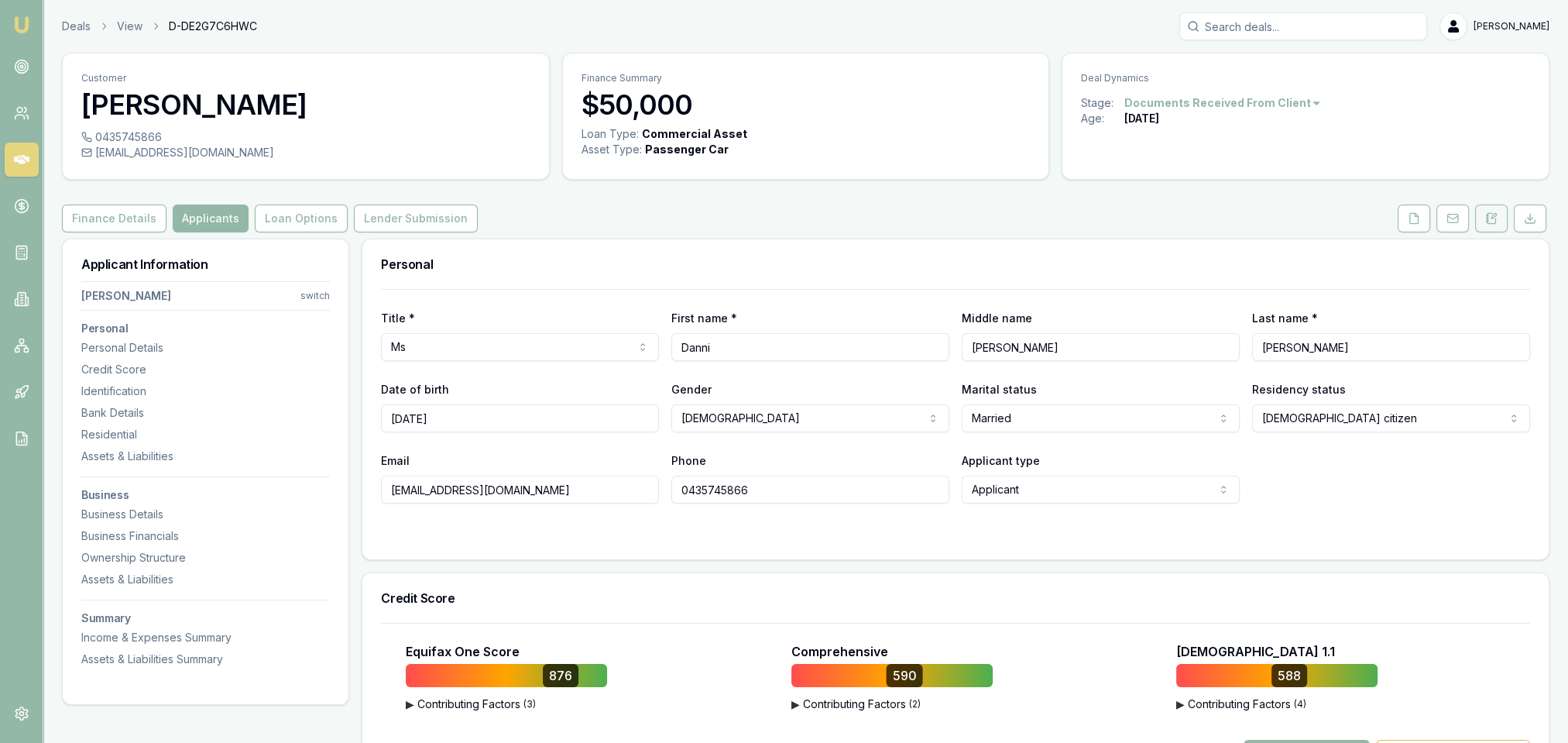
click at [1498, 223] on button at bounding box center [1491, 219] width 33 height 28
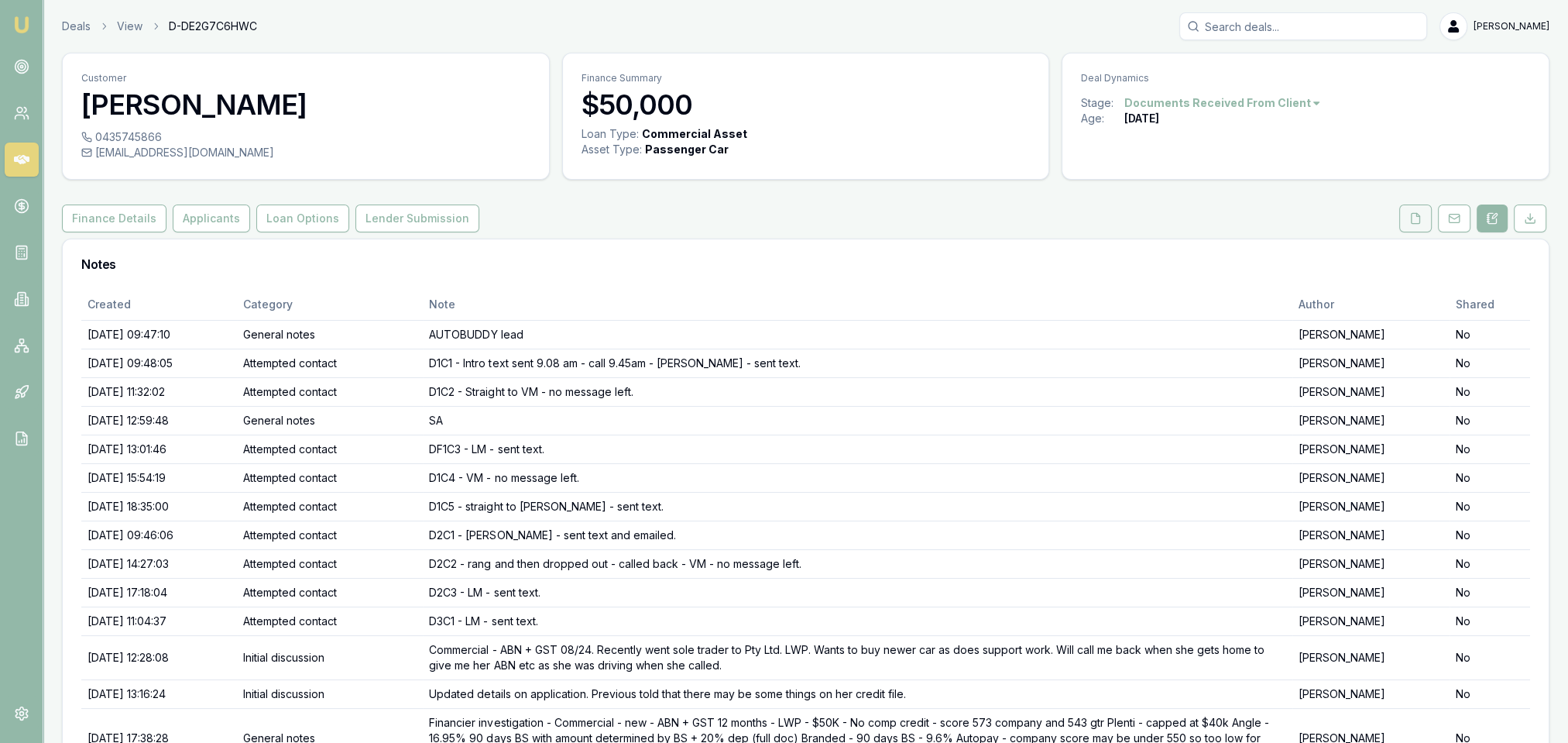
click at [1416, 222] on icon at bounding box center [1416, 218] width 9 height 10
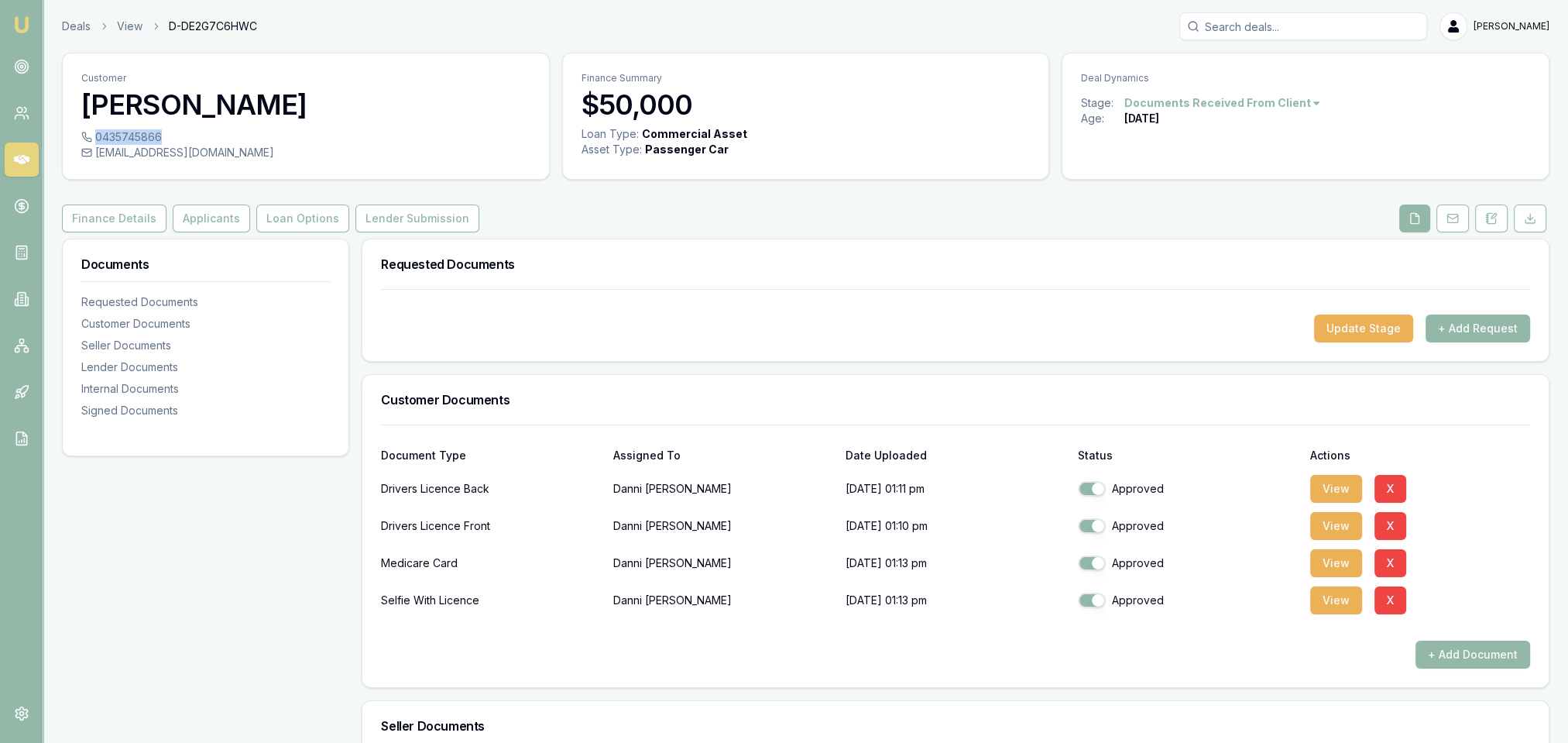
drag, startPoint x: 97, startPoint y: 139, endPoint x: 159, endPoint y: 141, distance: 62.0
click at [159, 141] on div "0435745866" at bounding box center [305, 138] width 449 height 16
copy div "0435745866"
click at [183, 215] on button "Applicants" at bounding box center [211, 219] width 77 height 28
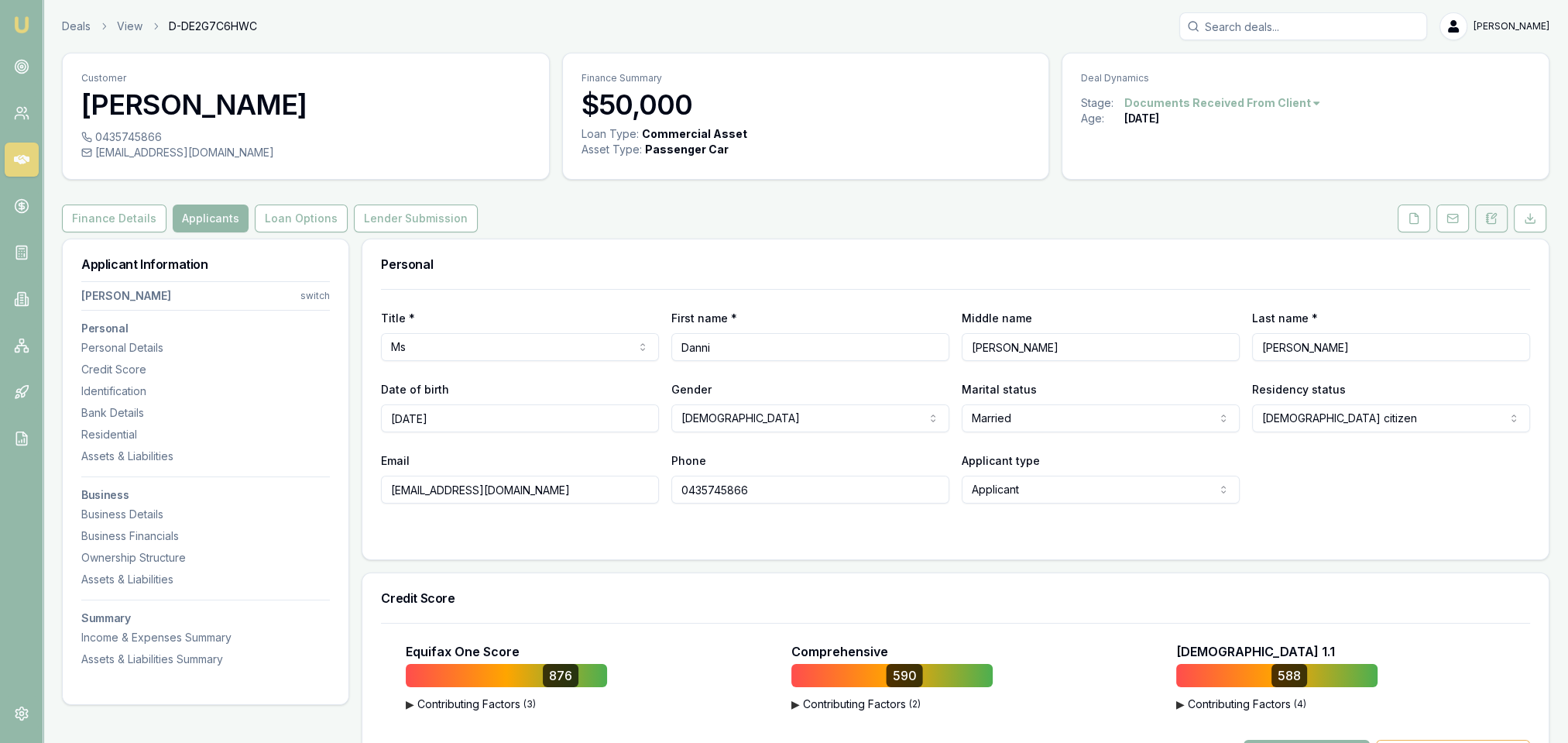
click at [1493, 217] on icon at bounding box center [1494, 216] width 5 height 5
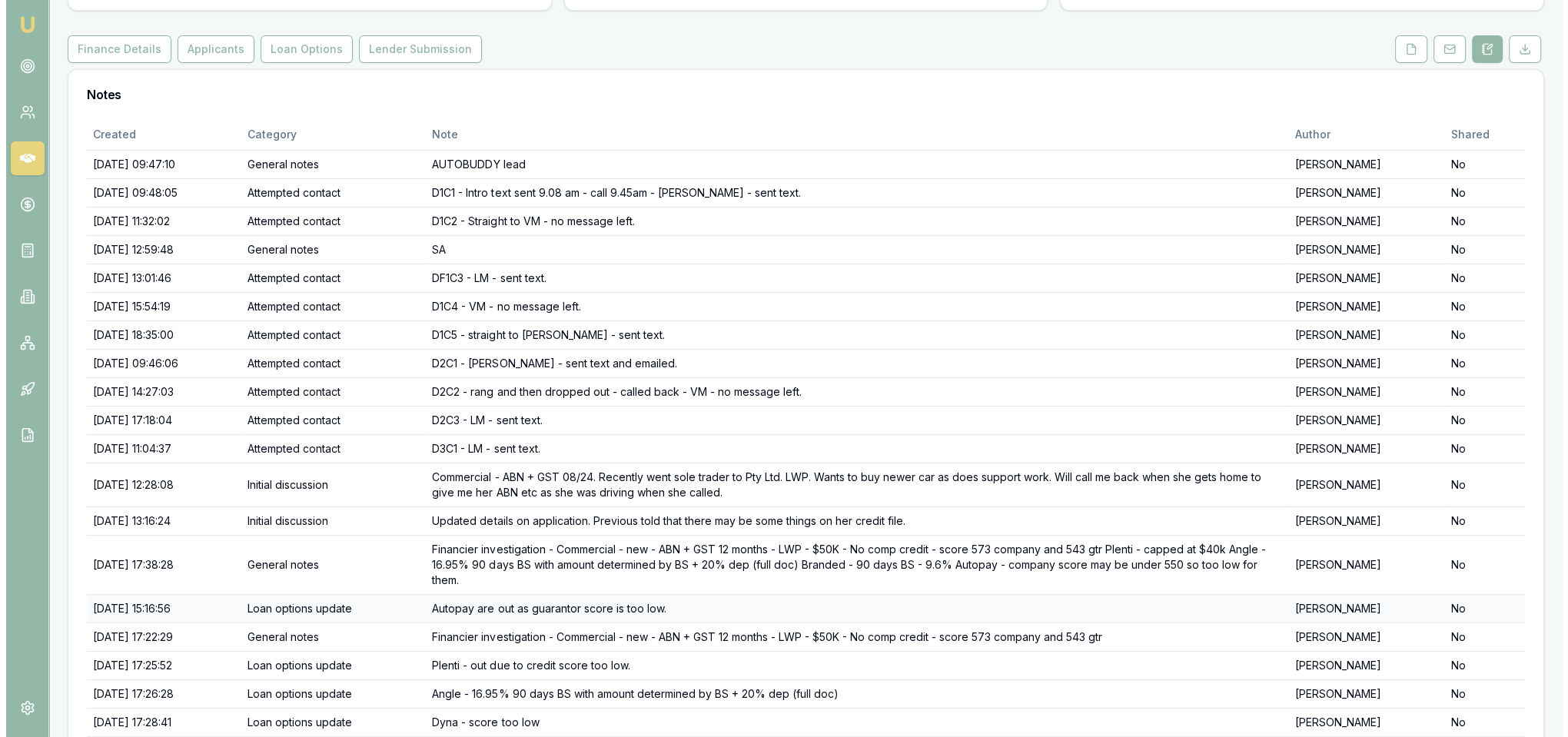
scroll to position [291, 0]
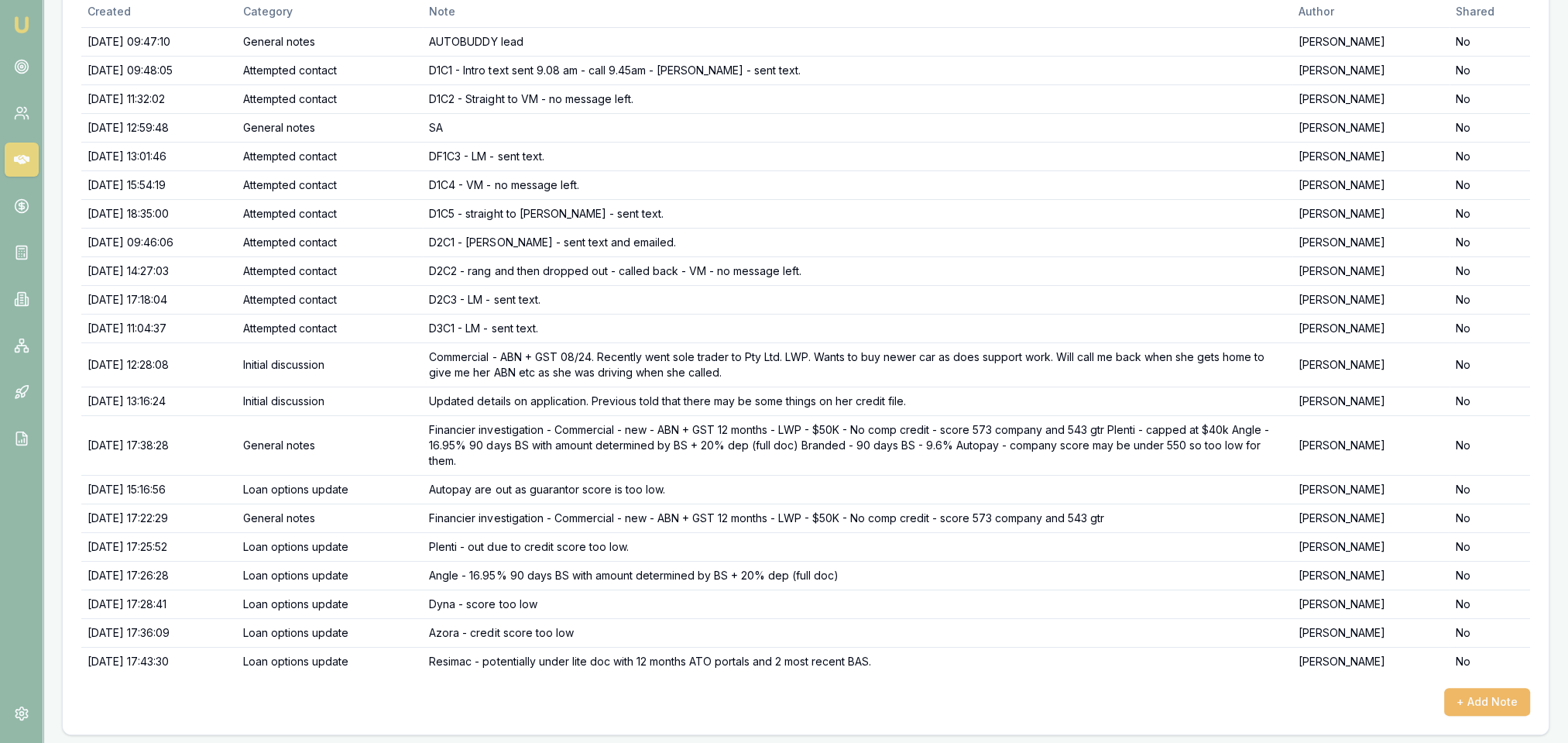
click at [1460, 698] on button "+ Add Note" at bounding box center [1488, 702] width 86 height 28
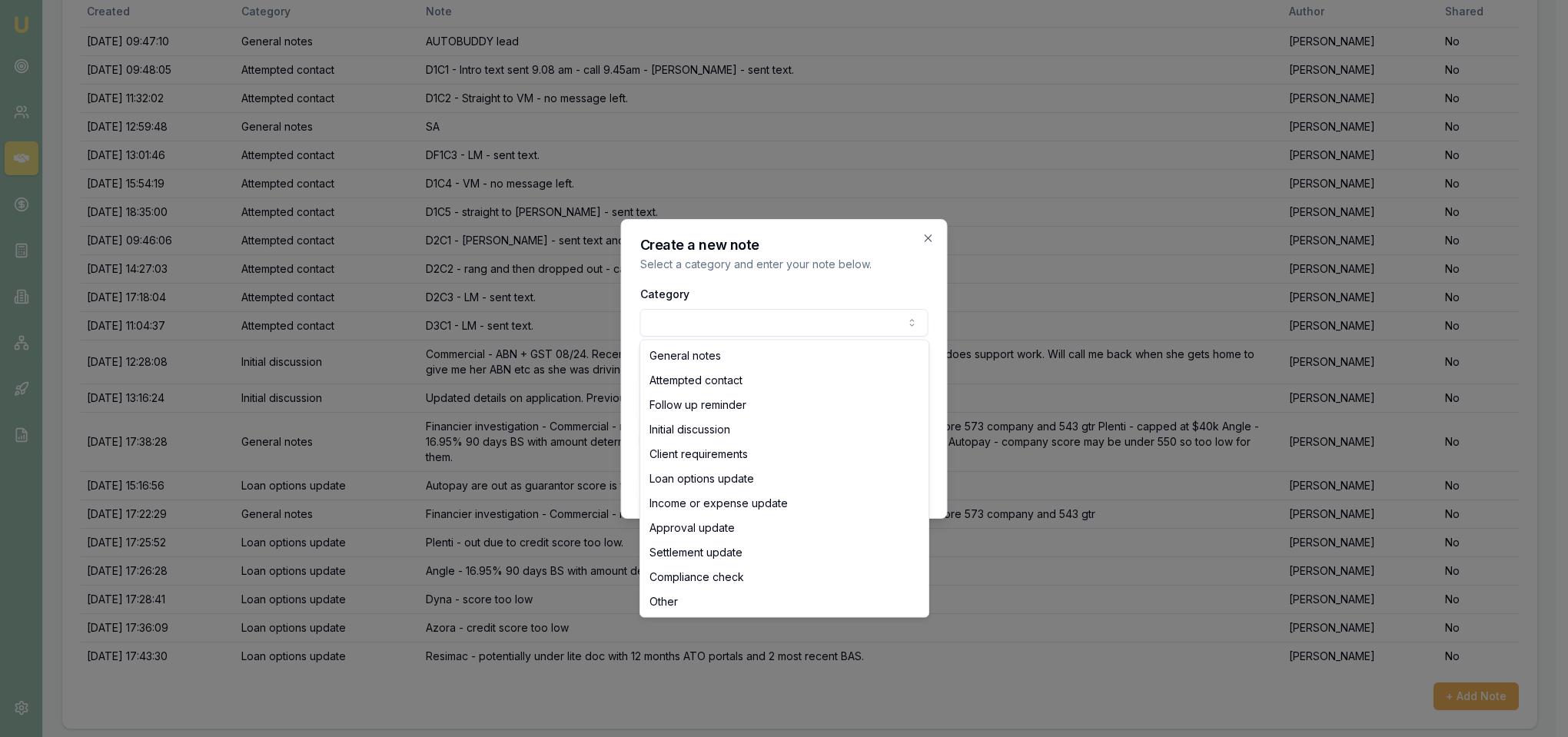
click at [748, 327] on body "Emu Broker Deals View D-DE2G7C6HWC Robyn Adams Toggle Menu Customer Danni Bella…" at bounding box center [778, 77] width 1556 height 737
select select "ATTEMPTED_CONTACT"
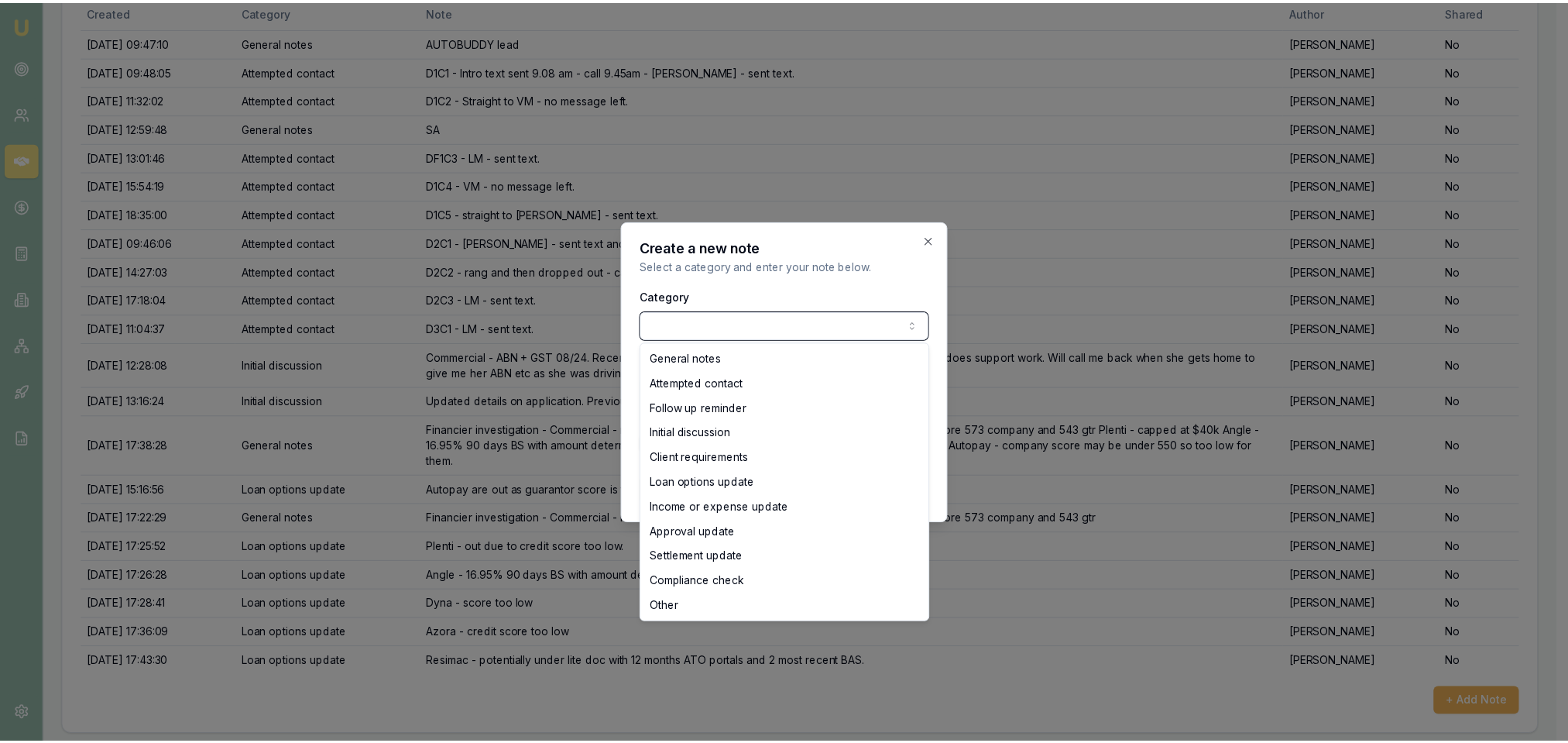
scroll to position [277, 0]
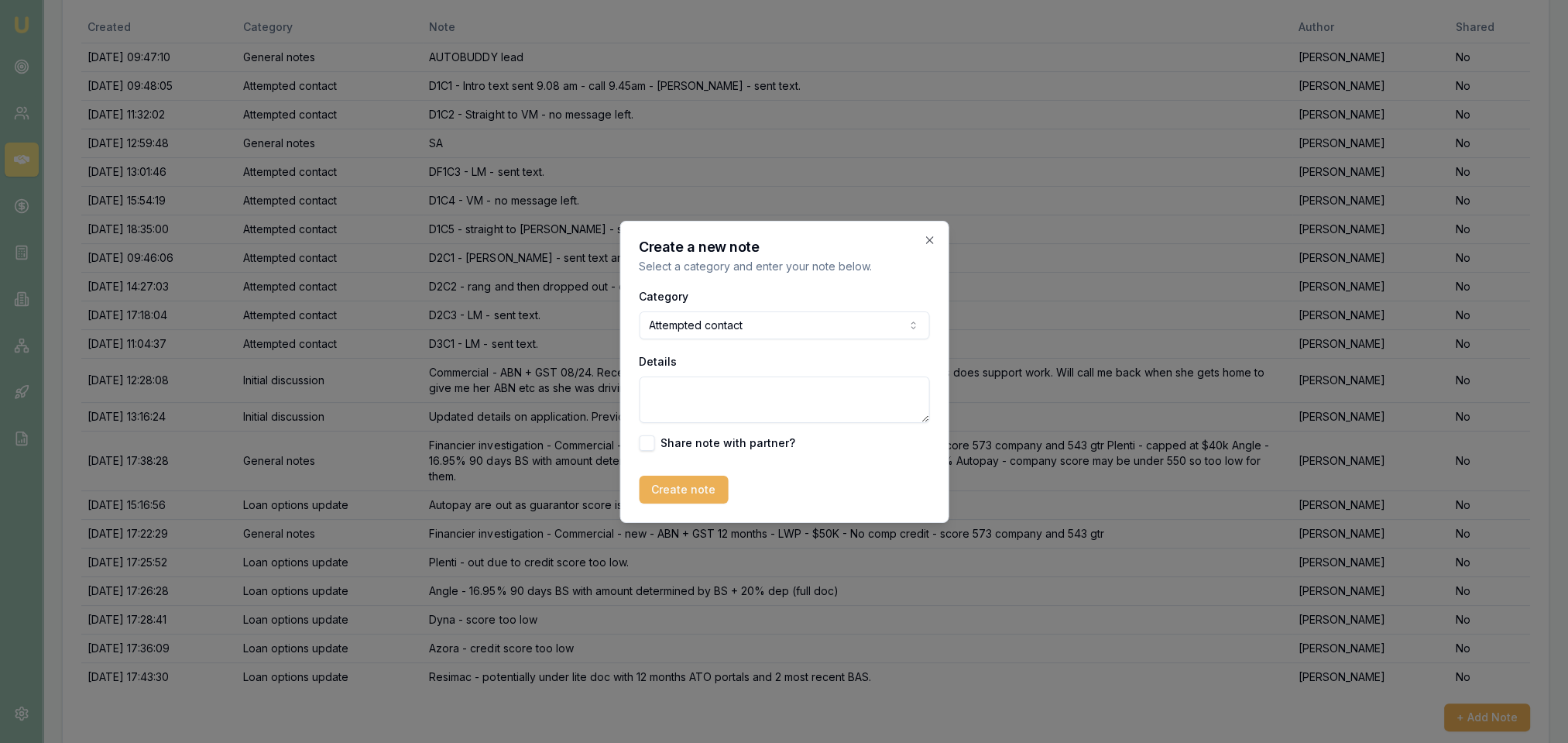
click at [702, 397] on textarea "Details" at bounding box center [784, 399] width 291 height 46
type textarea "v"
type textarea "VM - LM - will need to be 90 days bank statements or BAS. Need to find out why …"
click at [691, 480] on button "Create note" at bounding box center [684, 490] width 89 height 28
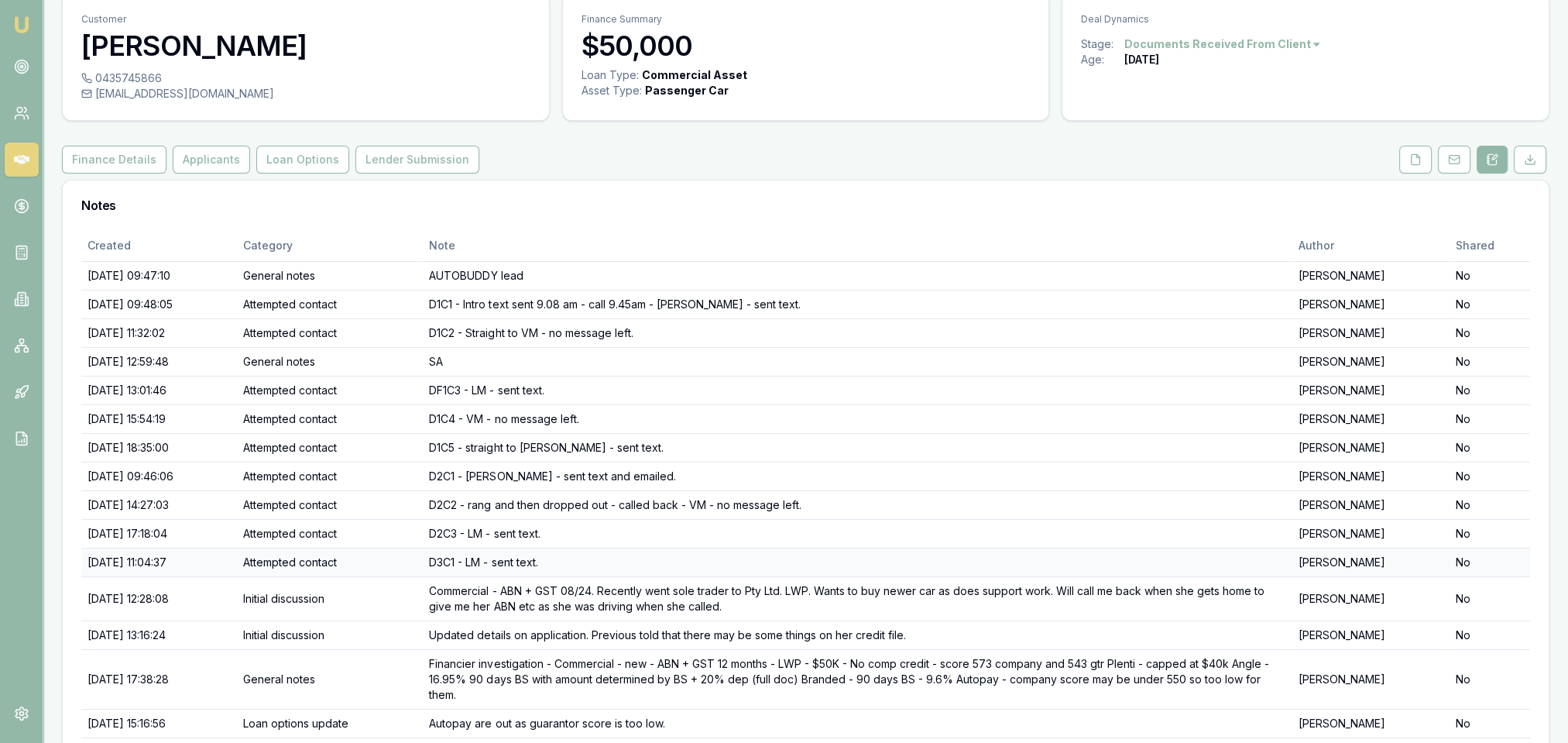
scroll to position [0, 0]
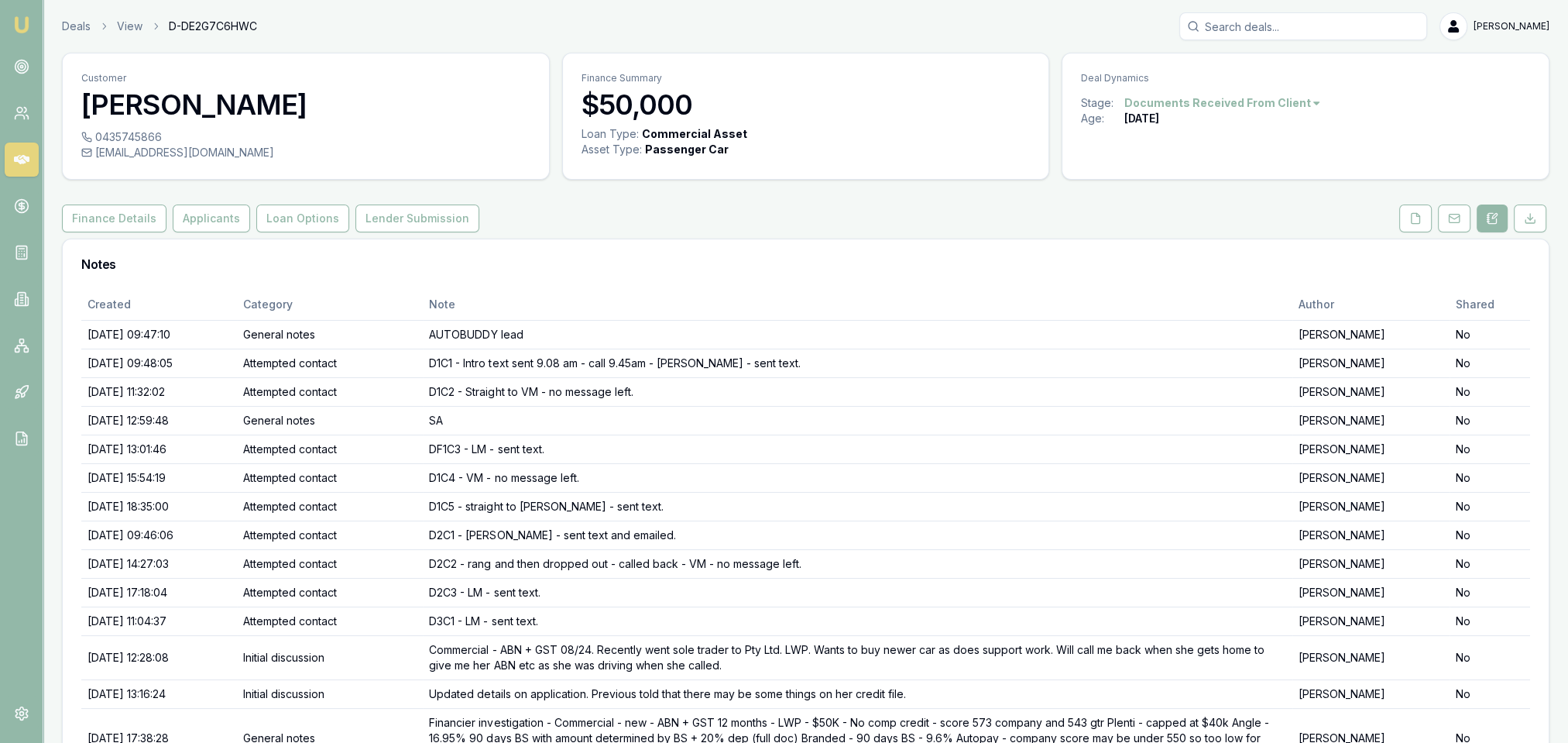
drag, startPoint x: 1408, startPoint y: 215, endPoint x: 1351, endPoint y: 244, distance: 64.0
click at [1408, 215] on button at bounding box center [1416, 219] width 33 height 28
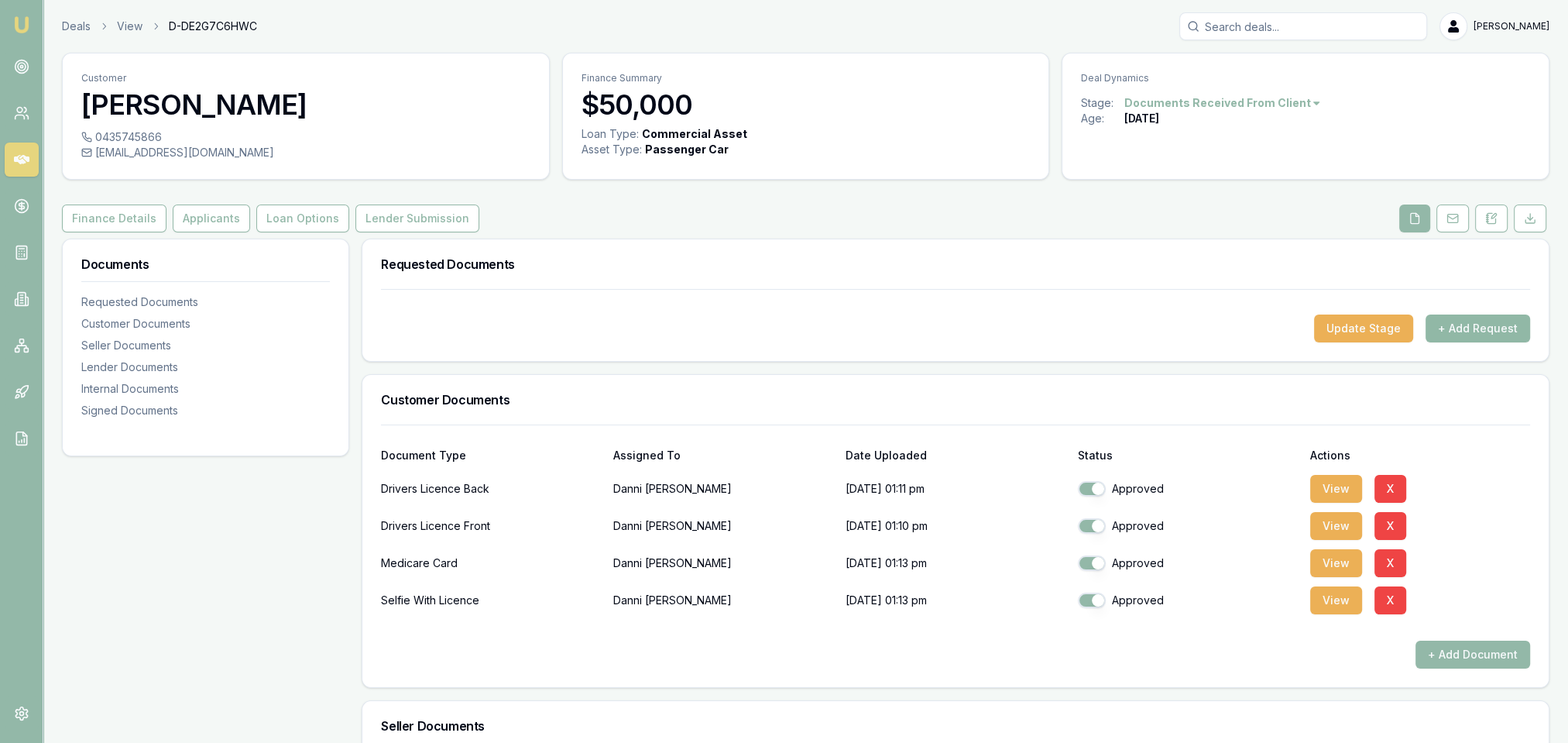
click at [1467, 327] on button "+ Add Request" at bounding box center [1478, 328] width 105 height 28
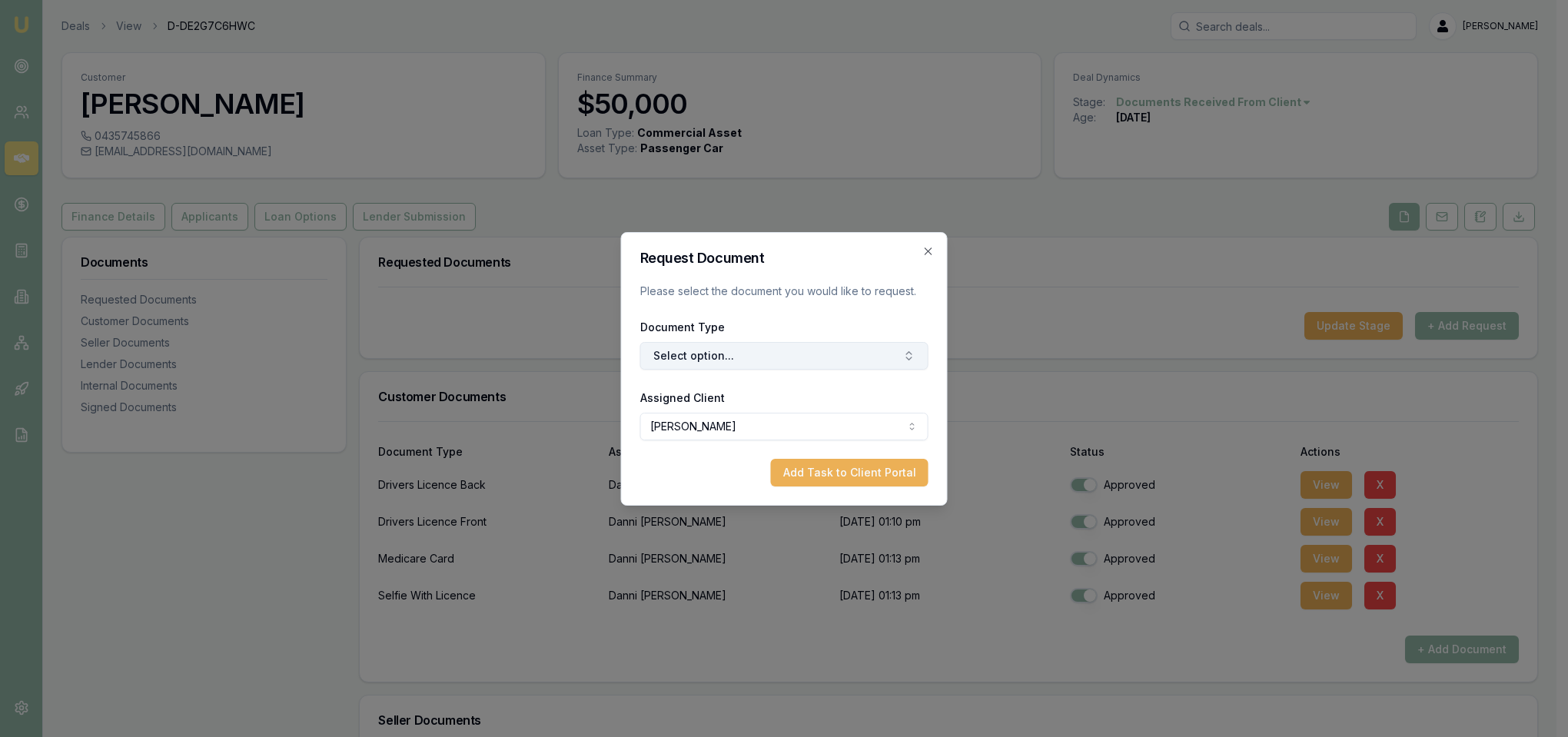
click at [699, 346] on button "Select option..." at bounding box center [785, 356] width 288 height 28
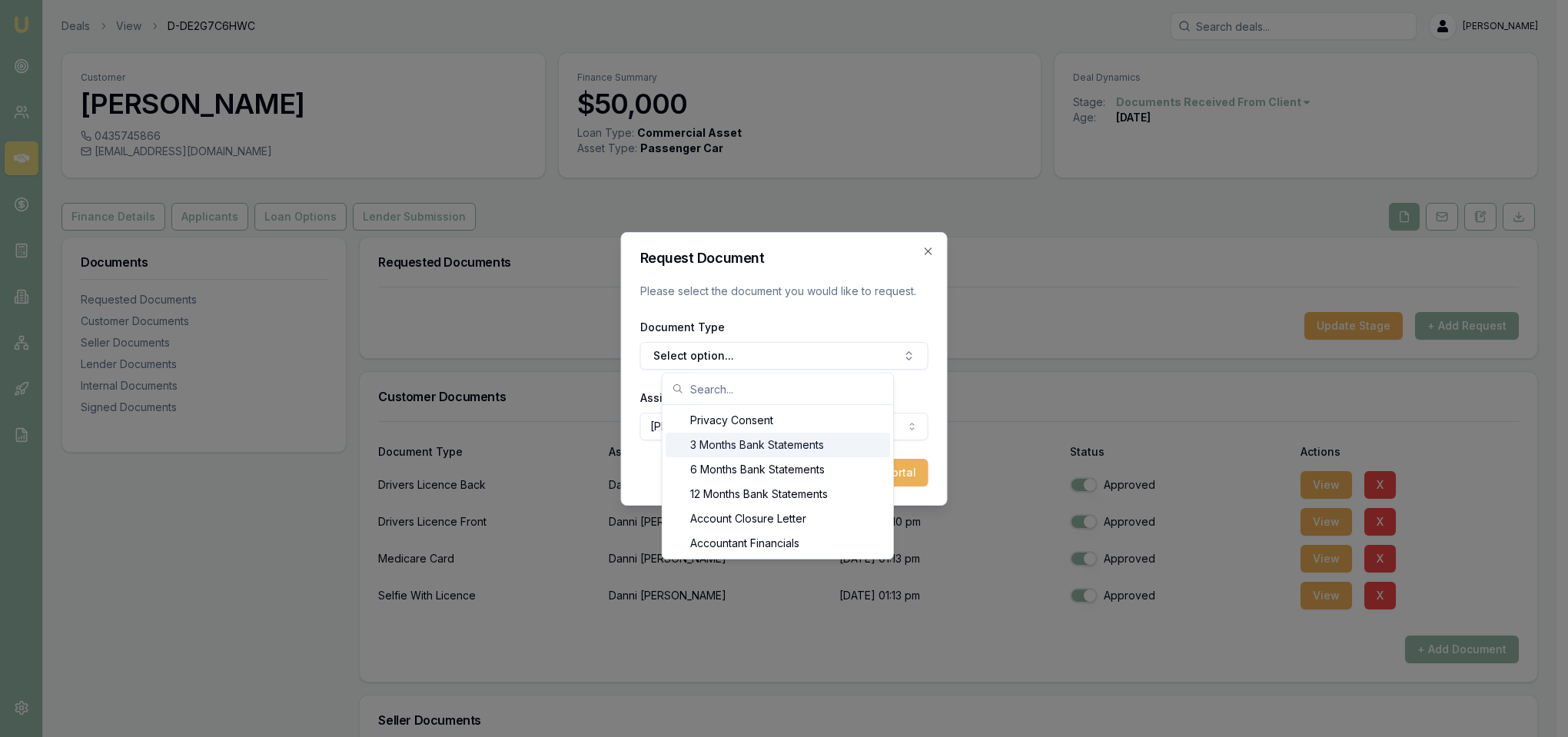
click at [740, 447] on div "3 Months Bank Statements" at bounding box center [777, 445] width 224 height 25
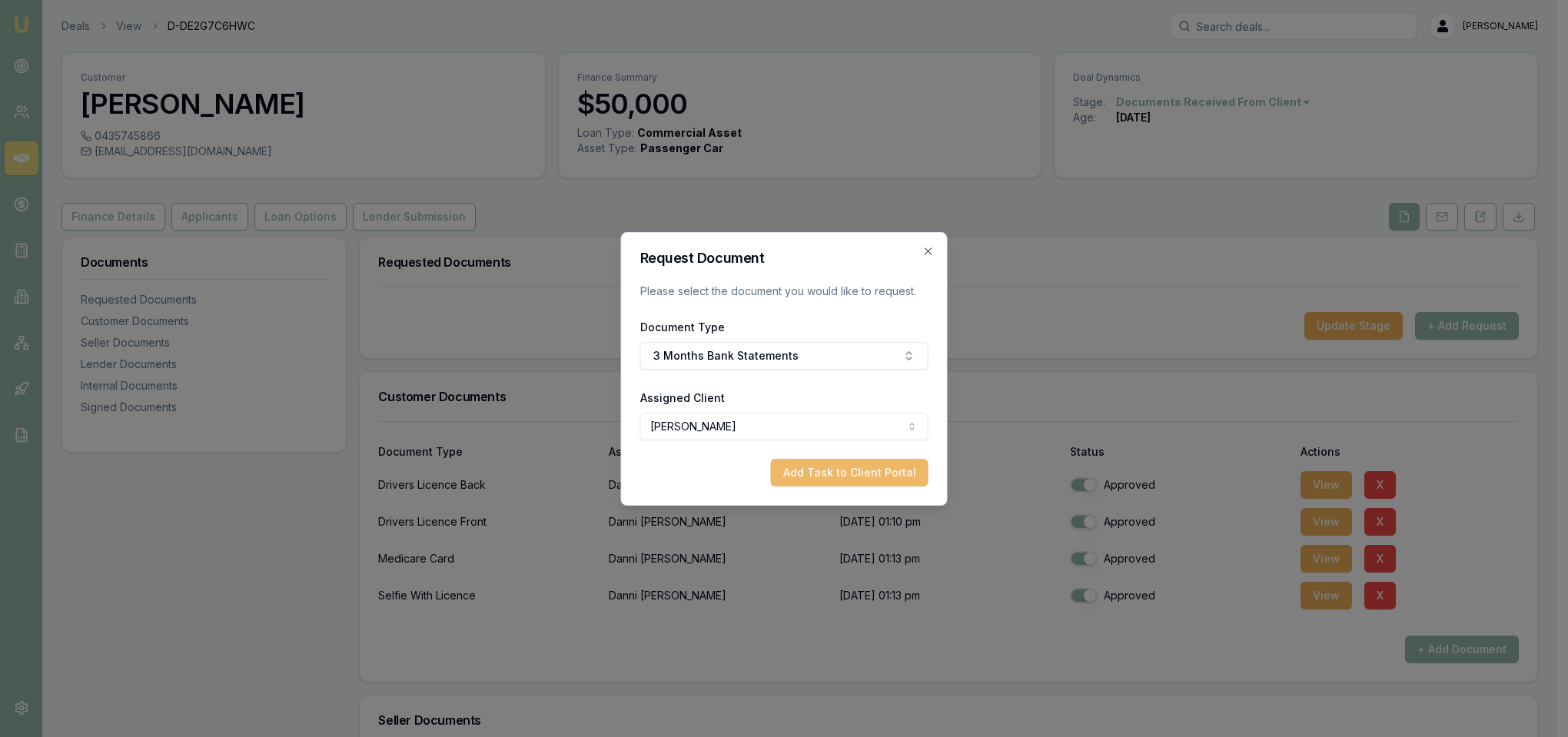
click at [861, 477] on button "Add Task to Client Portal" at bounding box center [849, 473] width 157 height 28
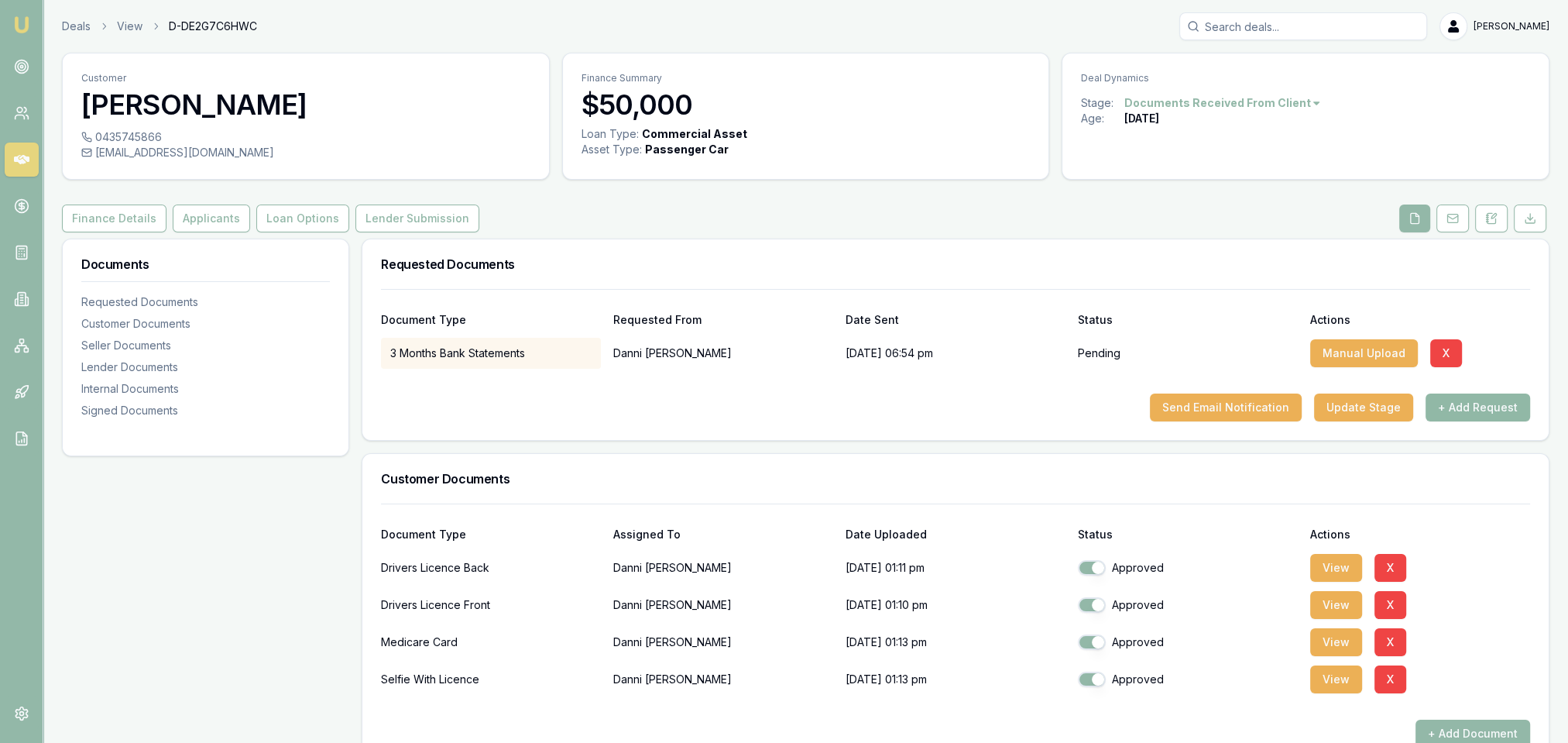
click at [1473, 409] on button "+ Add Request" at bounding box center [1478, 408] width 105 height 28
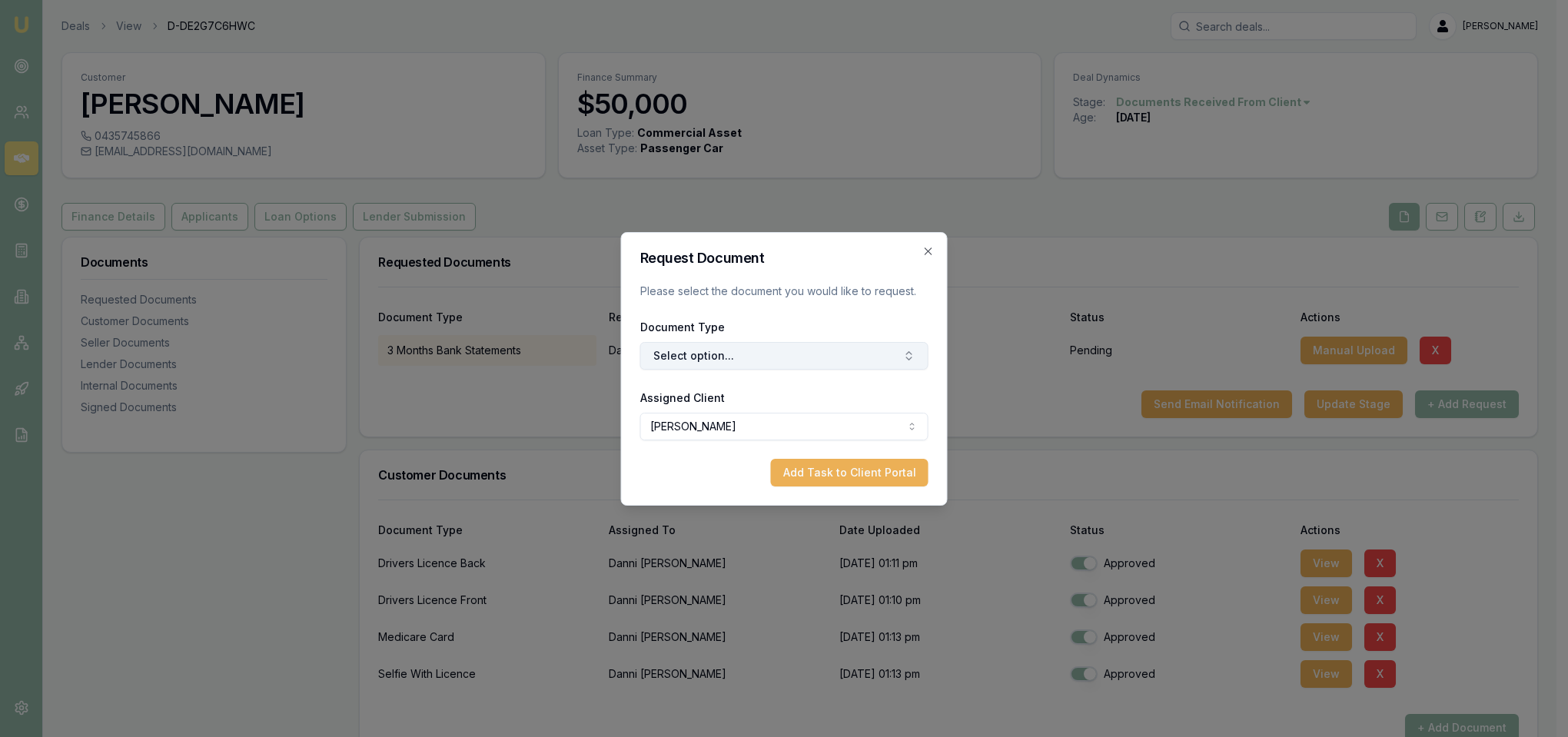
click at [826, 365] on button "Select option..." at bounding box center [785, 356] width 288 height 28
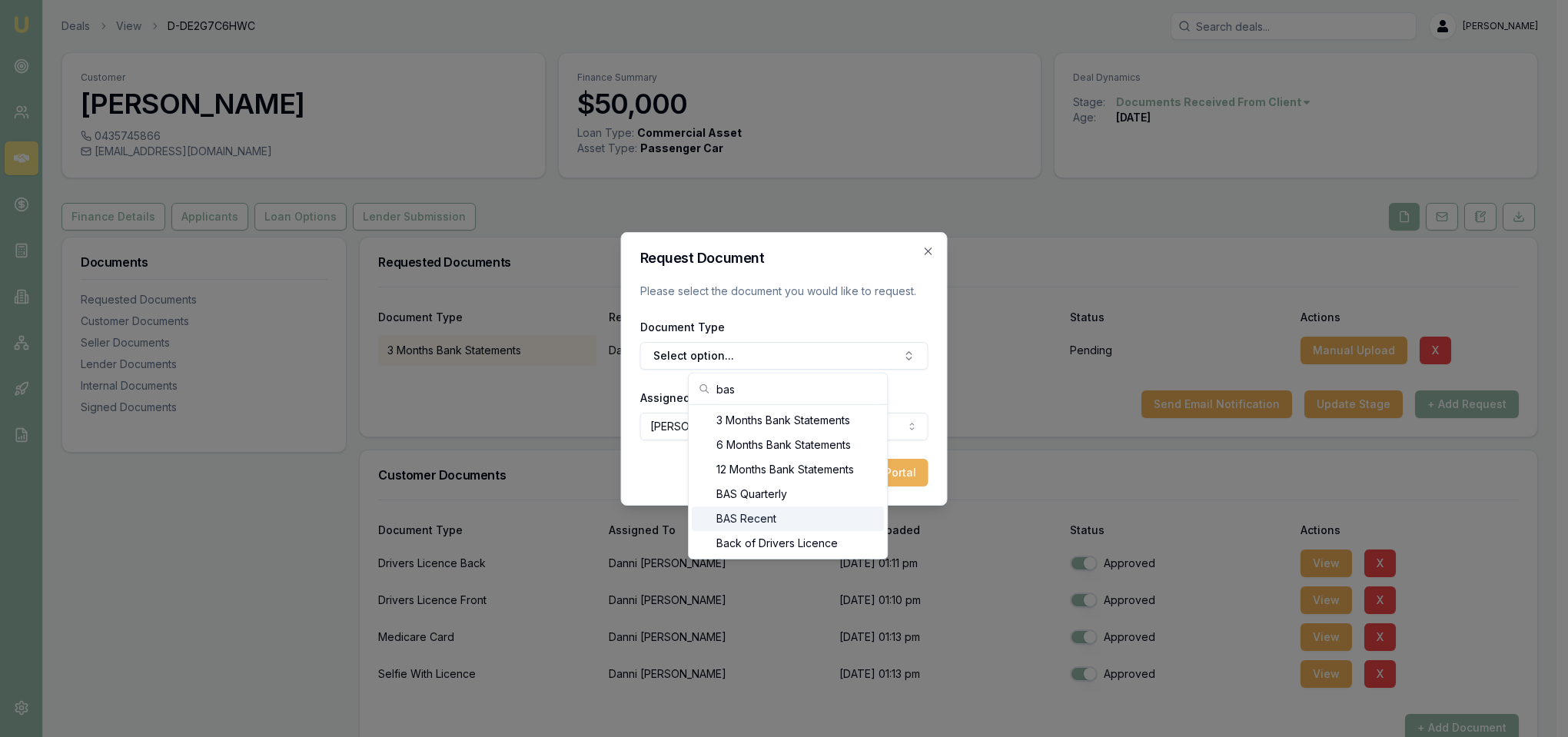
type input "bas"
click at [759, 515] on div "BAS Recent" at bounding box center [788, 518] width 192 height 25
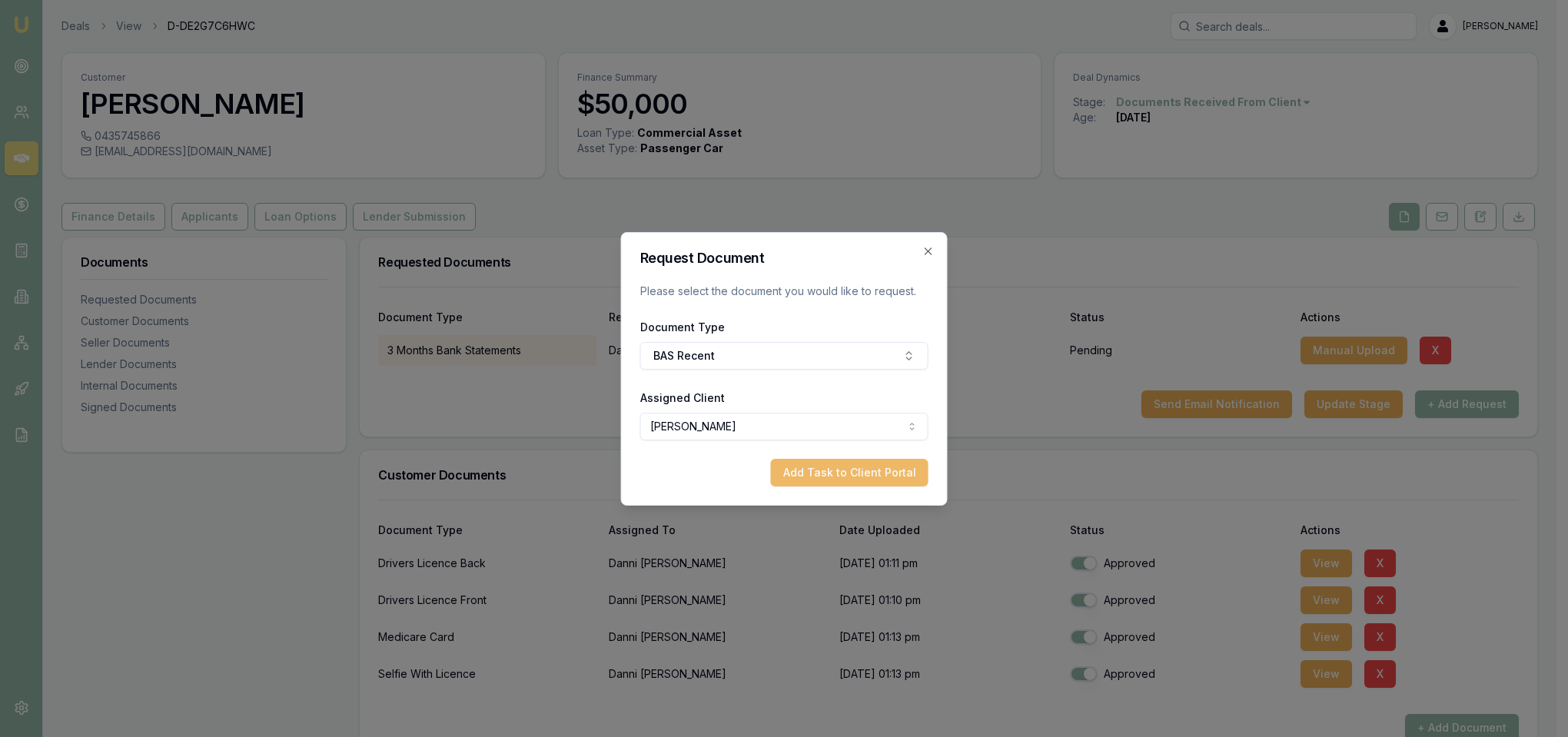
click at [879, 464] on button "Add Task to Client Portal" at bounding box center [849, 473] width 157 height 28
